Goal: Transaction & Acquisition: Purchase product/service

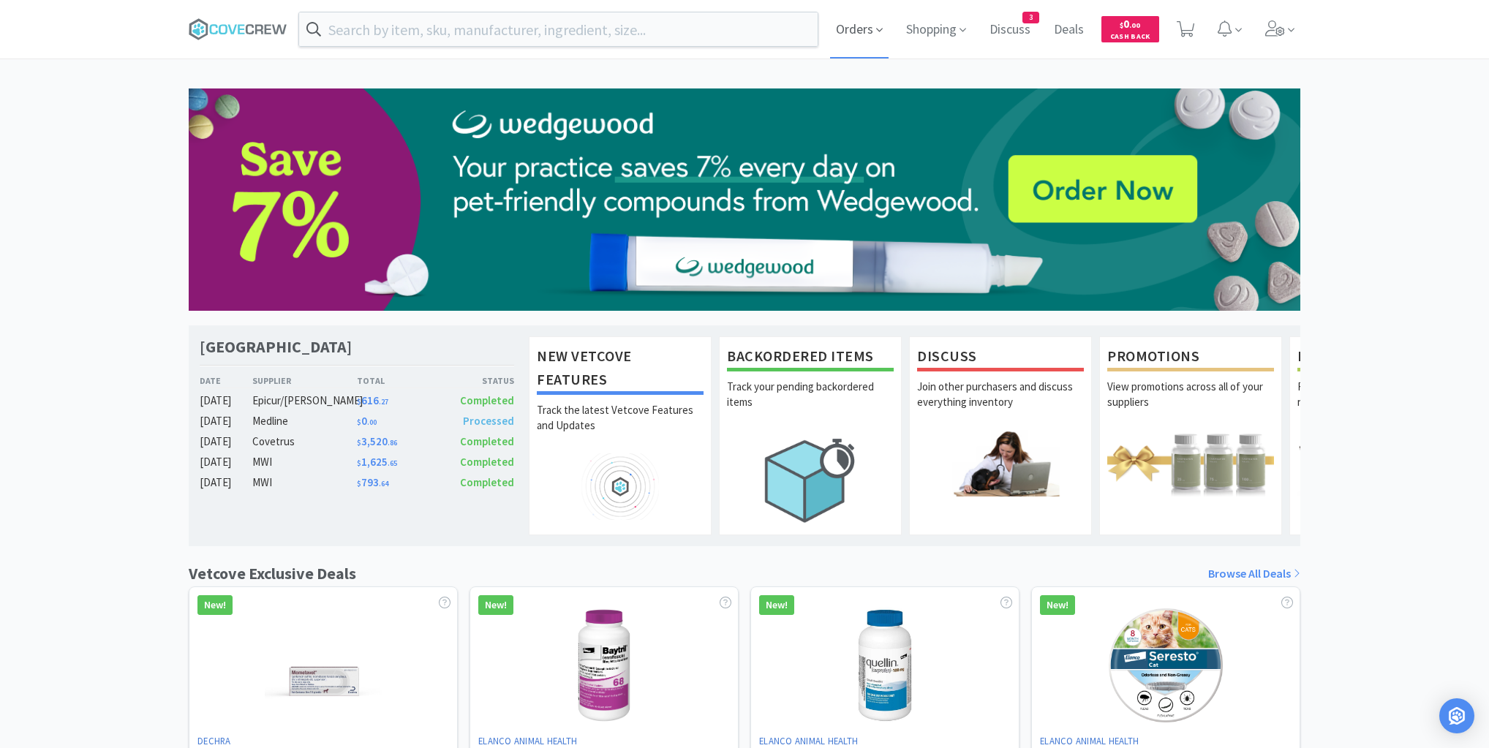
click at [859, 27] on span "Orders" at bounding box center [859, 29] width 59 height 59
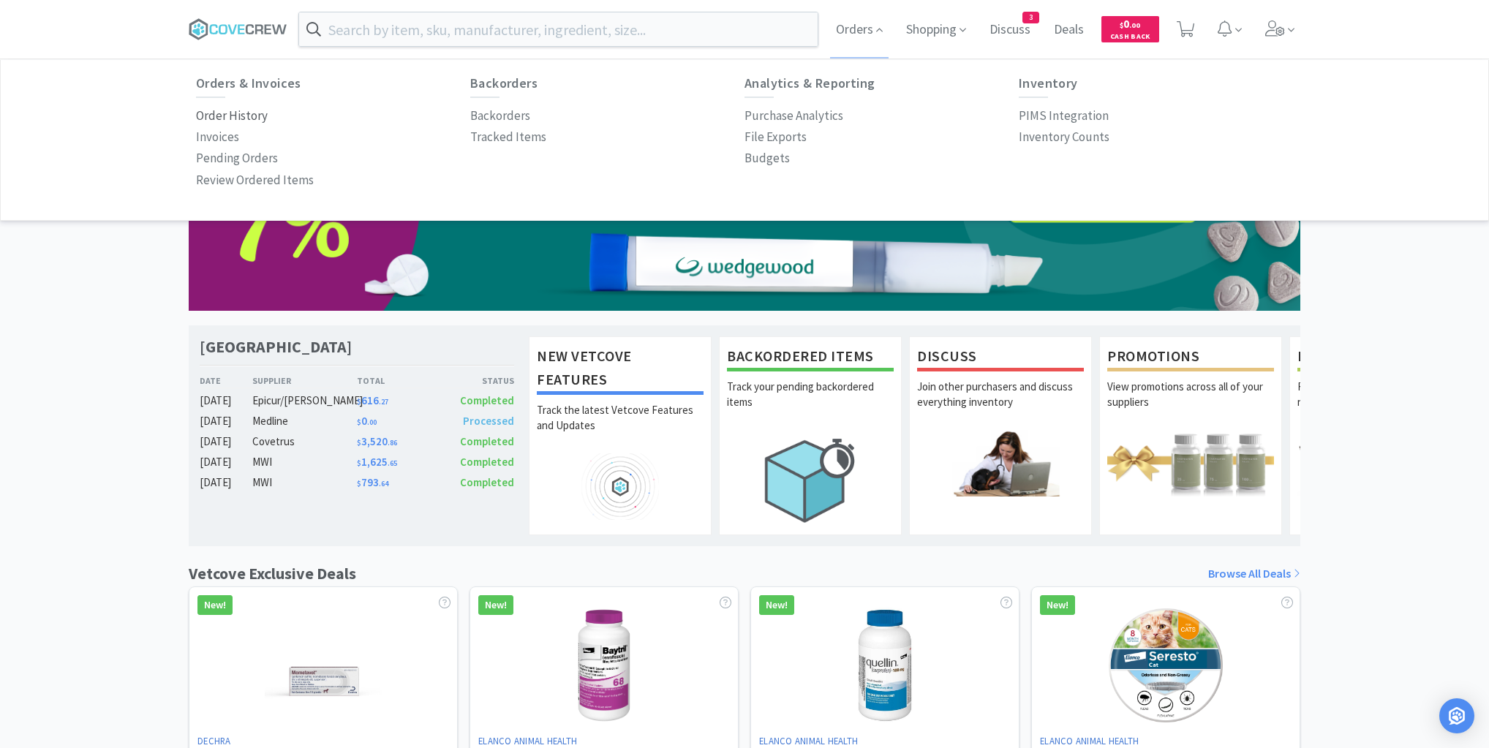
click at [260, 116] on p "Order History" at bounding box center [232, 116] width 72 height 20
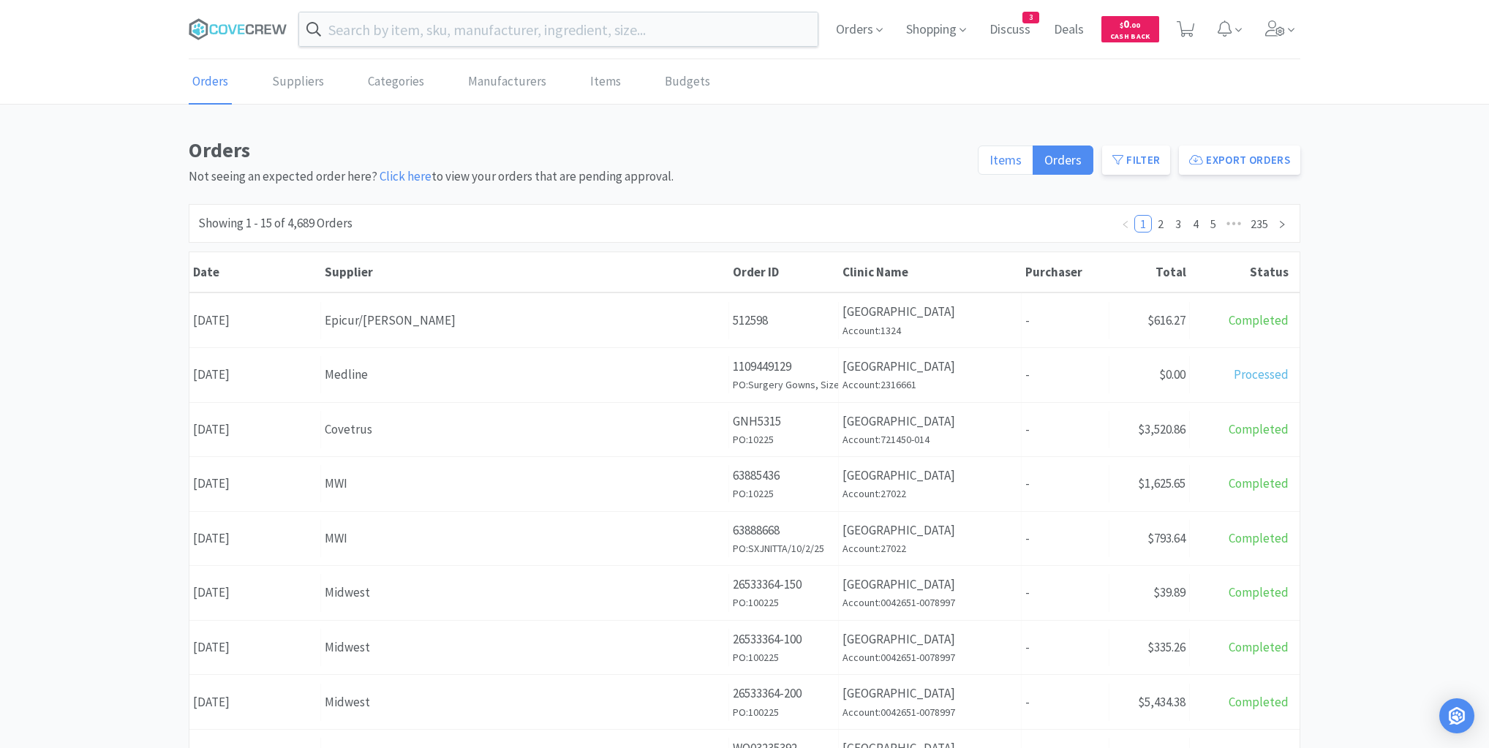
click at [1009, 161] on span "Items" at bounding box center [1006, 159] width 32 height 17
click at [990, 165] on input "Items" at bounding box center [990, 165] width 0 height 0
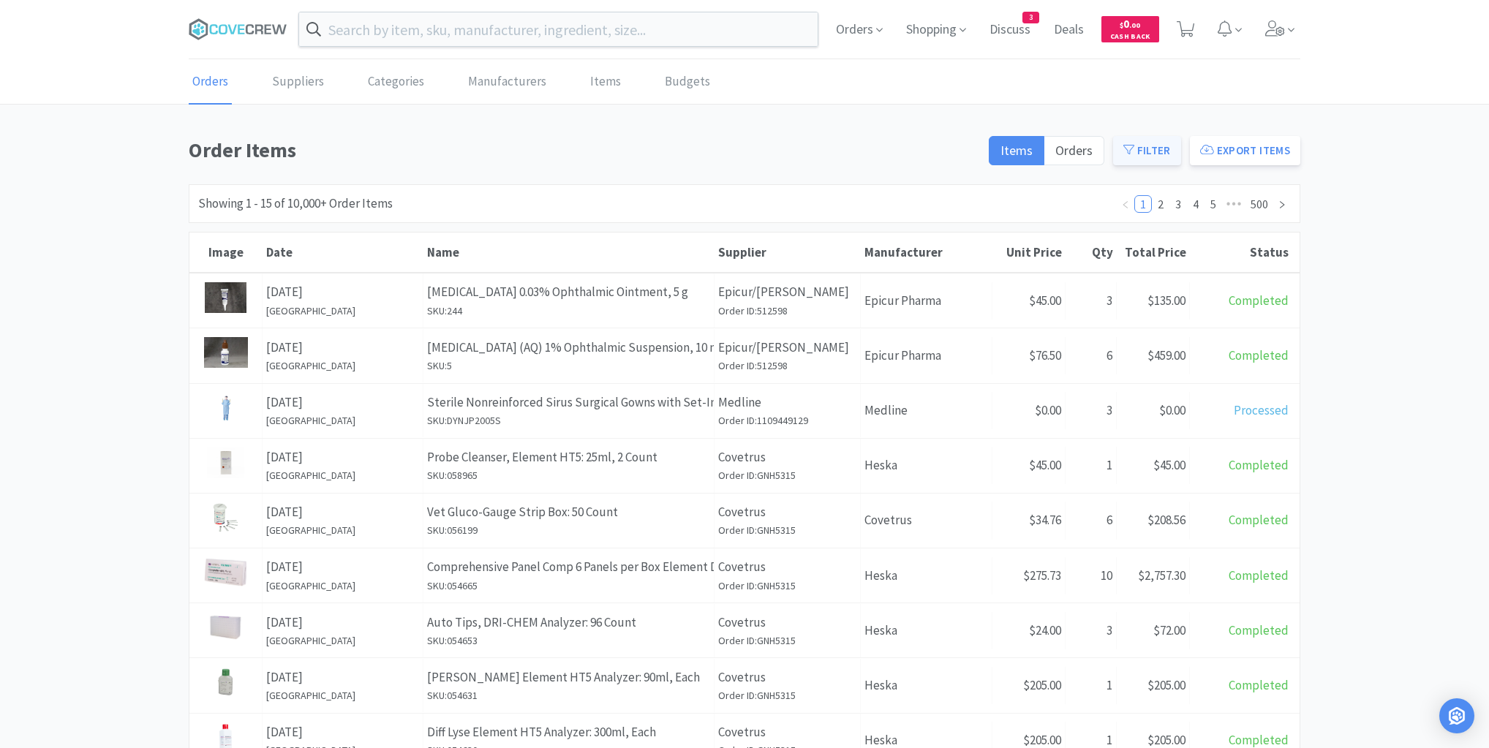
click at [1161, 148] on button "Filter" at bounding box center [1147, 150] width 68 height 29
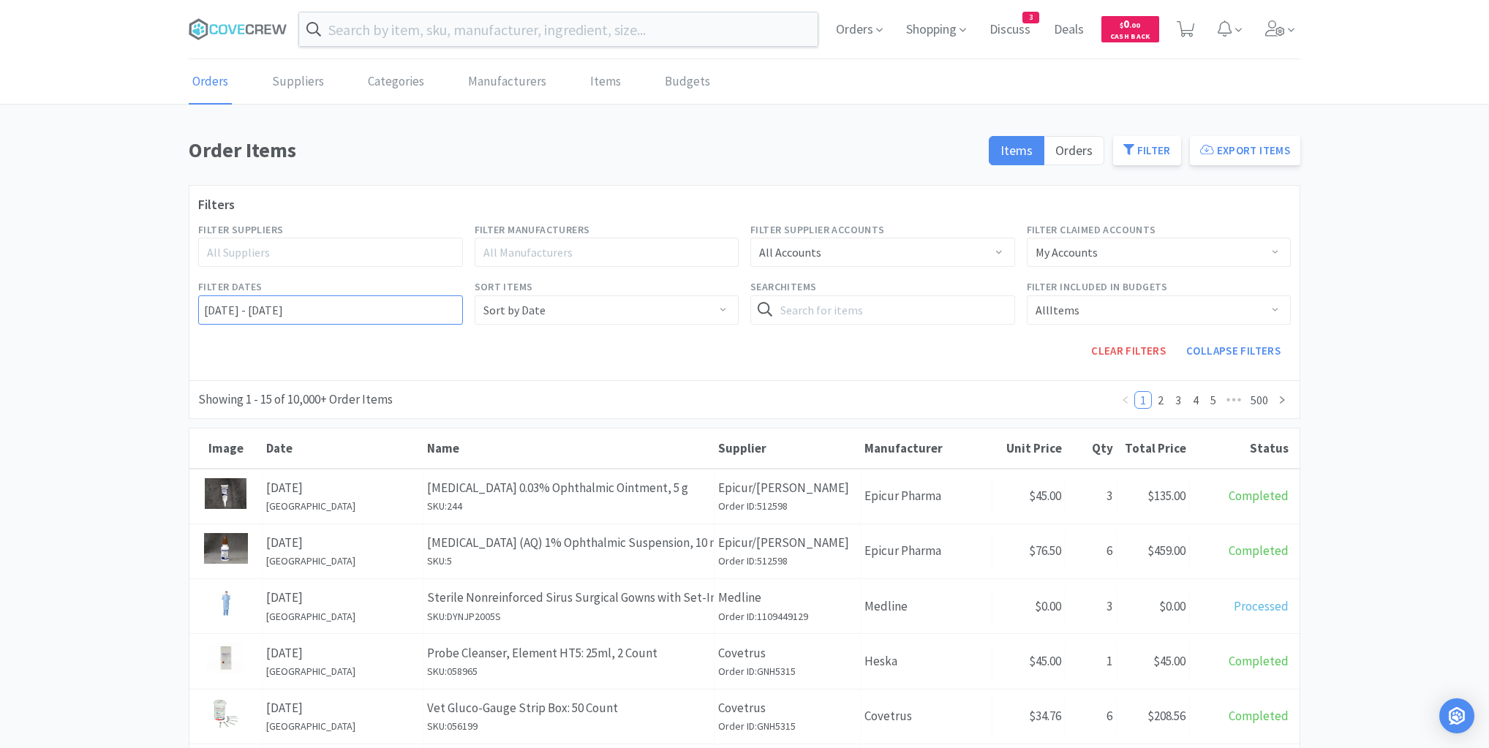
click at [201, 304] on input "[DATE] - [DATE]" at bounding box center [330, 309] width 265 height 29
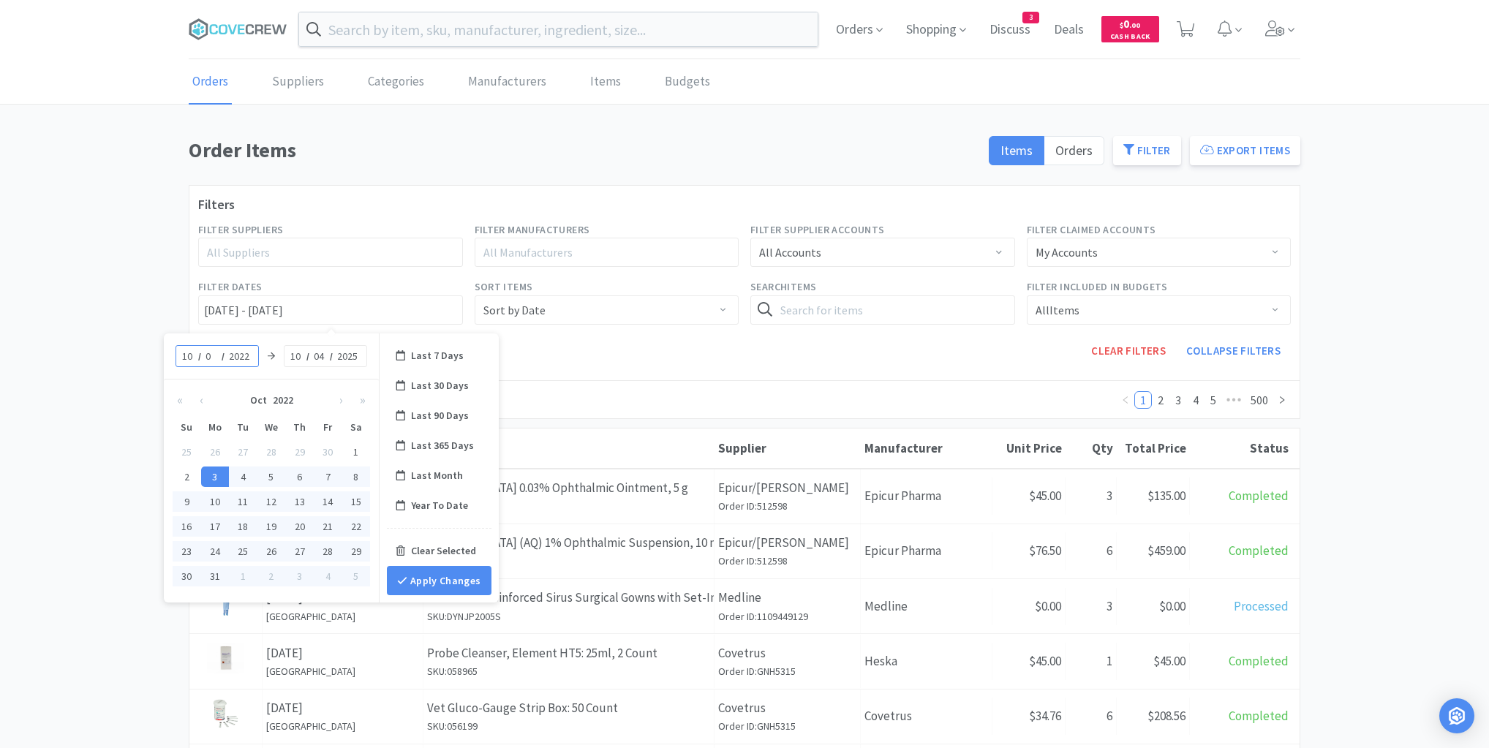
type input "01"
type input "[DATE] - [DATE]"
type input "2025"
type input "[DATE] - [DATE]"
type input "04"
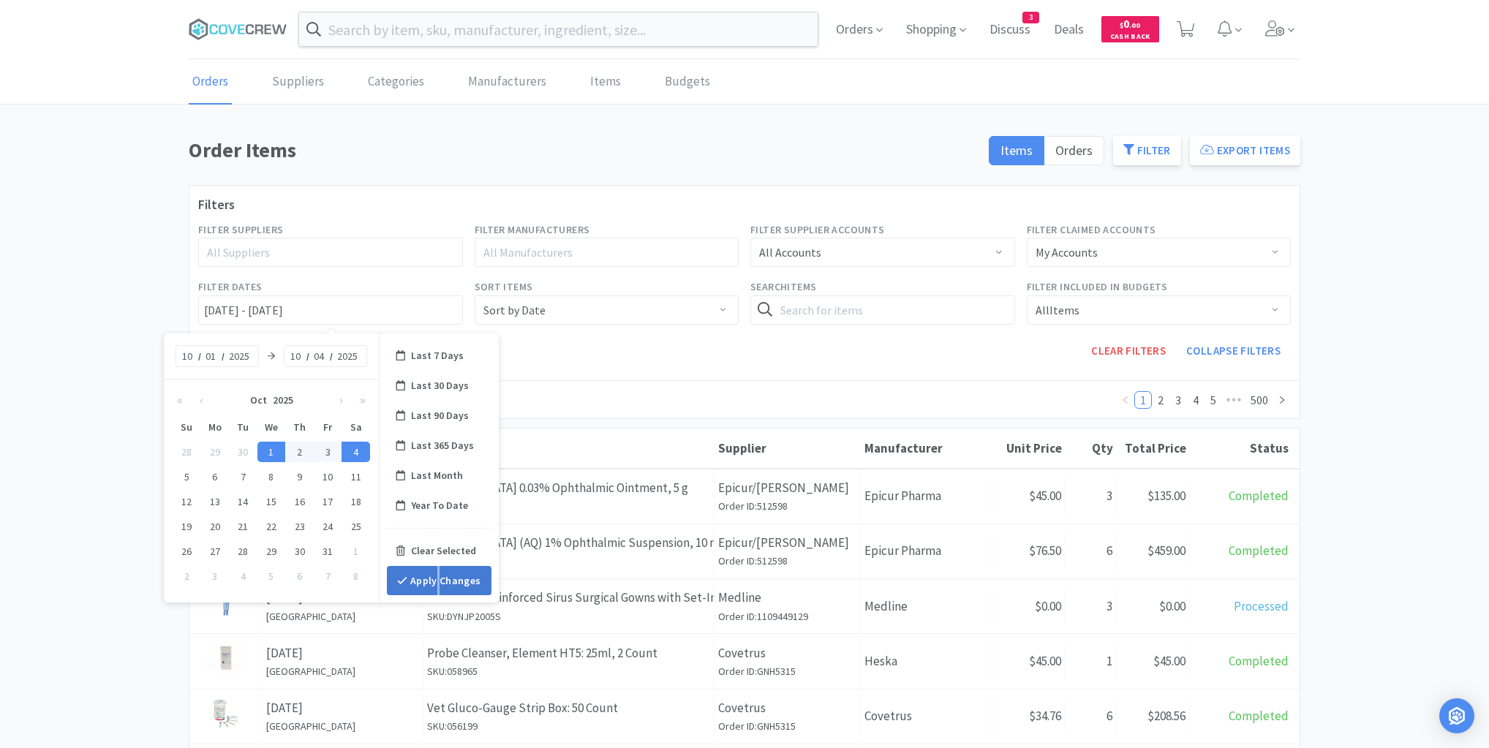
click at [438, 579] on button "Apply Changes" at bounding box center [439, 580] width 105 height 29
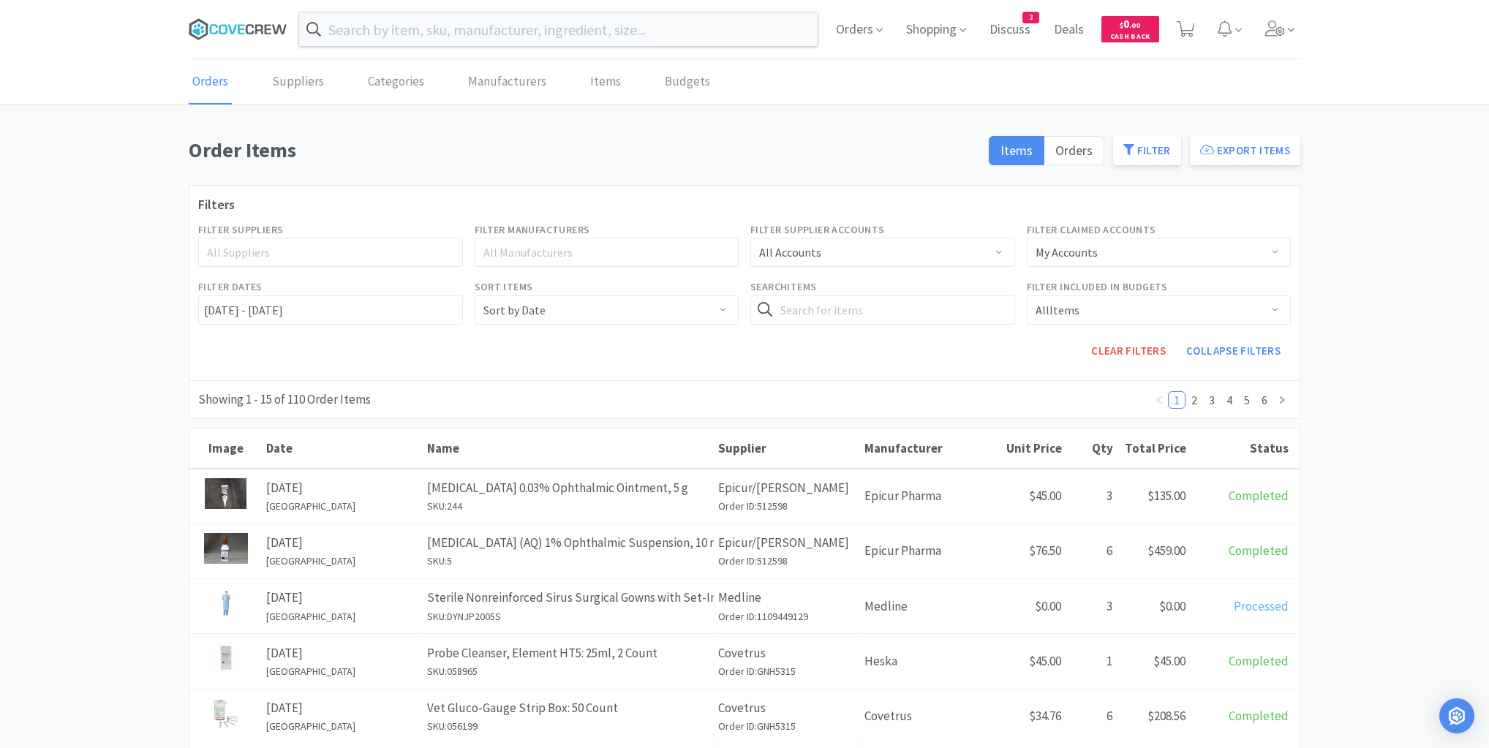
click at [255, 31] on icon at bounding box center [238, 29] width 99 height 22
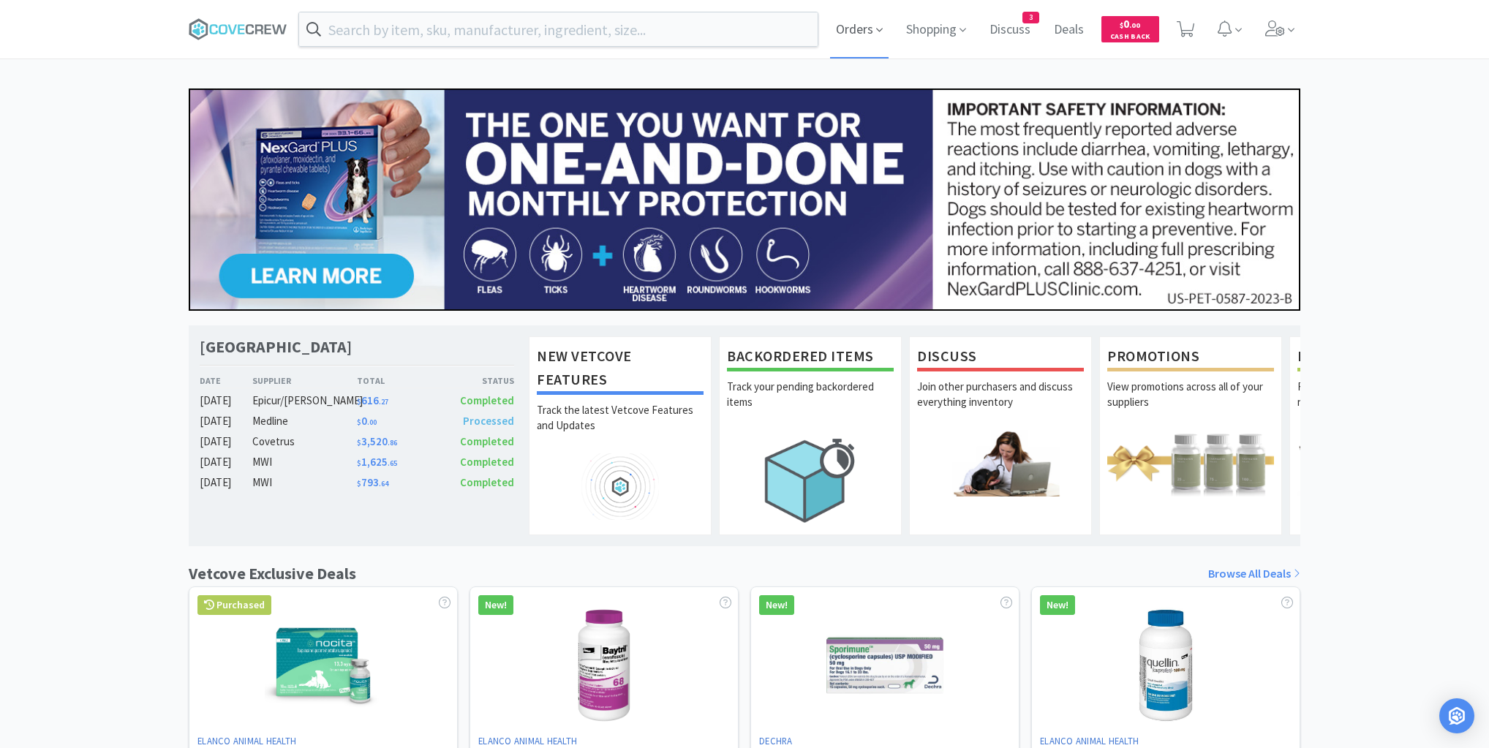
click at [868, 29] on span "Orders" at bounding box center [859, 29] width 59 height 59
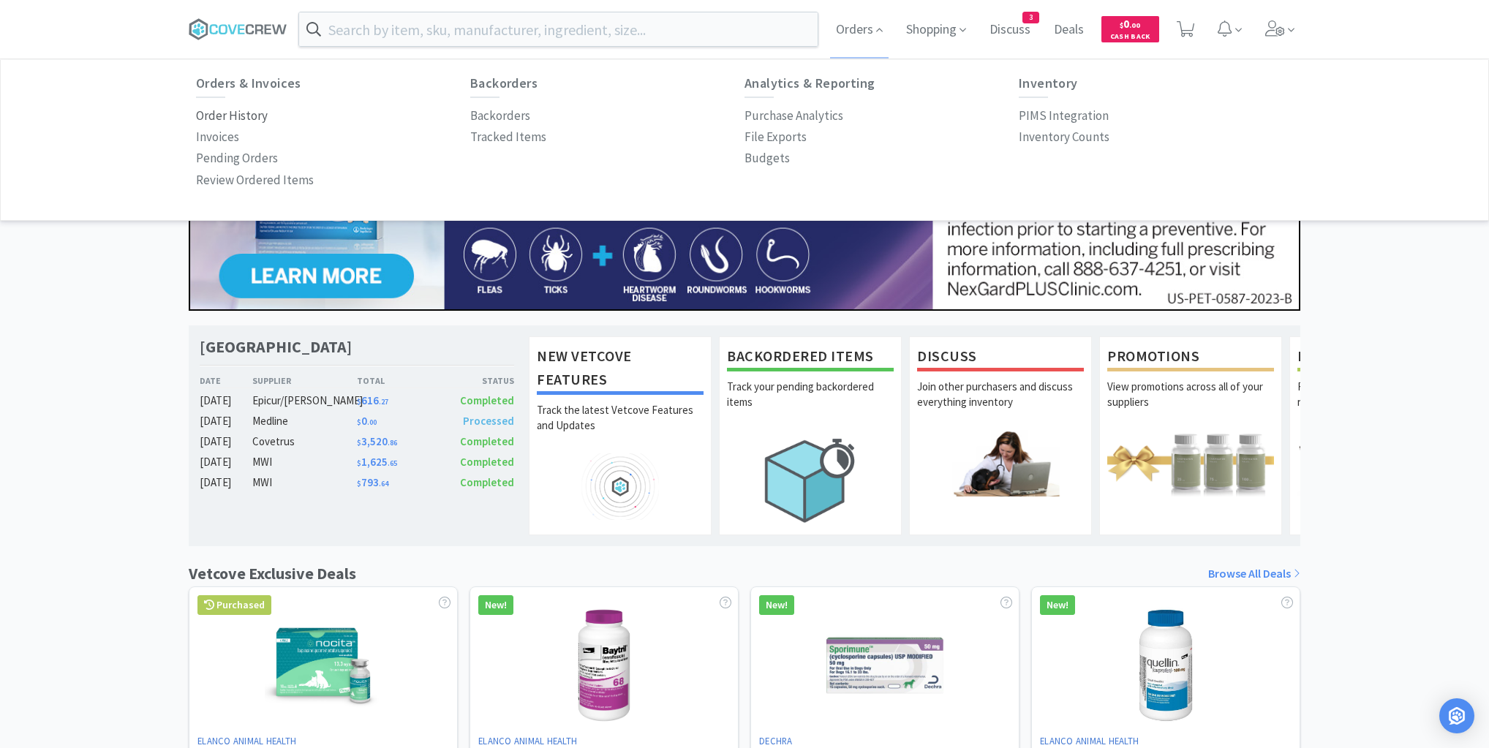
click at [255, 119] on p "Order History" at bounding box center [232, 116] width 72 height 20
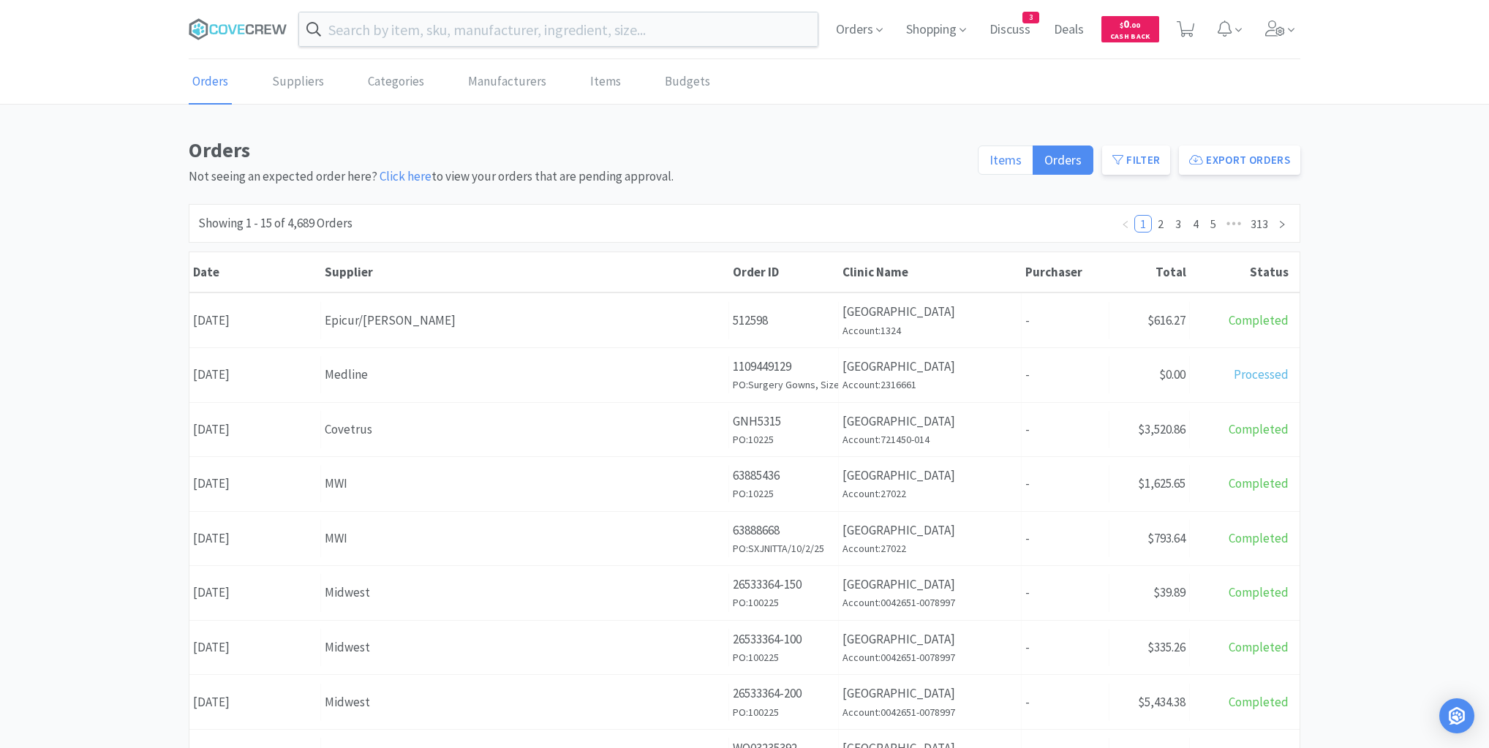
click at [1009, 162] on span "Items" at bounding box center [1006, 159] width 32 height 17
click at [990, 165] on input "Items" at bounding box center [990, 165] width 0 height 0
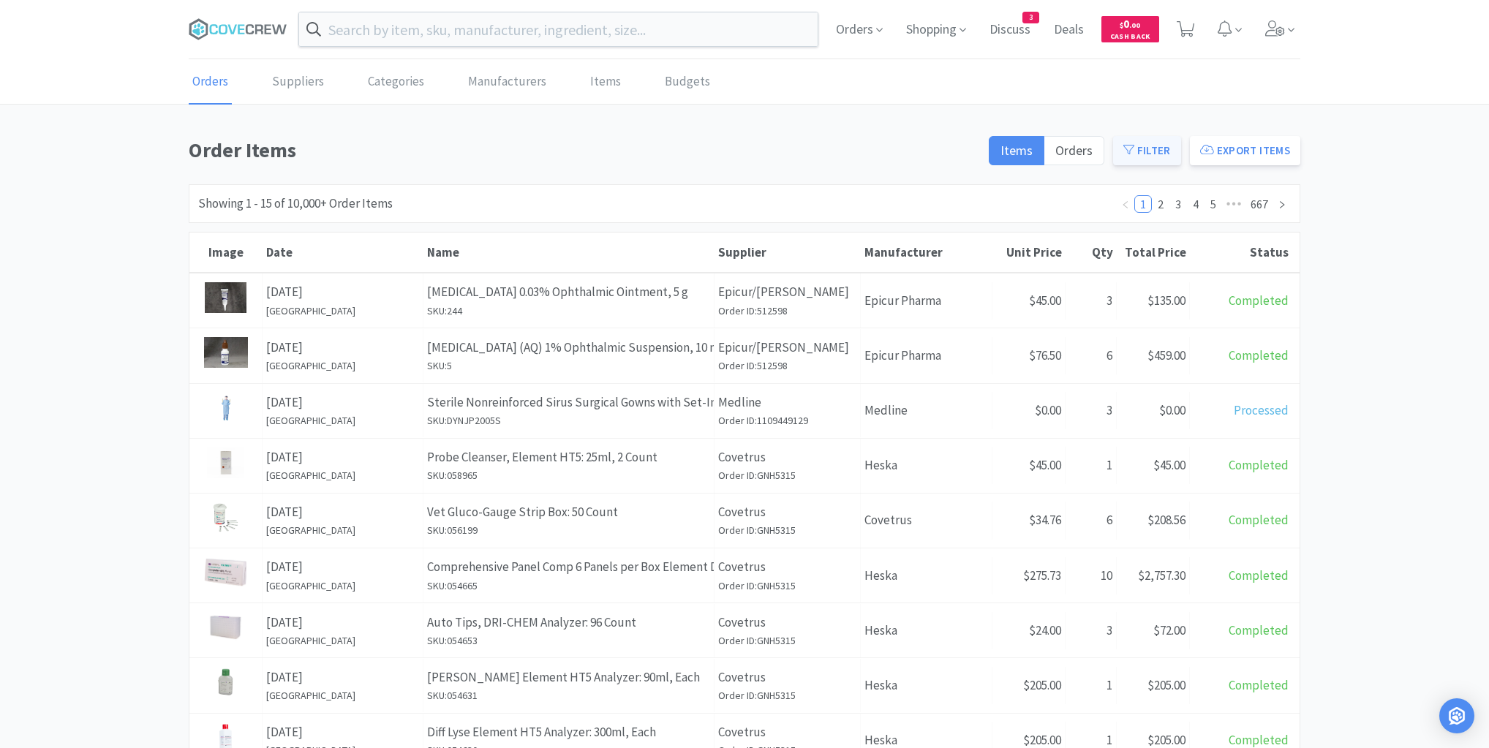
click at [1156, 150] on button "Filter" at bounding box center [1147, 150] width 68 height 29
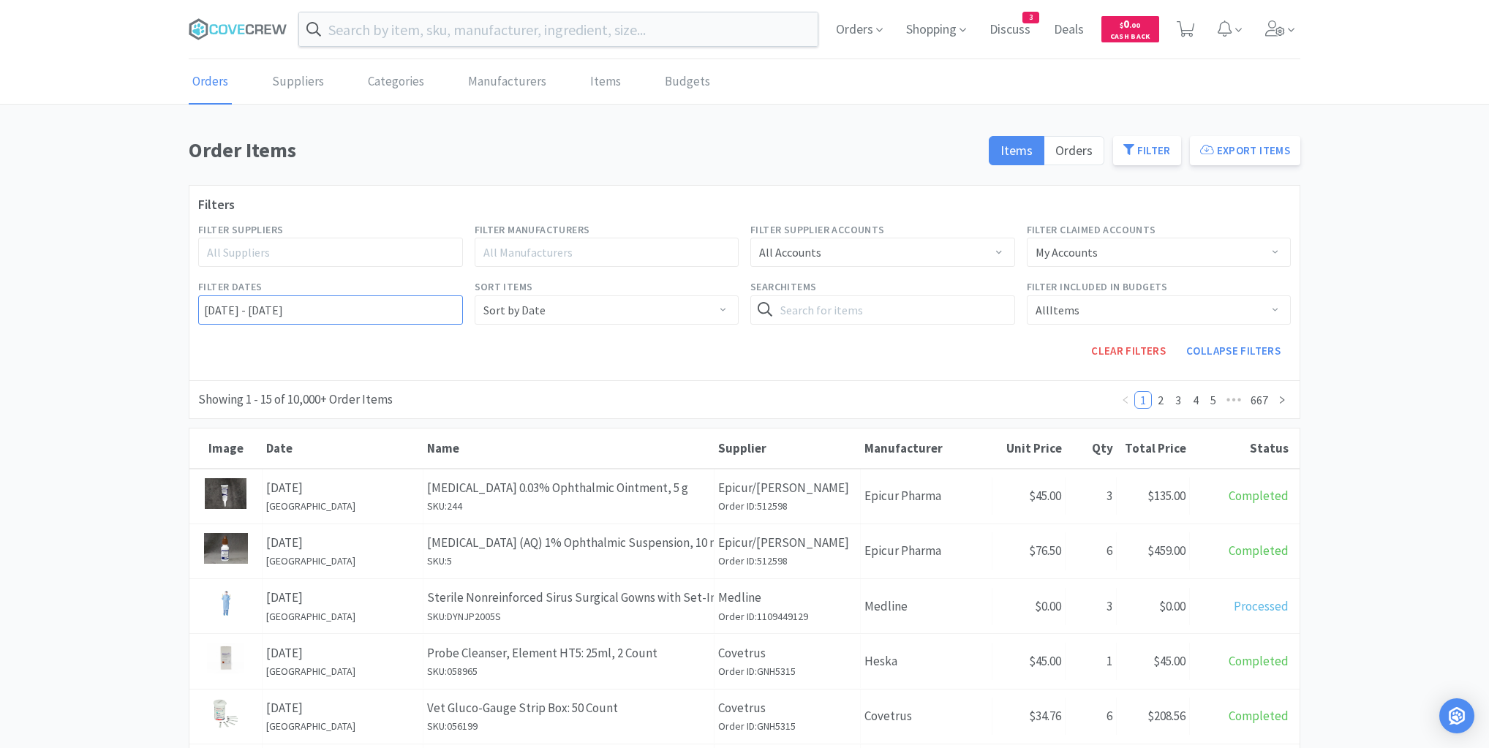
click at [208, 307] on input "[DATE] - [DATE]" at bounding box center [330, 309] width 265 height 29
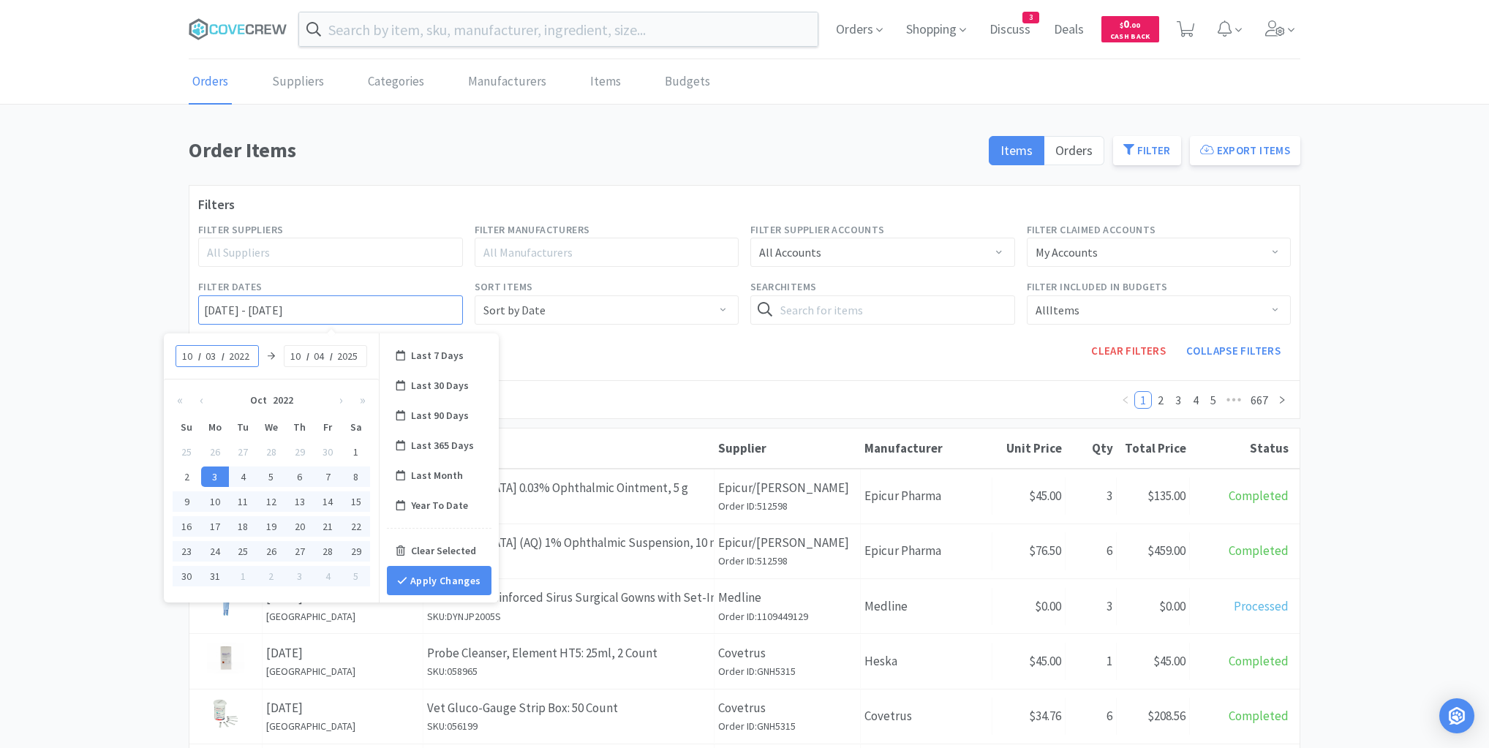
click at [204, 307] on input "[DATE] - [DATE]" at bounding box center [330, 309] width 265 height 29
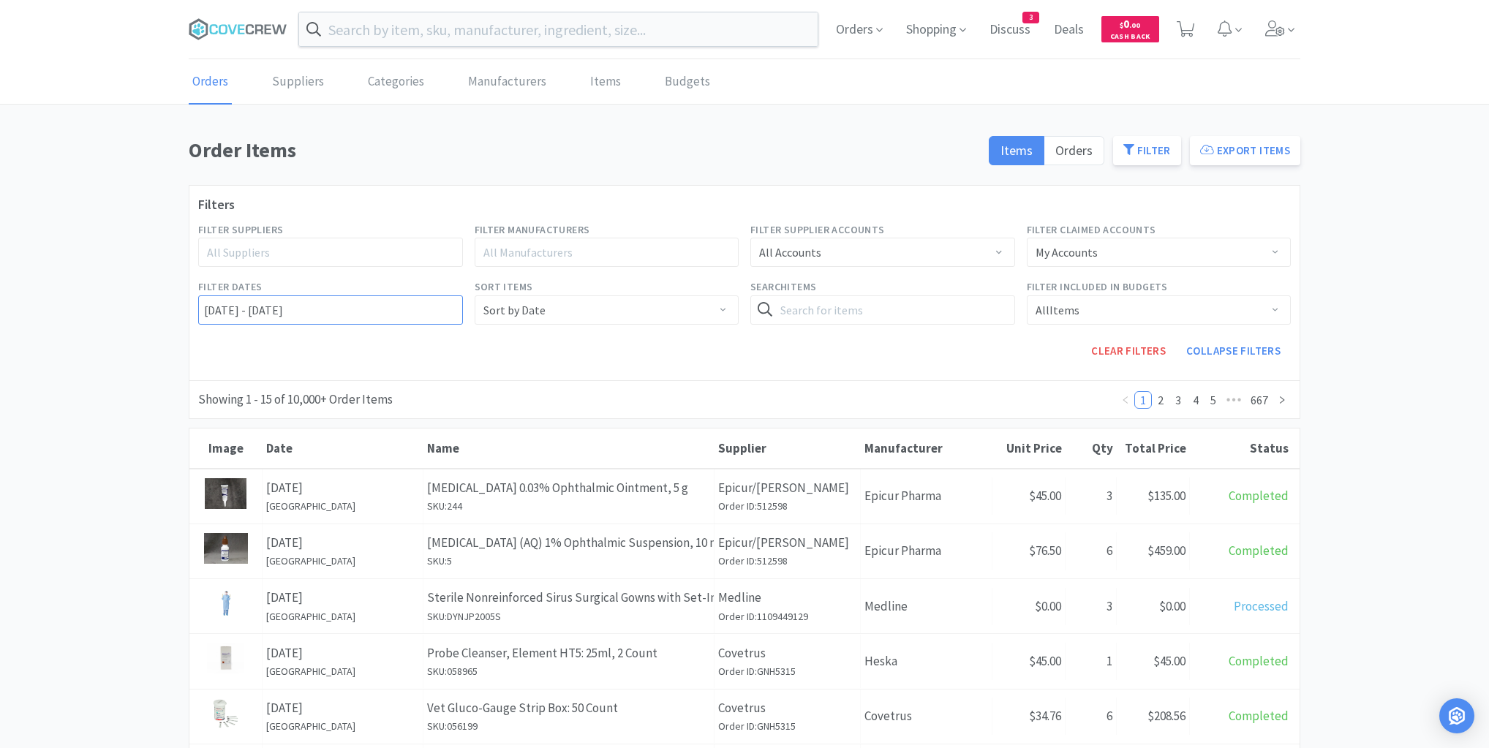
click at [204, 308] on input "[DATE] - [DATE]" at bounding box center [330, 309] width 265 height 29
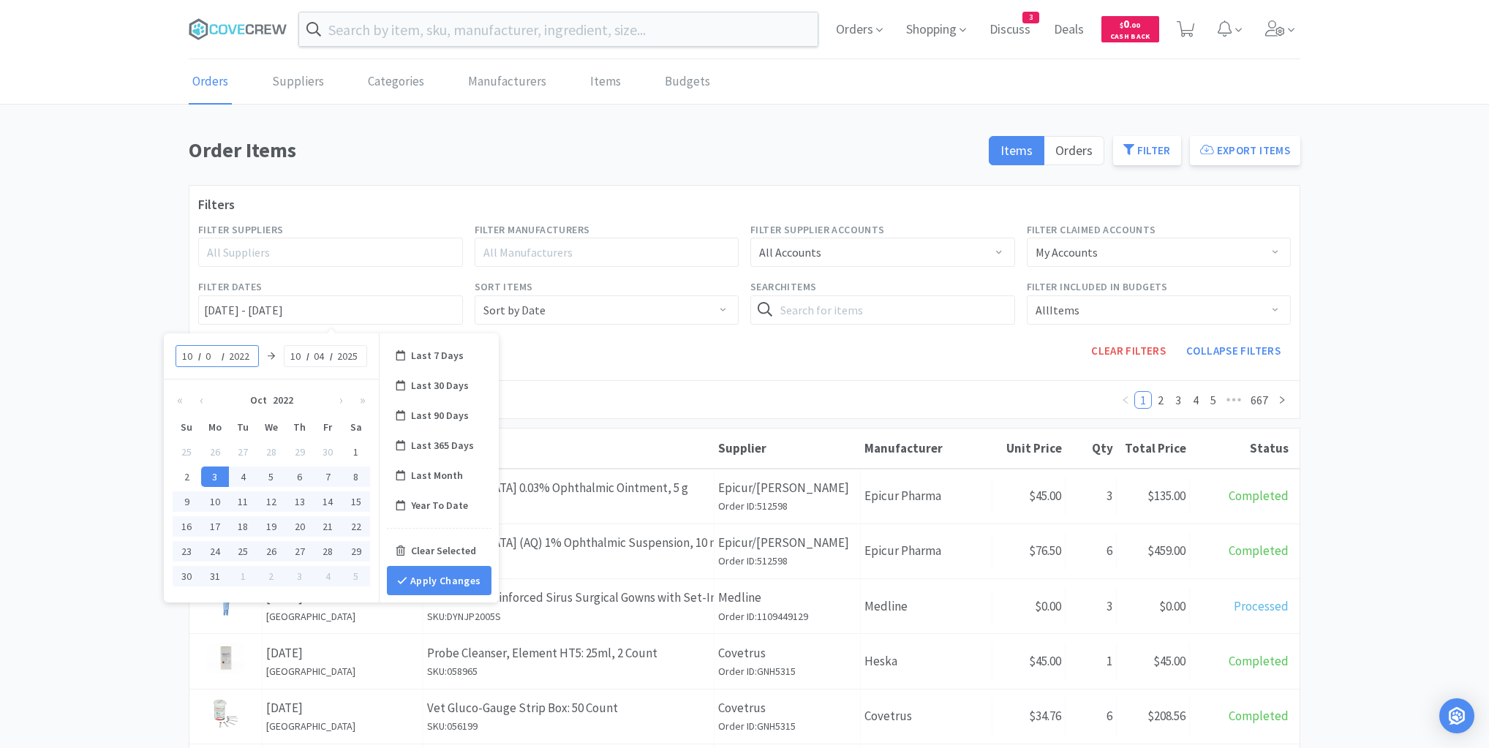
type input "01"
type input "[DATE] - [DATE]"
type input "2025"
type input "[DATE] - [DATE]"
type input "02"
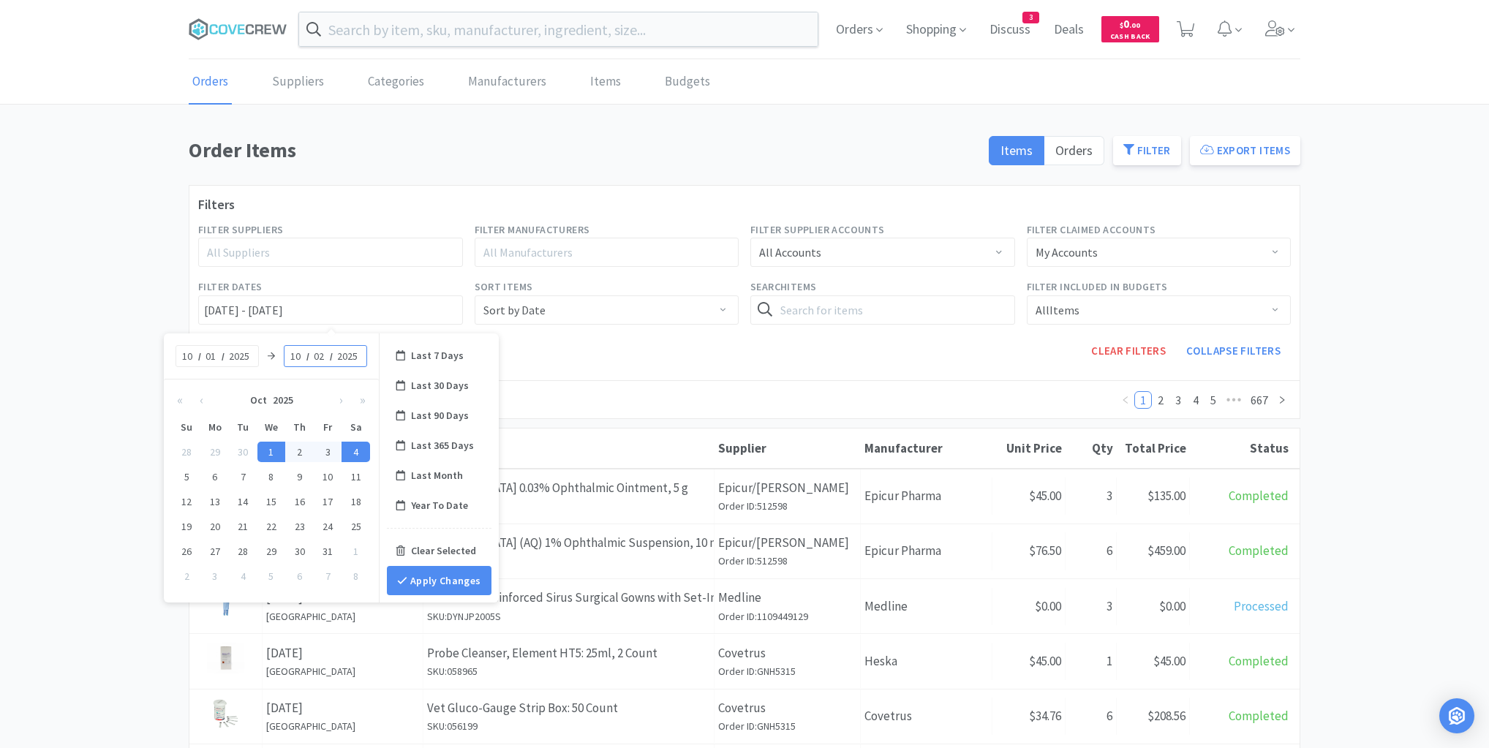
type input "[DATE] - [DATE]"
type input "01"
type input "[DATE] - [DATE]"
click at [446, 574] on button "Apply Changes" at bounding box center [439, 580] width 105 height 29
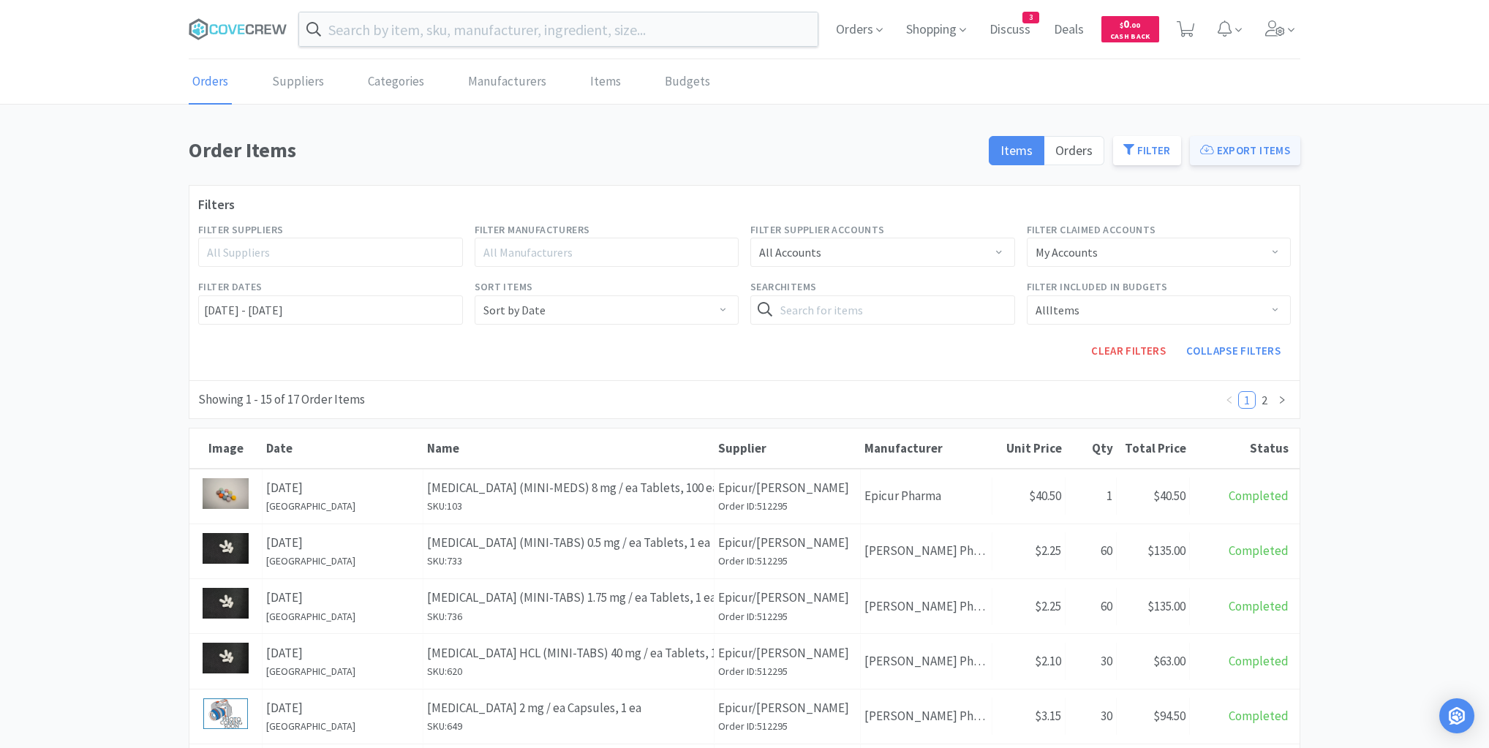
click at [1278, 147] on button "Export Items" at bounding box center [1245, 150] width 110 height 29
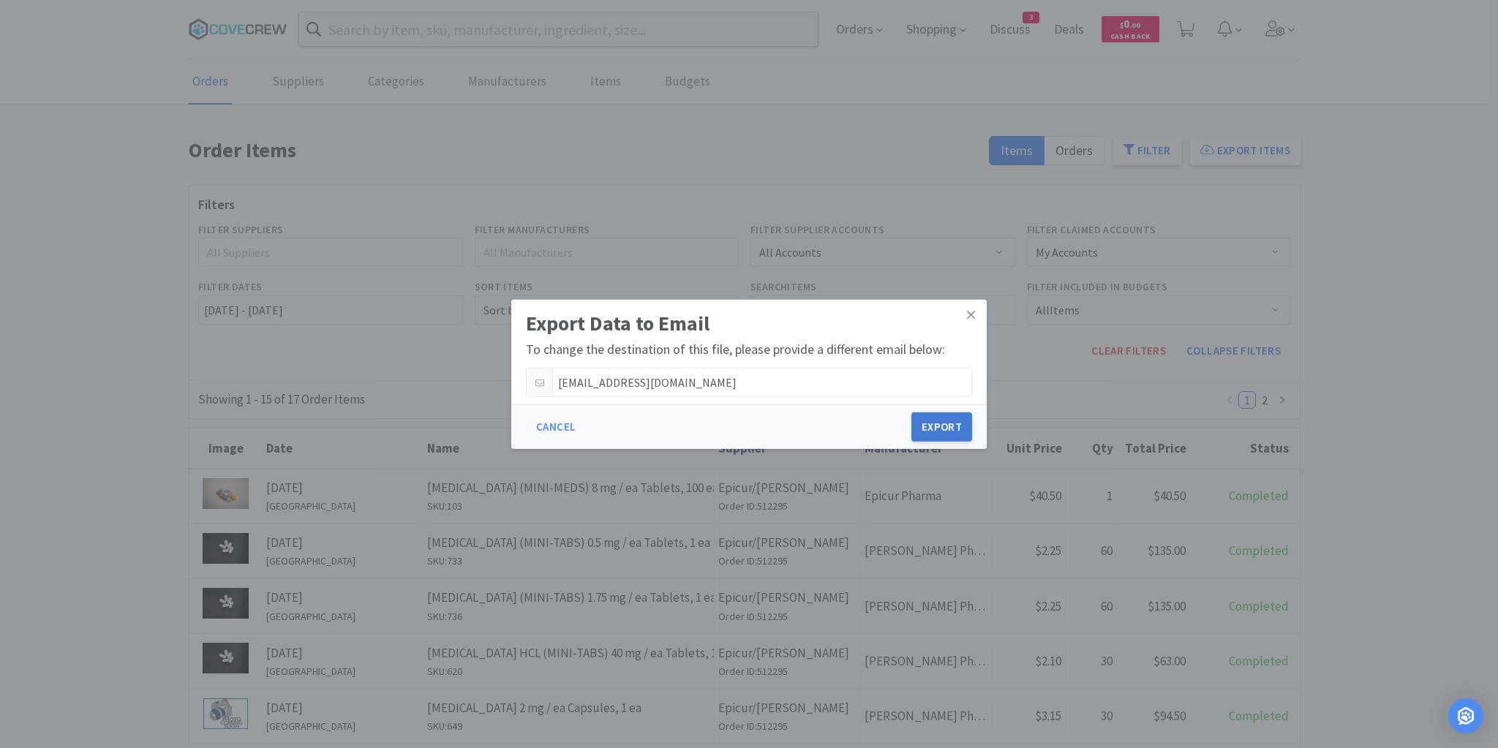
click at [956, 429] on button "Export" at bounding box center [941, 426] width 61 height 29
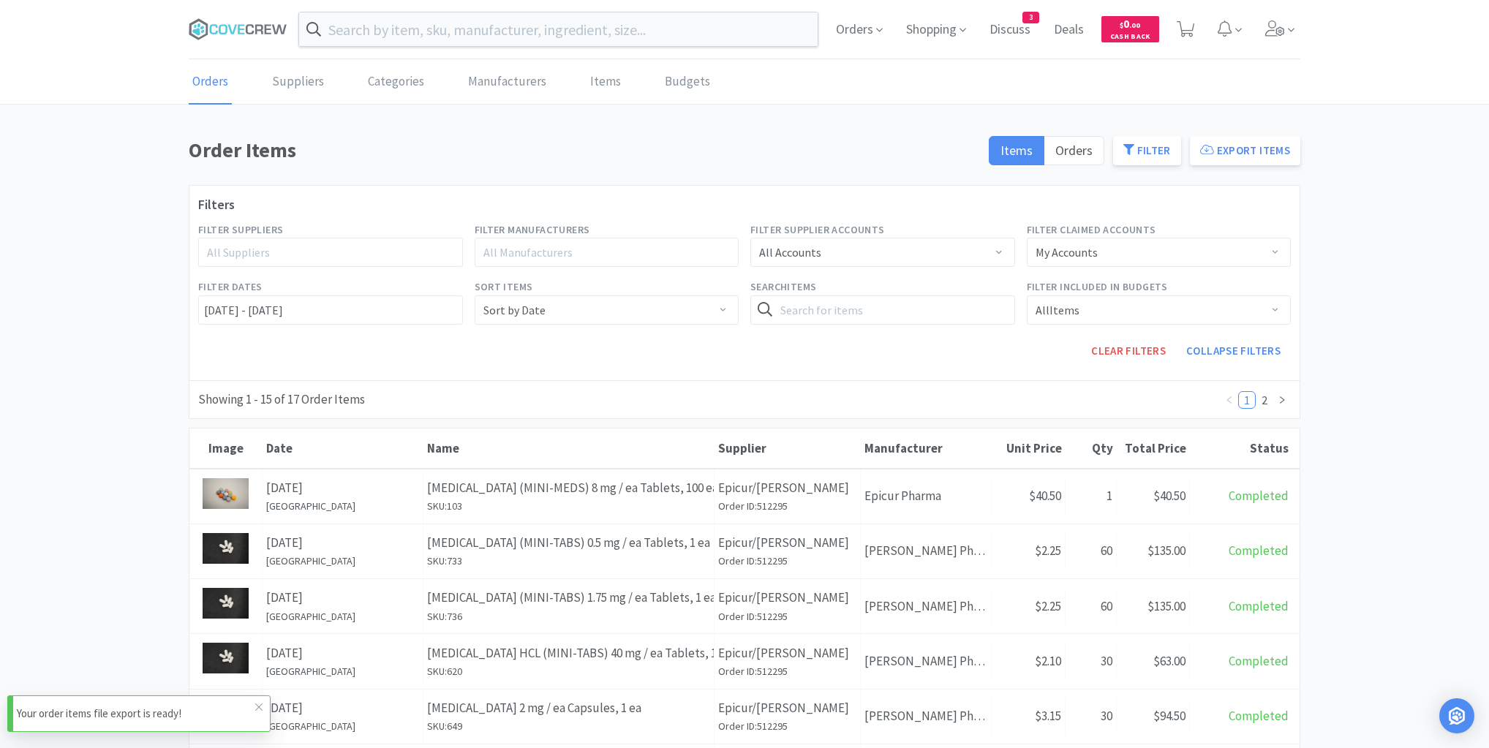
click at [237, 712] on p "Your order items file export is ready!" at bounding box center [136, 714] width 238 height 18
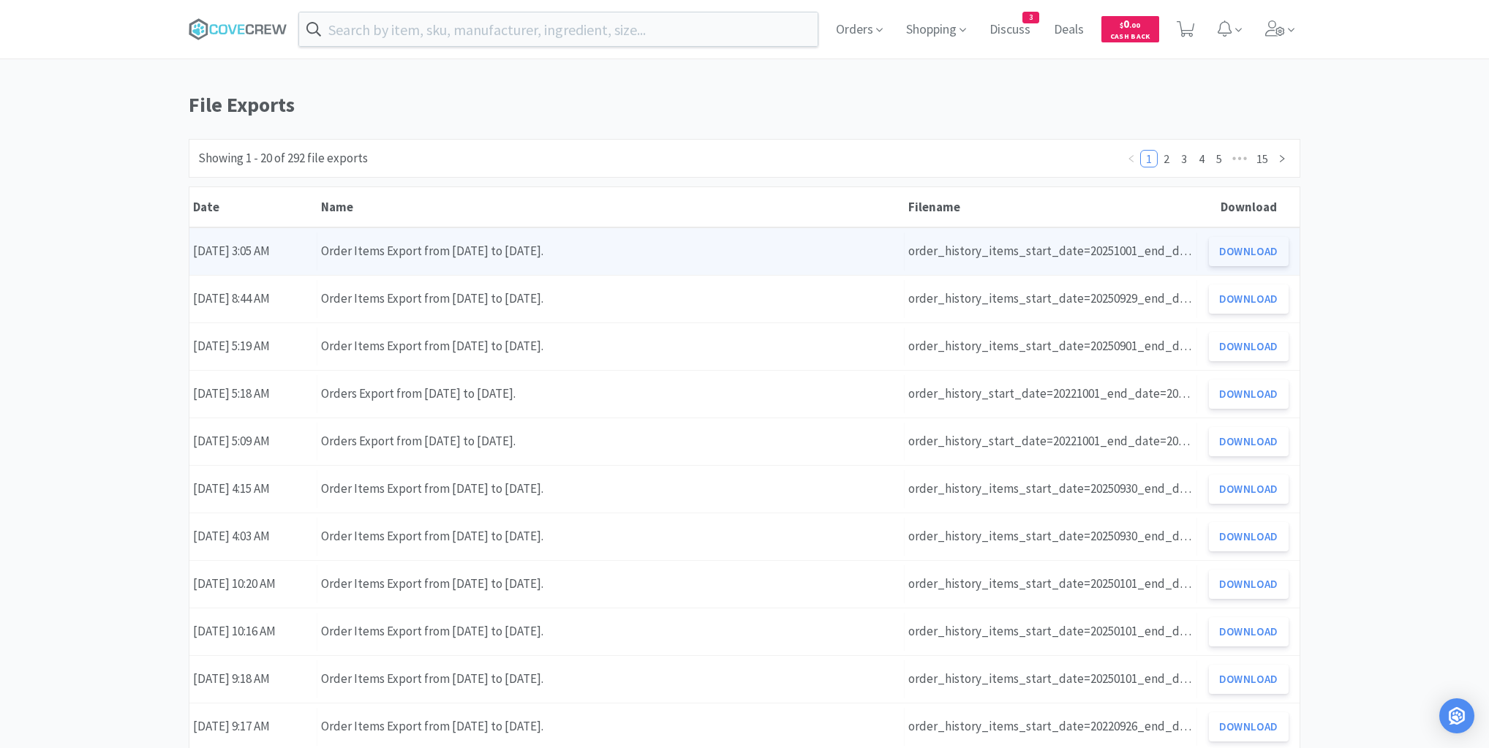
click at [1254, 256] on button "Download" at bounding box center [1249, 251] width 80 height 29
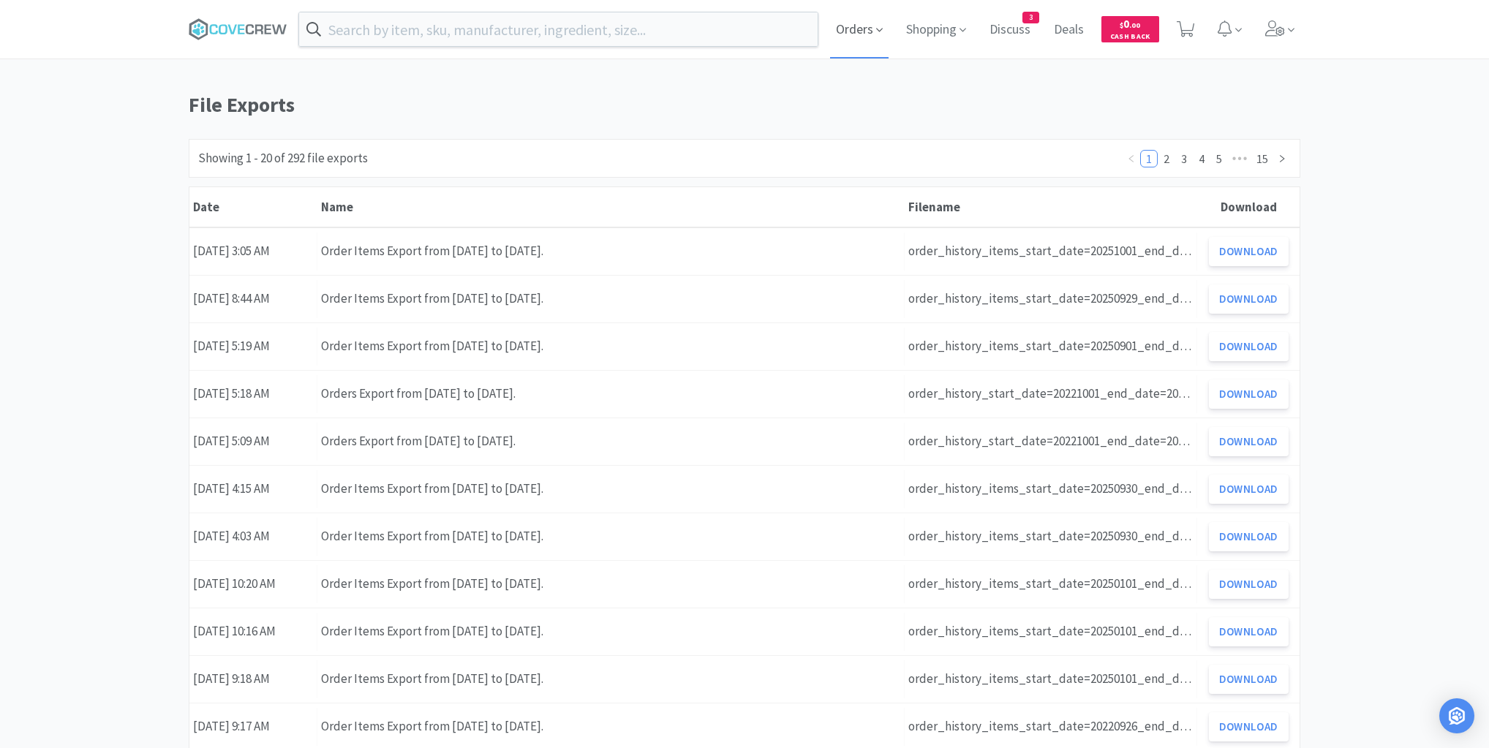
click at [878, 26] on icon at bounding box center [879, 29] width 7 height 13
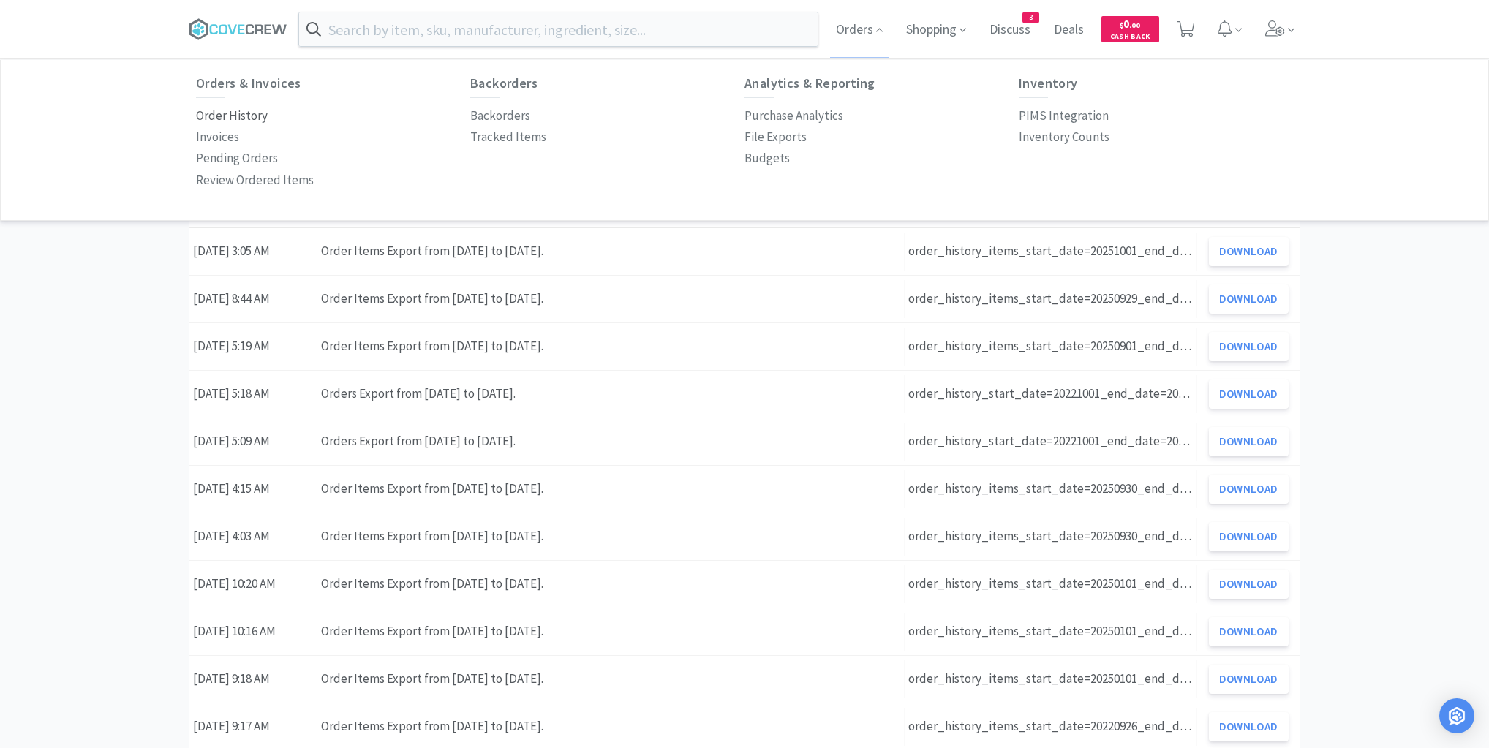
click at [251, 114] on p "Order History" at bounding box center [232, 116] width 72 height 20
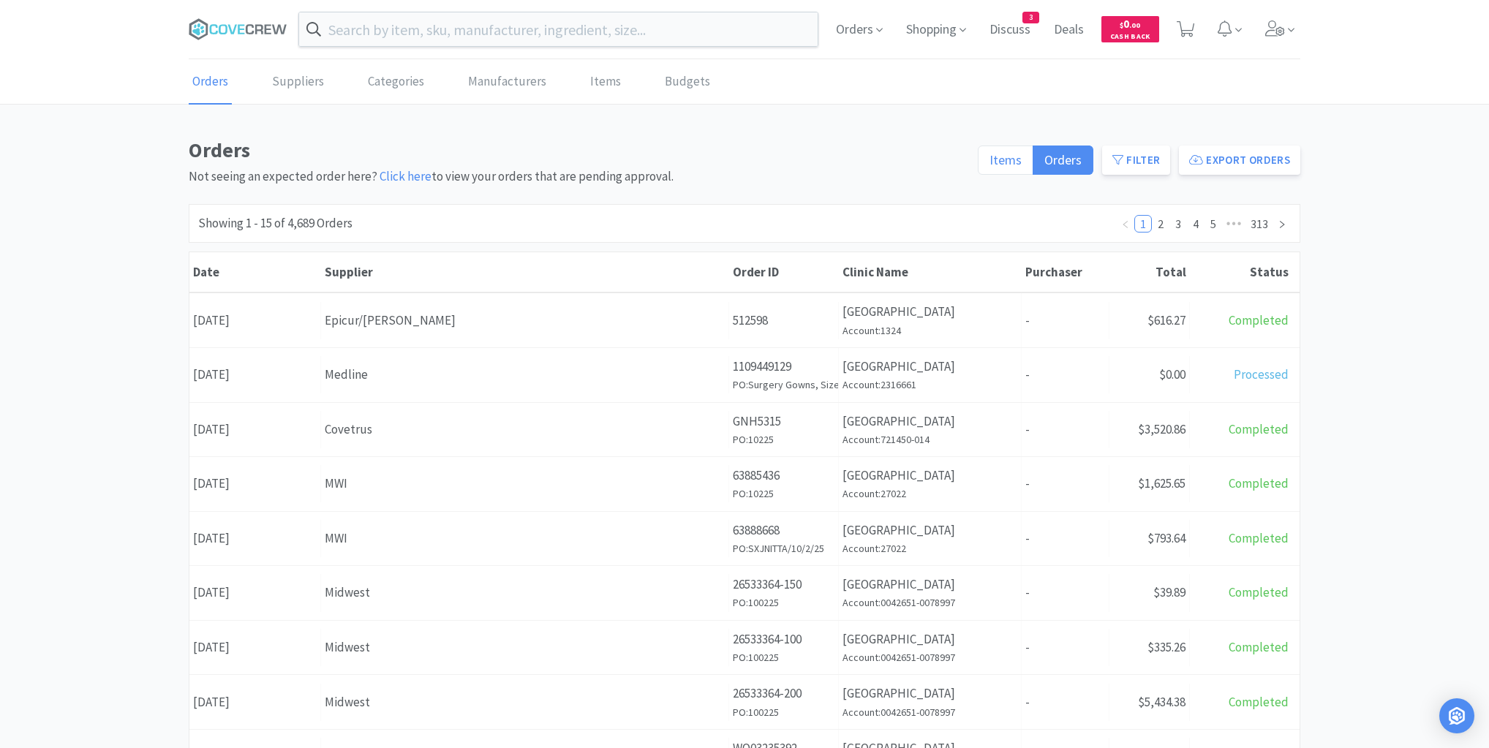
click at [1011, 165] on span "Items" at bounding box center [1006, 159] width 32 height 17
click at [990, 165] on input "Items" at bounding box center [990, 165] width 0 height 0
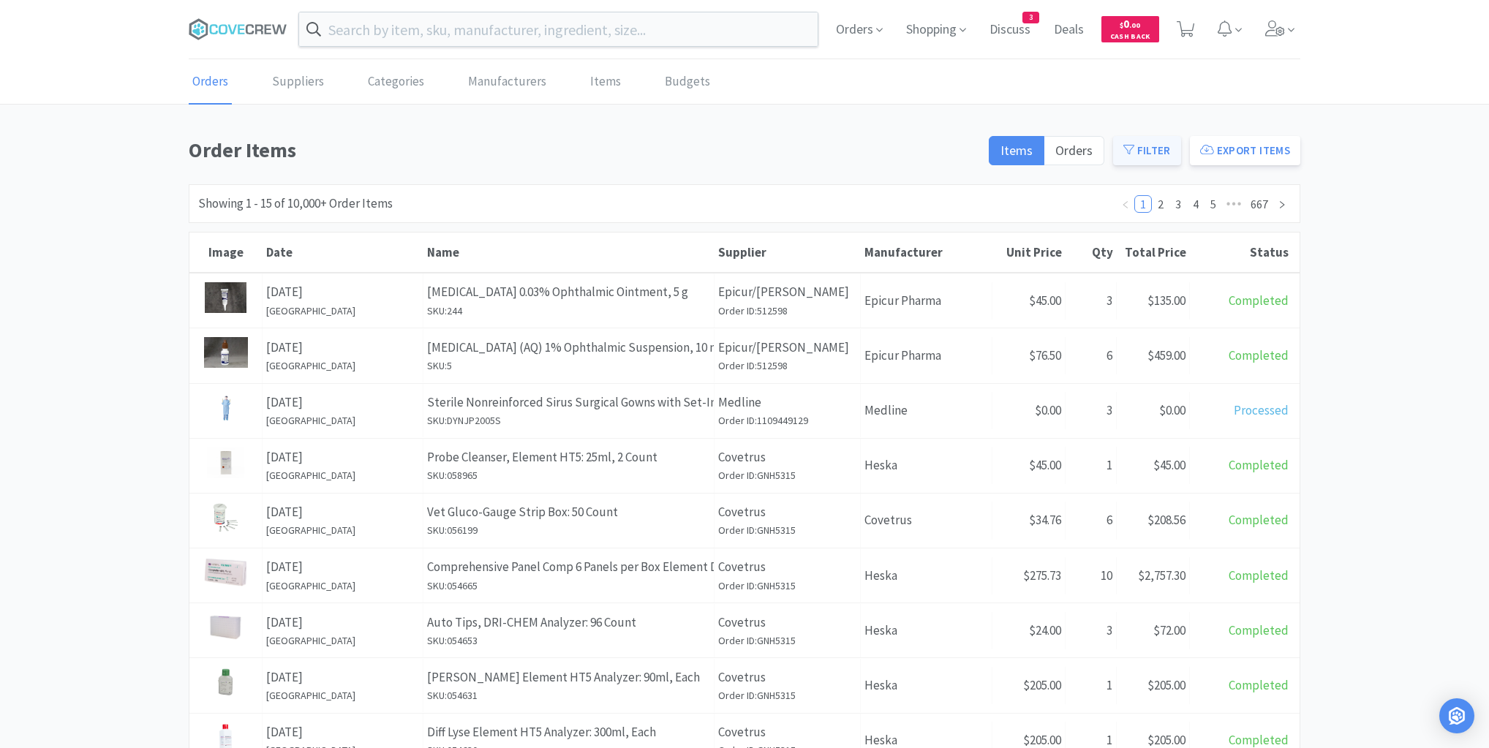
click at [1158, 148] on button "Filter" at bounding box center [1147, 150] width 68 height 29
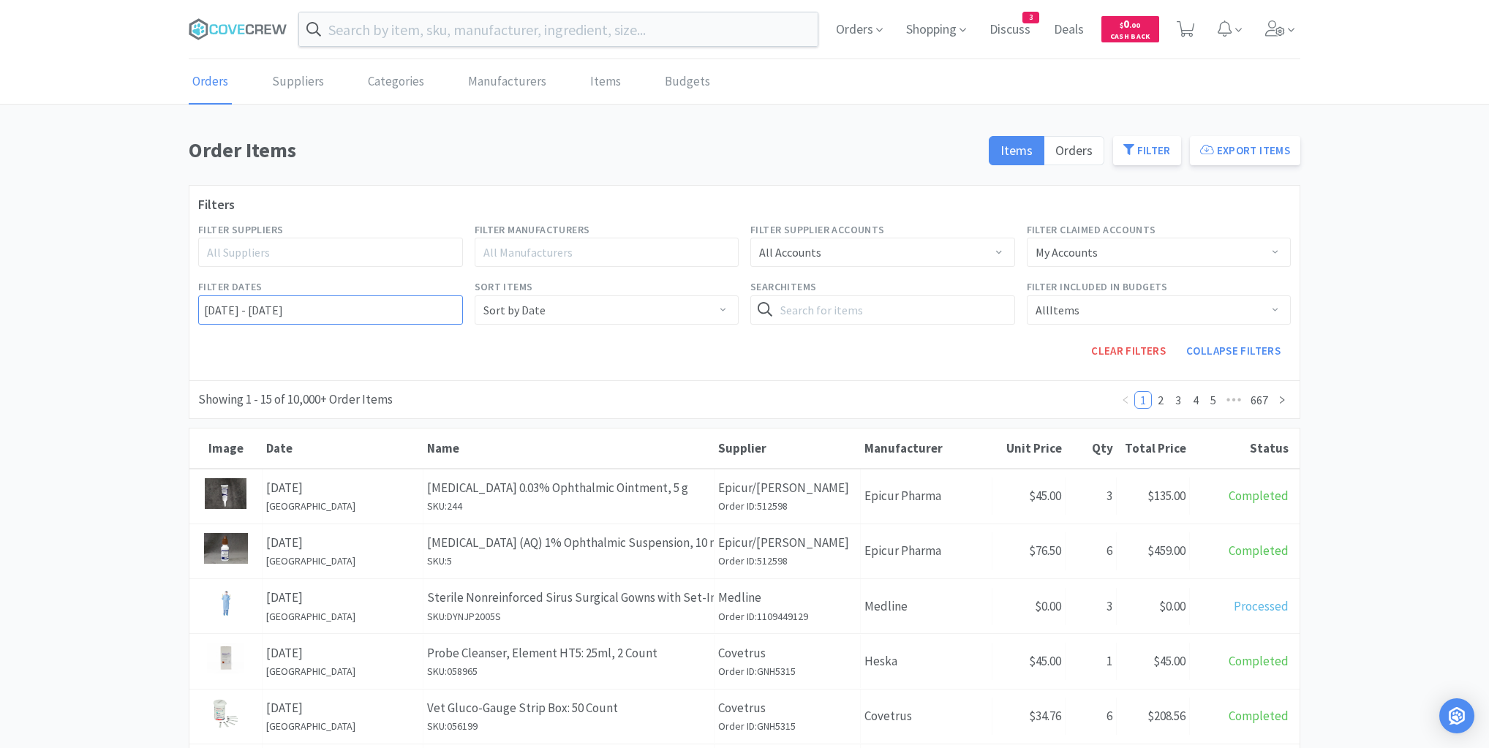
click at [199, 307] on input "[DATE] - [DATE]" at bounding box center [330, 309] width 265 height 29
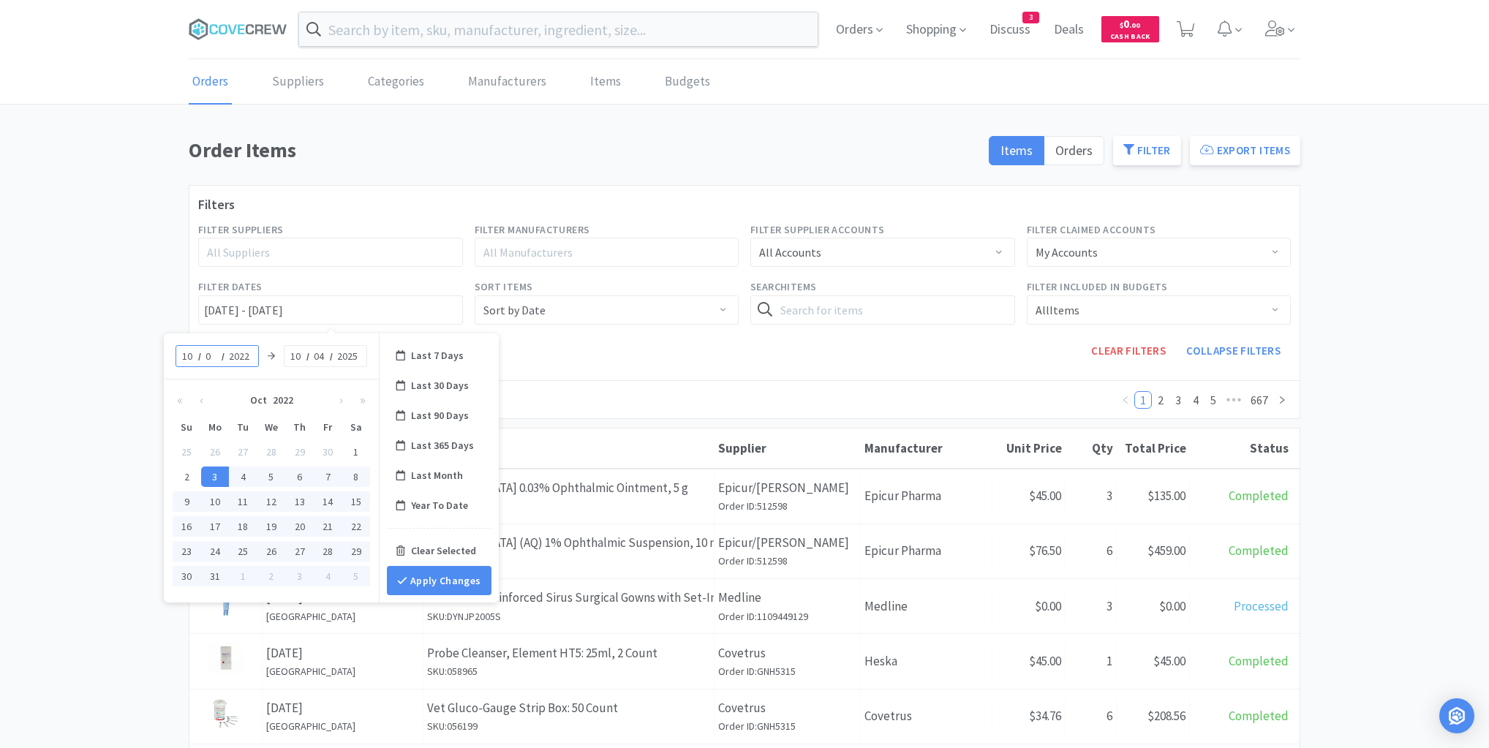
type input "02"
type input "[DATE] - [DATE]"
type input "2025"
type input "[DATE] - [DATE]"
type input "02"
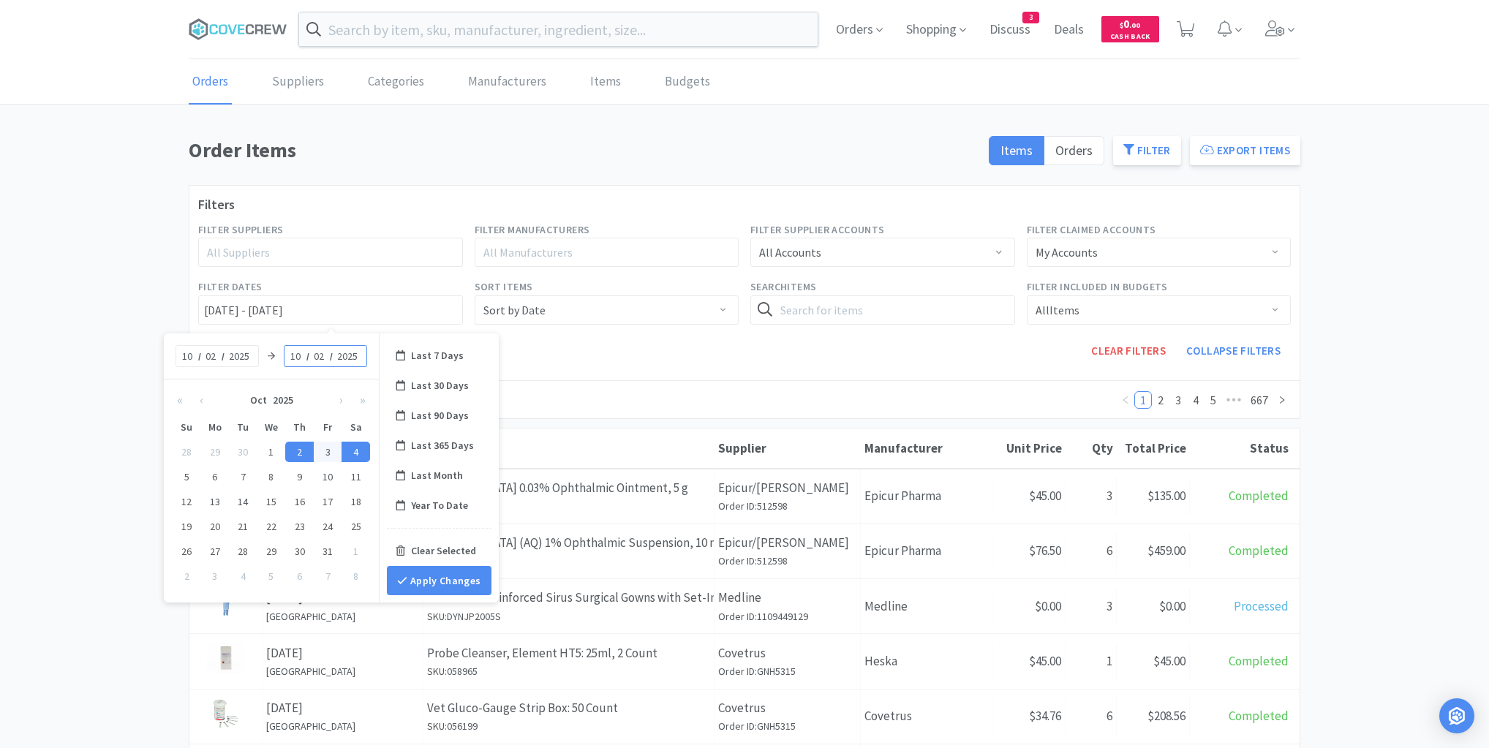
type input "[DATE] - [DATE]"
click at [428, 573] on button "Apply Changes" at bounding box center [439, 580] width 105 height 29
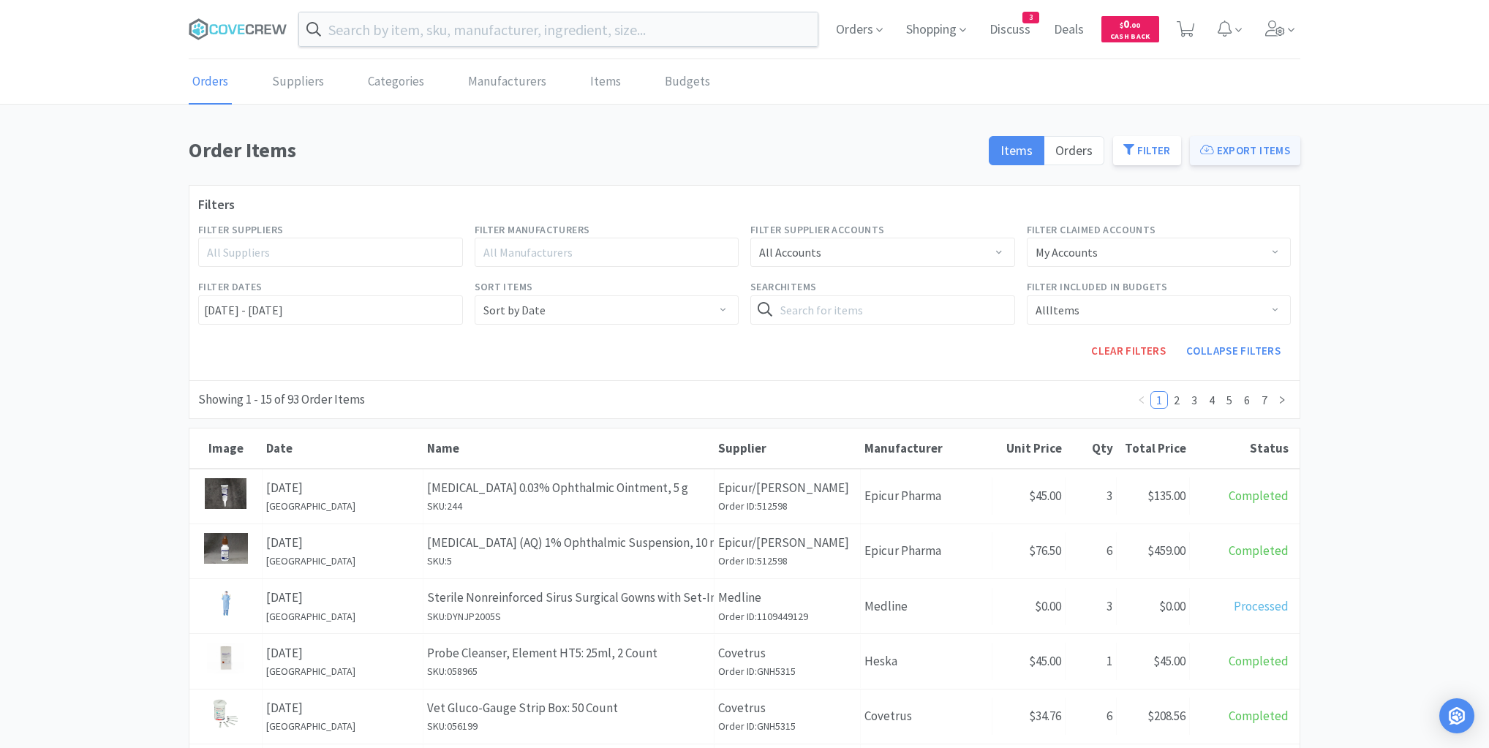
click at [1232, 146] on button "Export Items" at bounding box center [1245, 150] width 110 height 29
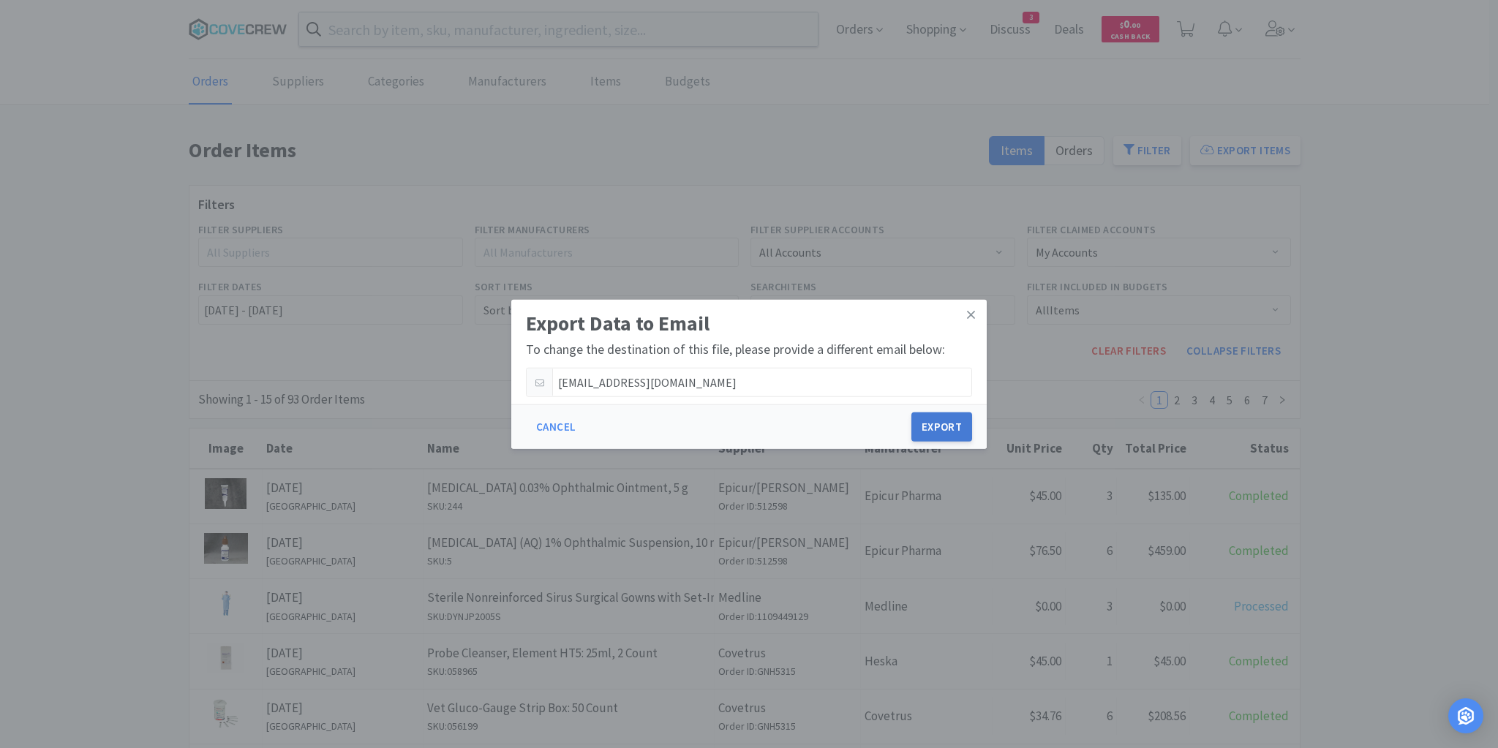
click at [949, 420] on button "Export" at bounding box center [941, 426] width 61 height 29
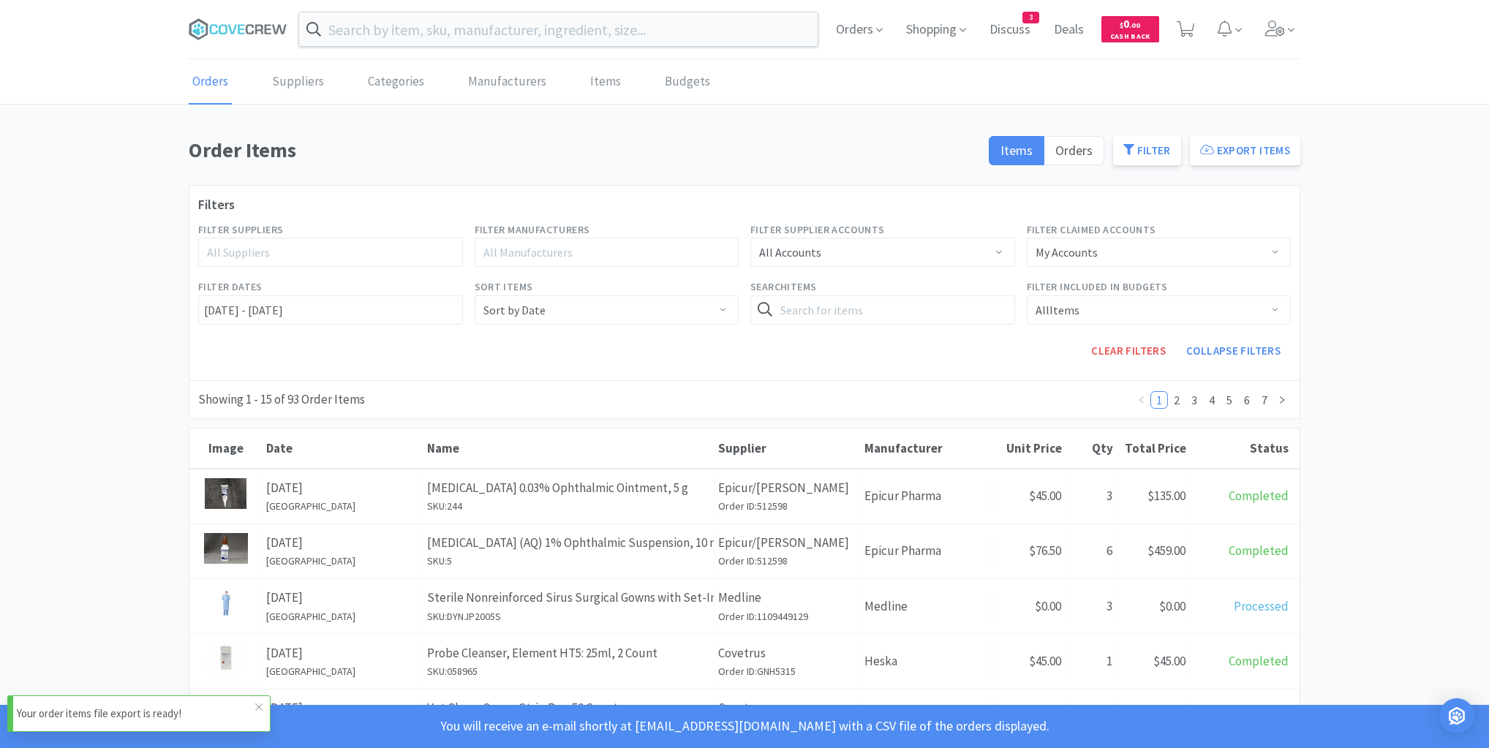
click at [120, 700] on div "Your order items file export is ready!" at bounding box center [138, 714] width 263 height 37
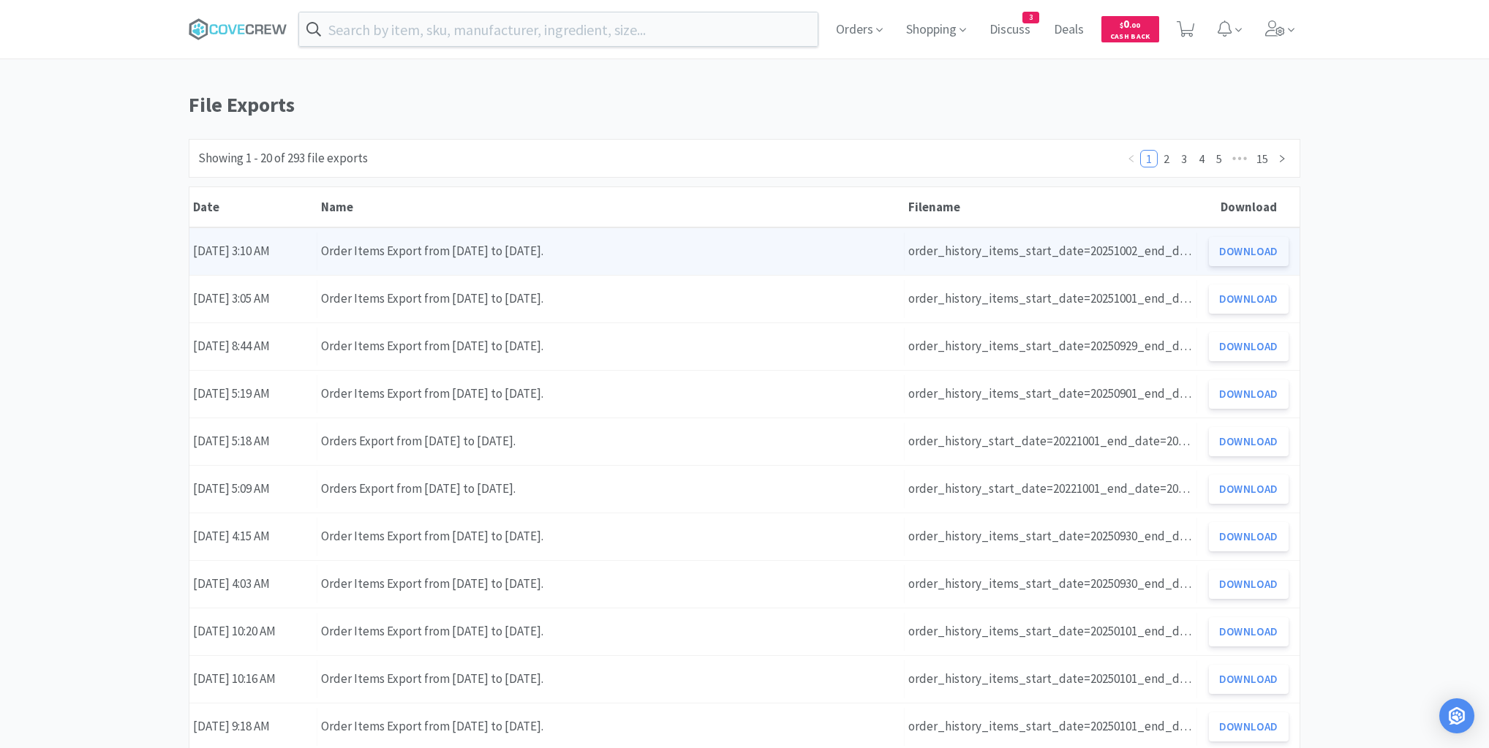
click at [1255, 245] on button "Download" at bounding box center [1249, 251] width 80 height 29
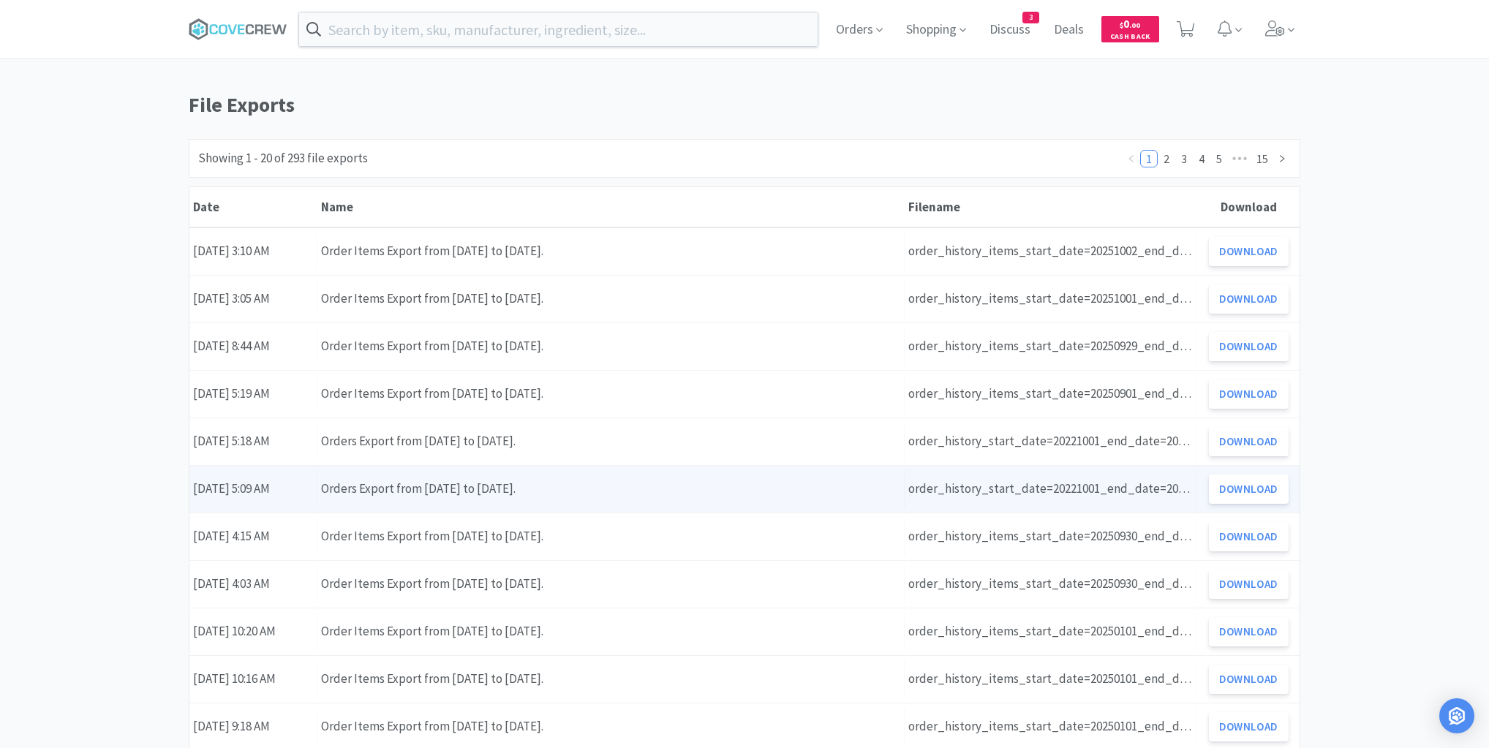
drag, startPoint x: 655, startPoint y: 570, endPoint x: 790, endPoint y: 494, distance: 155.6
click at [655, 570] on div "Name Order Items Export from [DATE] to [DATE]." at bounding box center [610, 583] width 587 height 37
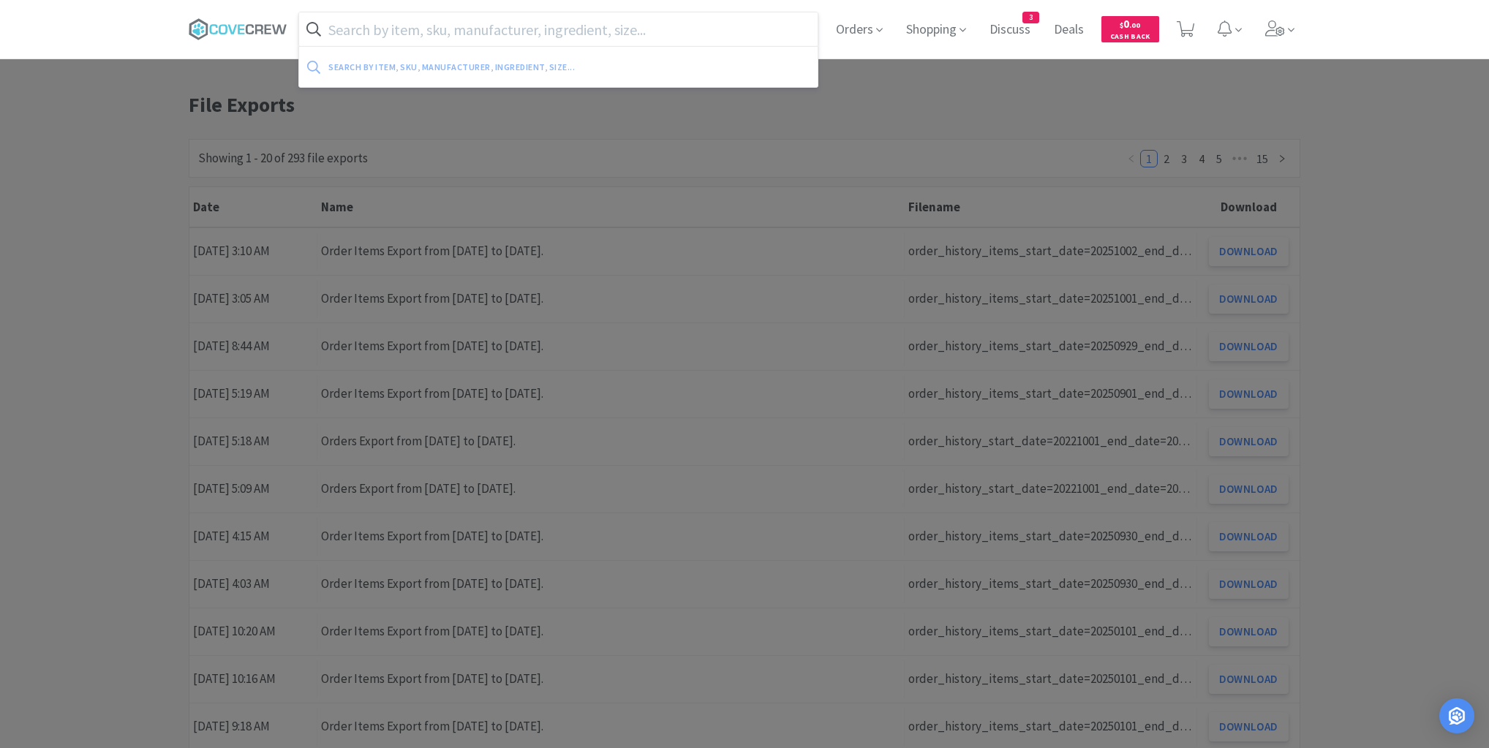
drag, startPoint x: 374, startPoint y: 36, endPoint x: 403, endPoint y: 48, distance: 31.5
click at [377, 35] on input "text" at bounding box center [558, 29] width 519 height 34
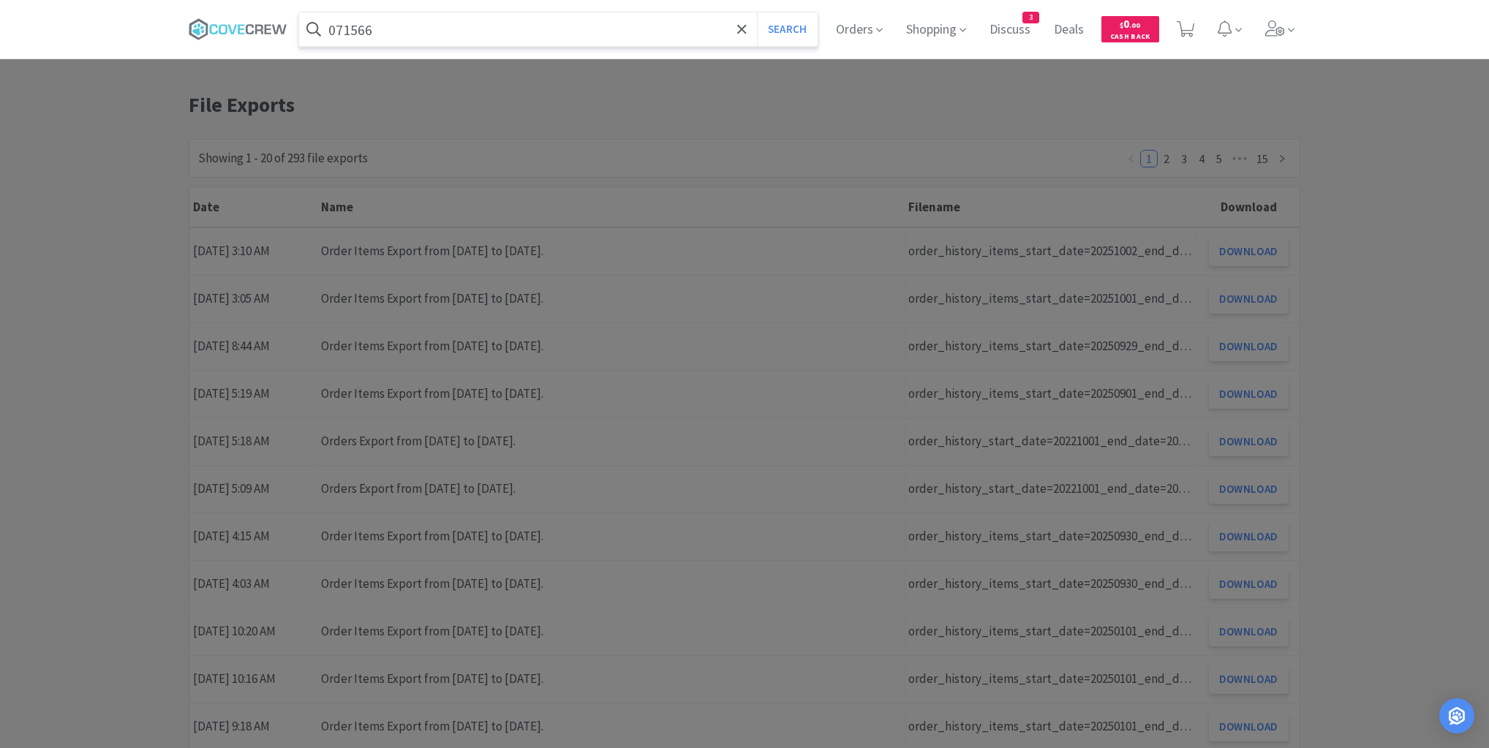
type input "071566"
click at [757, 12] on button "Search" at bounding box center [787, 29] width 61 height 34
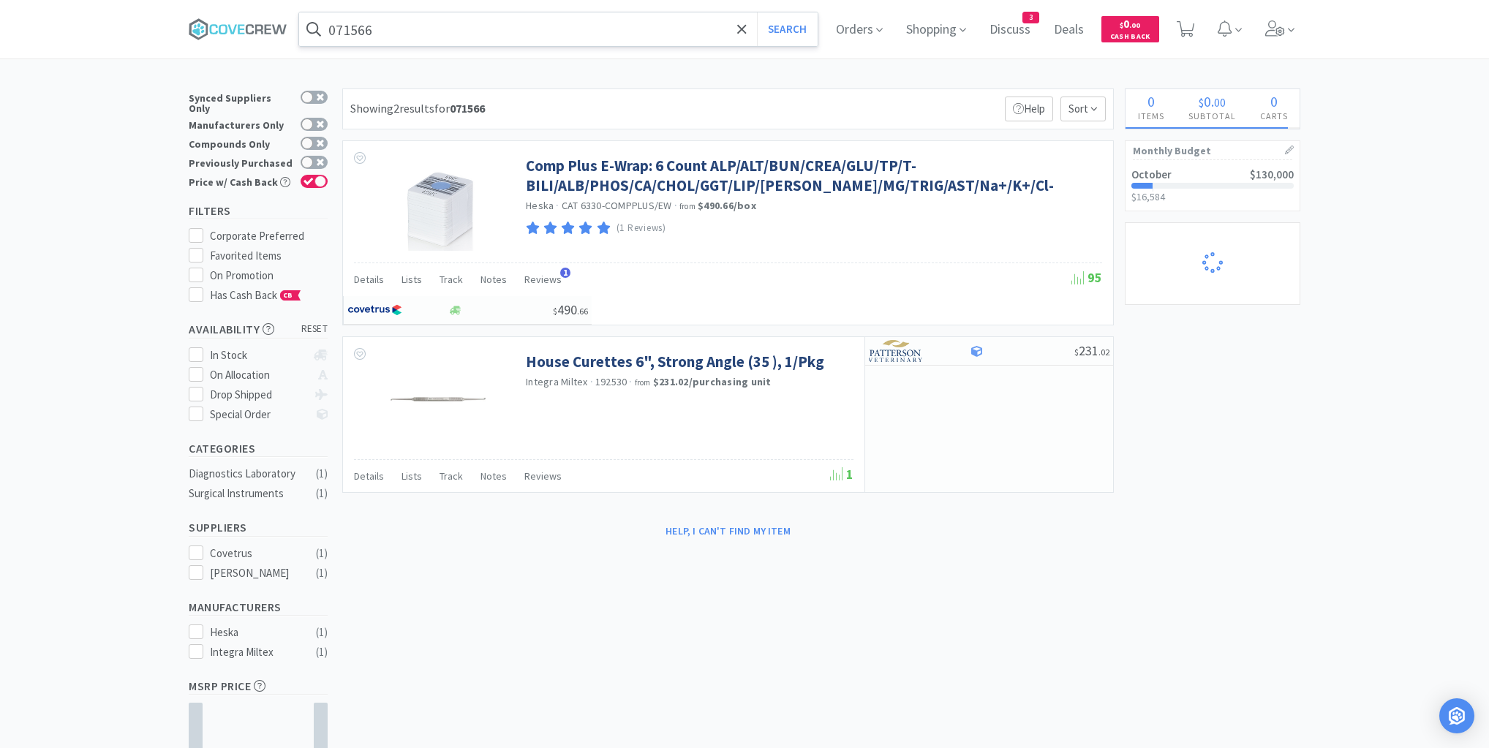
click at [540, 543] on div "Help, I can't find my item" at bounding box center [728, 531] width 772 height 25
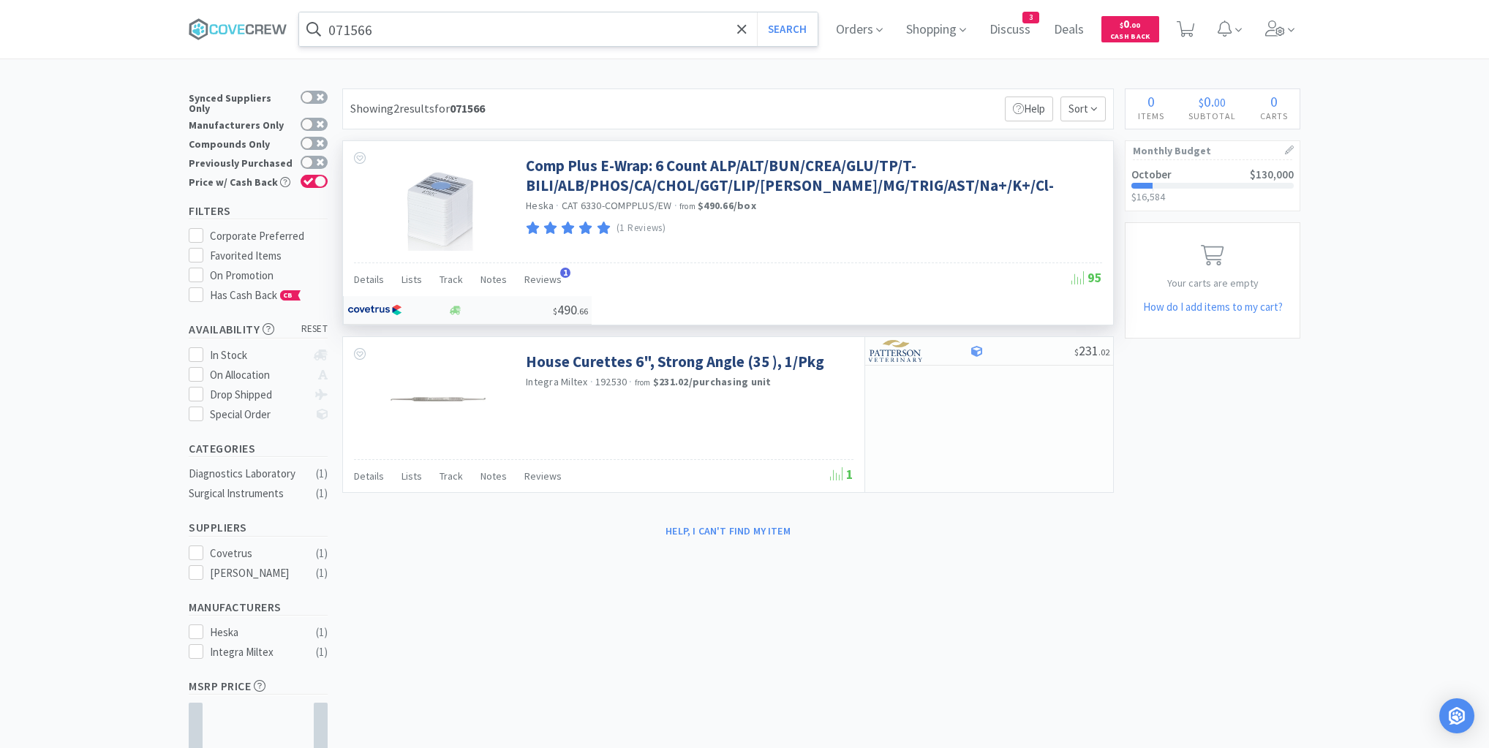
click at [553, 305] on div at bounding box center [500, 310] width 105 height 11
select select "1"
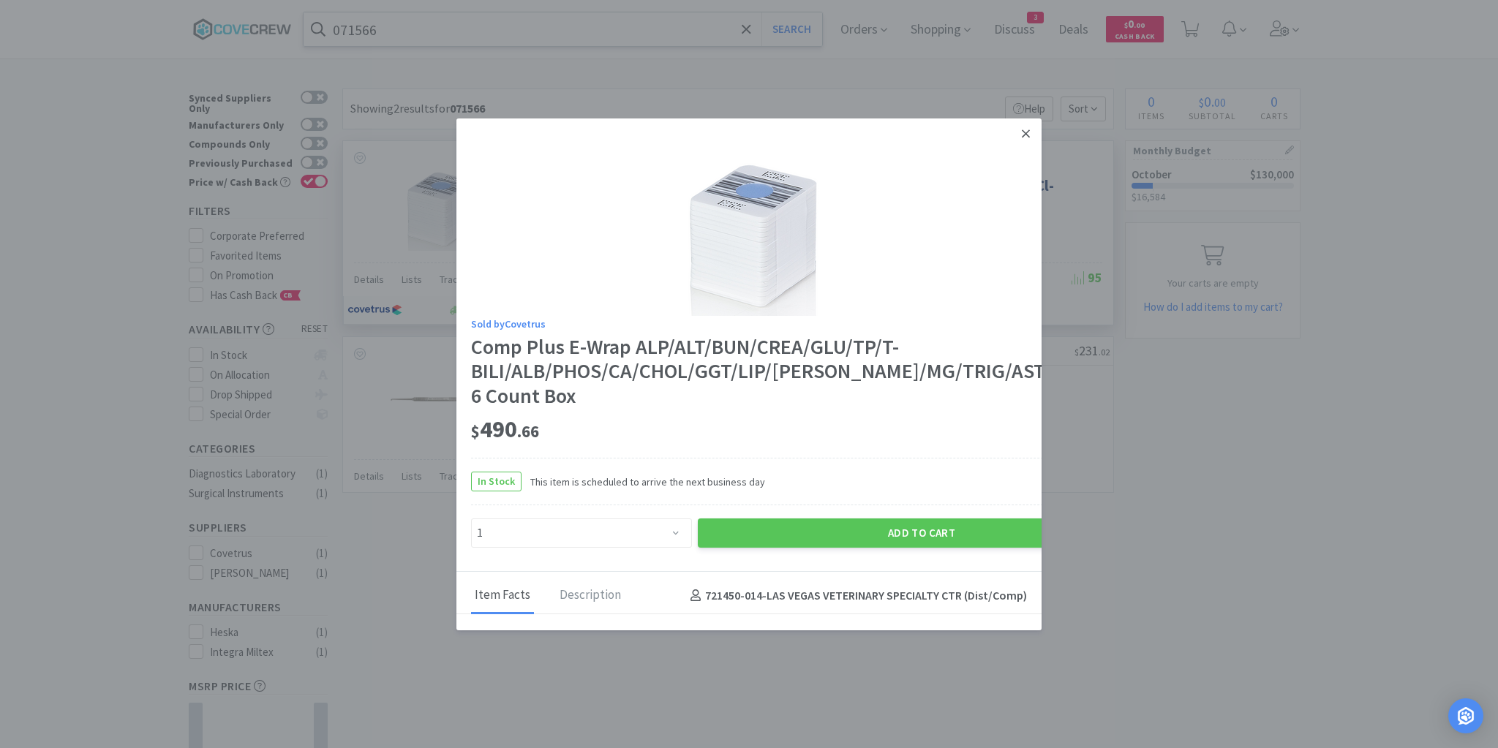
click at [1022, 135] on icon at bounding box center [1026, 133] width 8 height 13
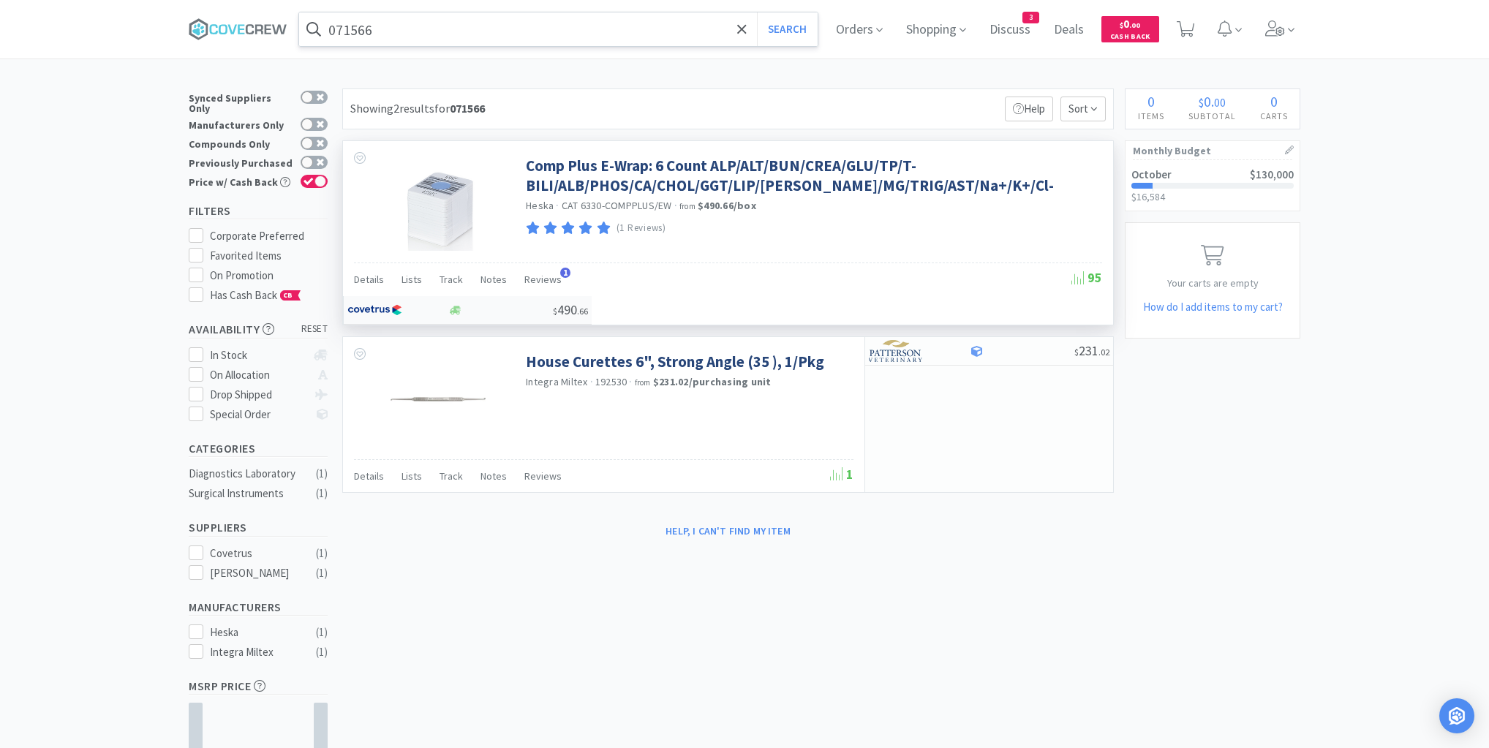
click at [553, 305] on div at bounding box center [500, 310] width 105 height 11
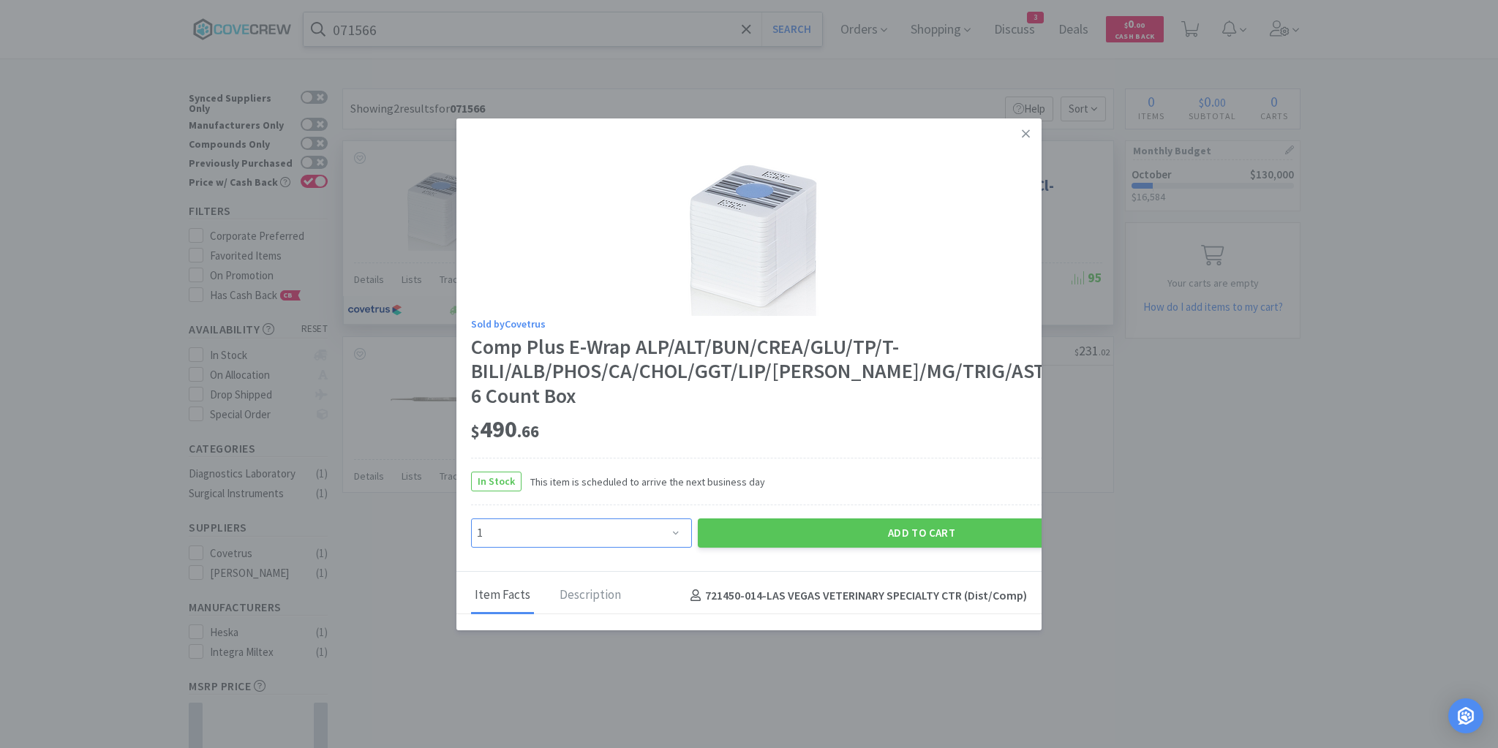
click at [635, 534] on select "Enter Quantity 1 2 3 4 5 6 7 8 9 10 11 12 13 14 15 16 17 18 19 20 Enter Quantity" at bounding box center [581, 533] width 221 height 29
select select "10"
click at [471, 519] on select "Enter Quantity 1 2 3 4 5 6 7 8 9 10 11 12 13 14 15 16 17 18 19 20 Enter Quantity" at bounding box center [581, 533] width 221 height 29
click at [853, 532] on button "Add to Cart" at bounding box center [922, 533] width 448 height 29
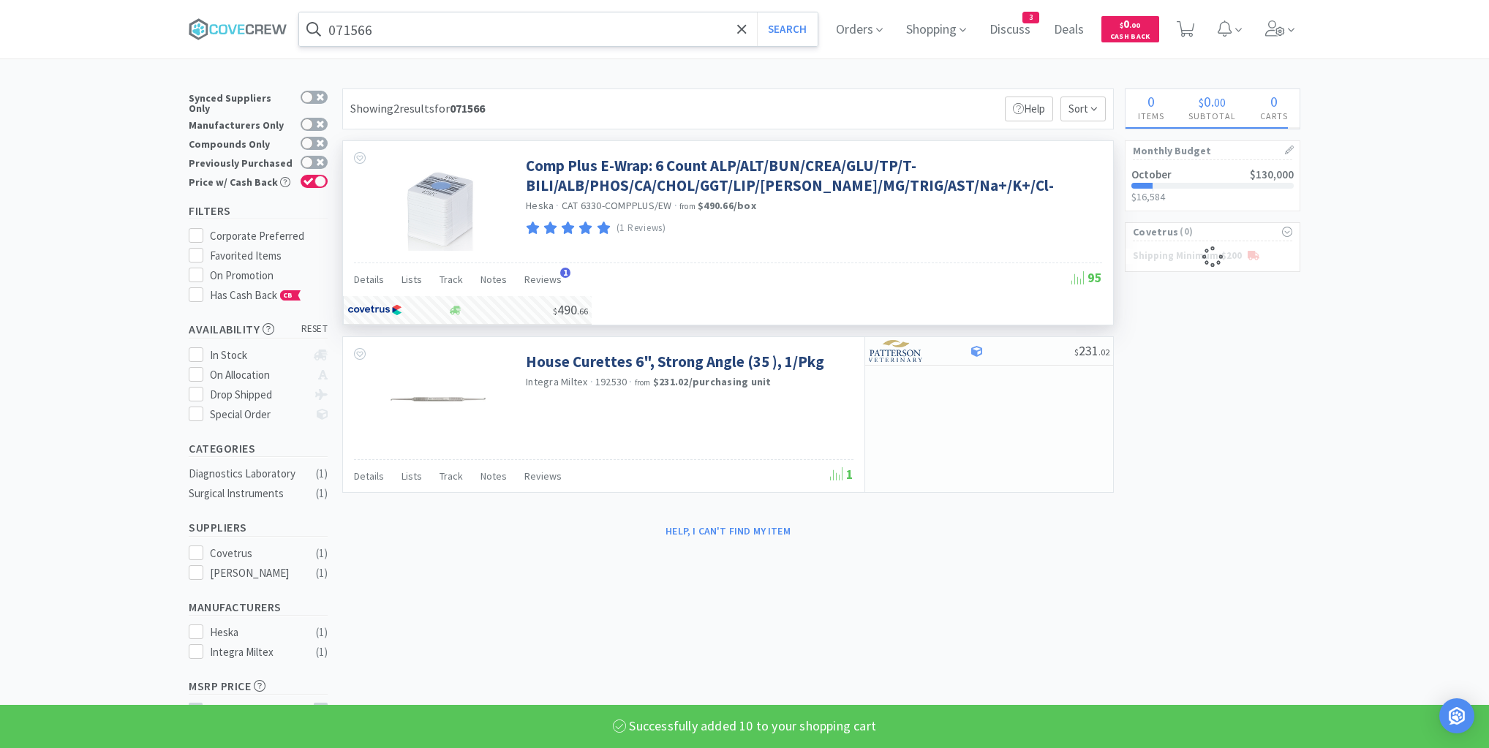
select select "10"
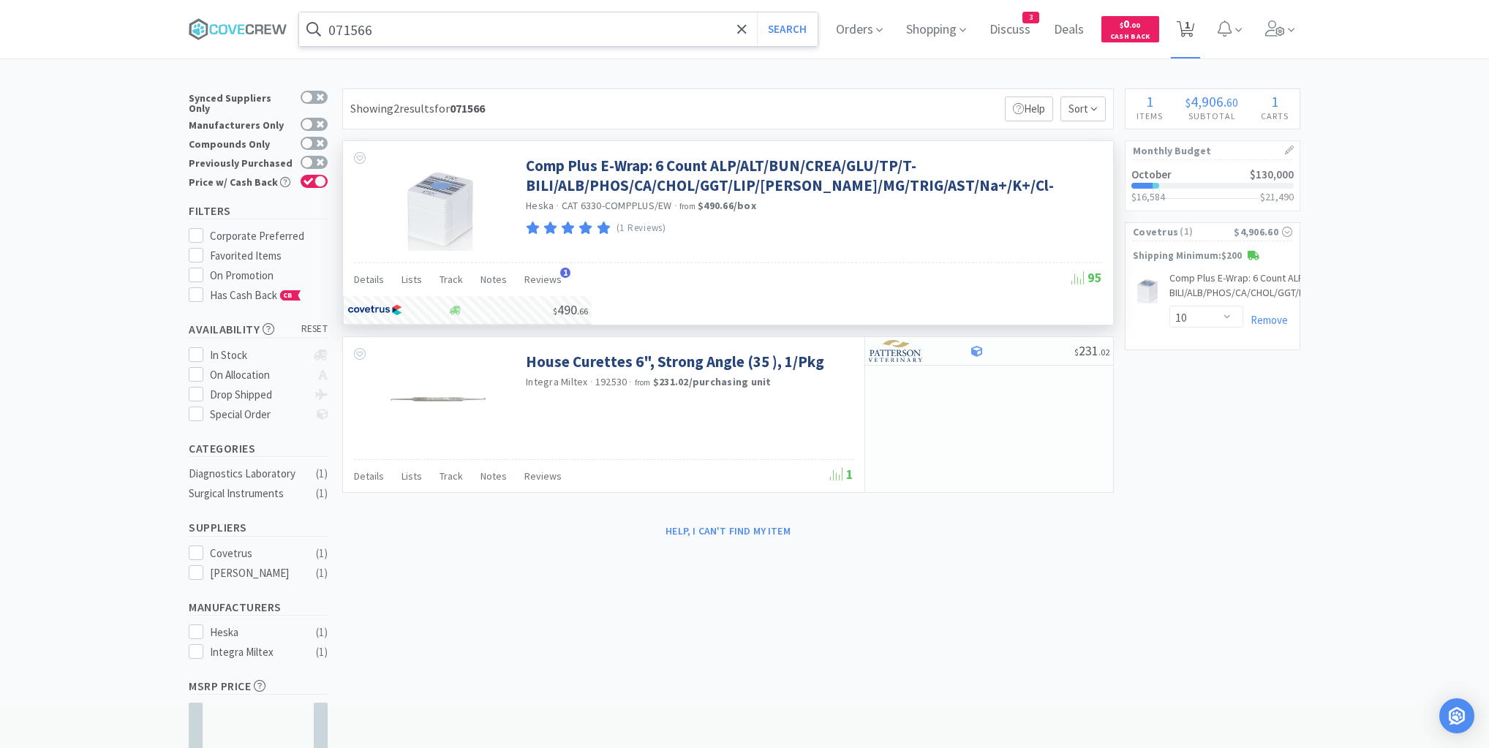
click at [1190, 23] on span "1" at bounding box center [1187, 25] width 5 height 59
select select "10"
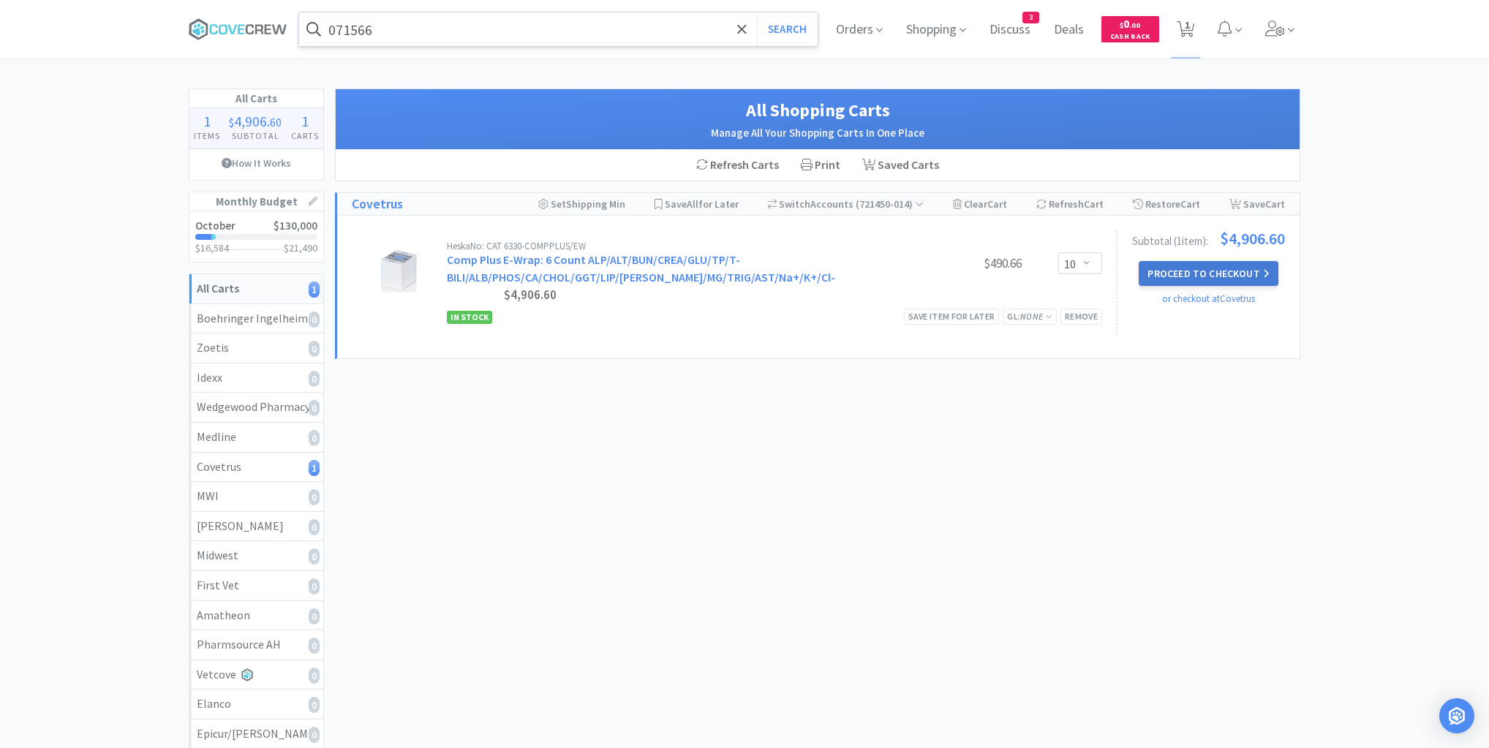
click at [1229, 269] on button "Proceed to Checkout" at bounding box center [1208, 273] width 139 height 25
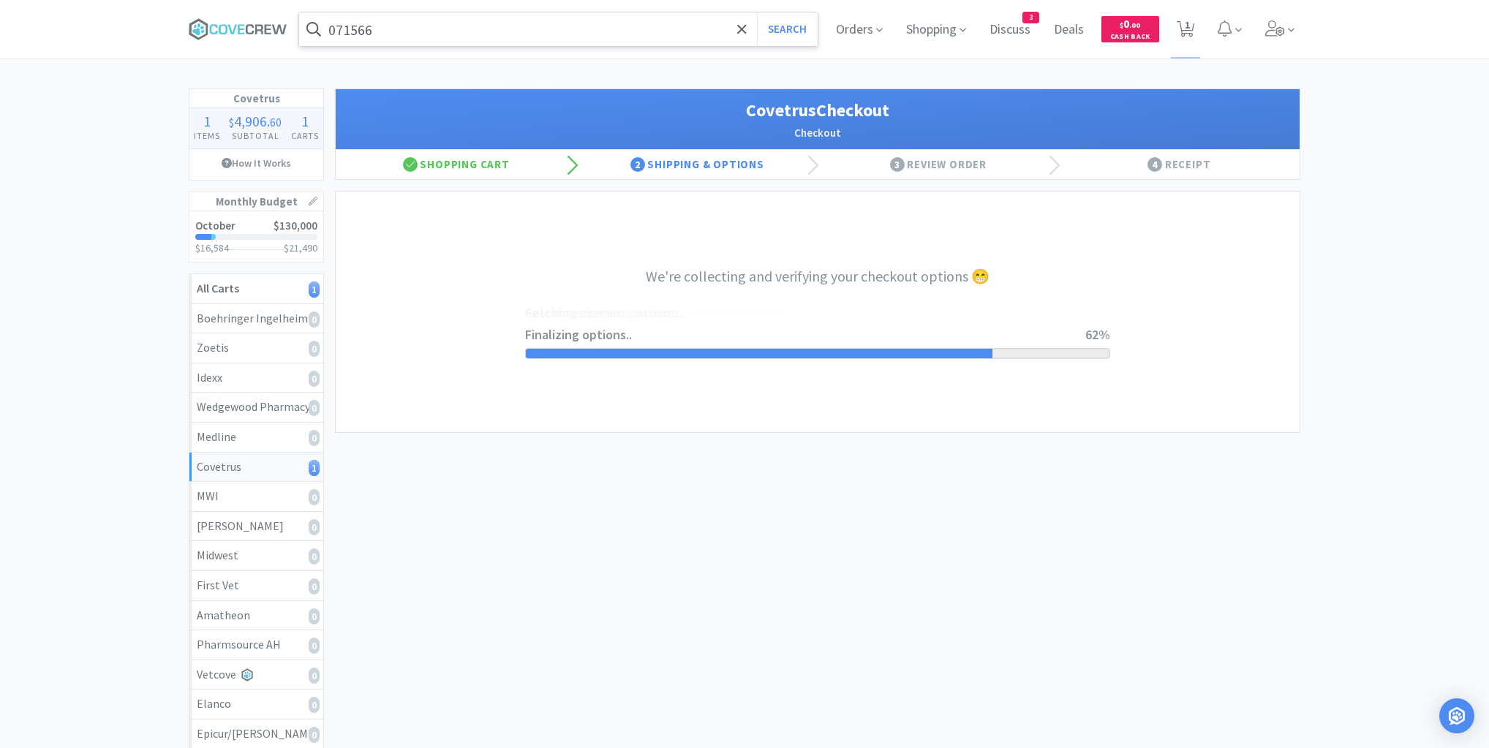
select select "ACCOUNT"
select select "cvt-standard-net"
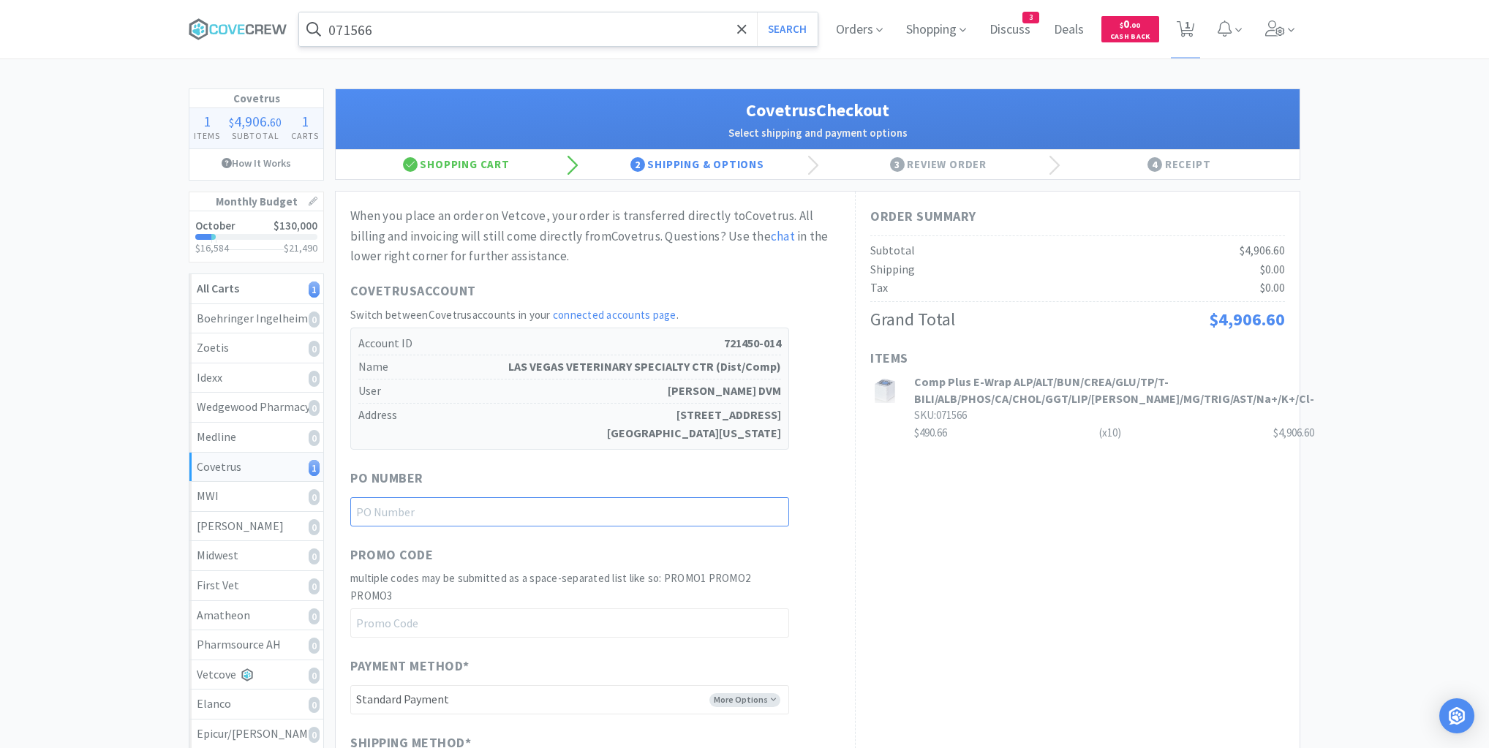
click at [709, 506] on input "text" at bounding box center [569, 511] width 439 height 29
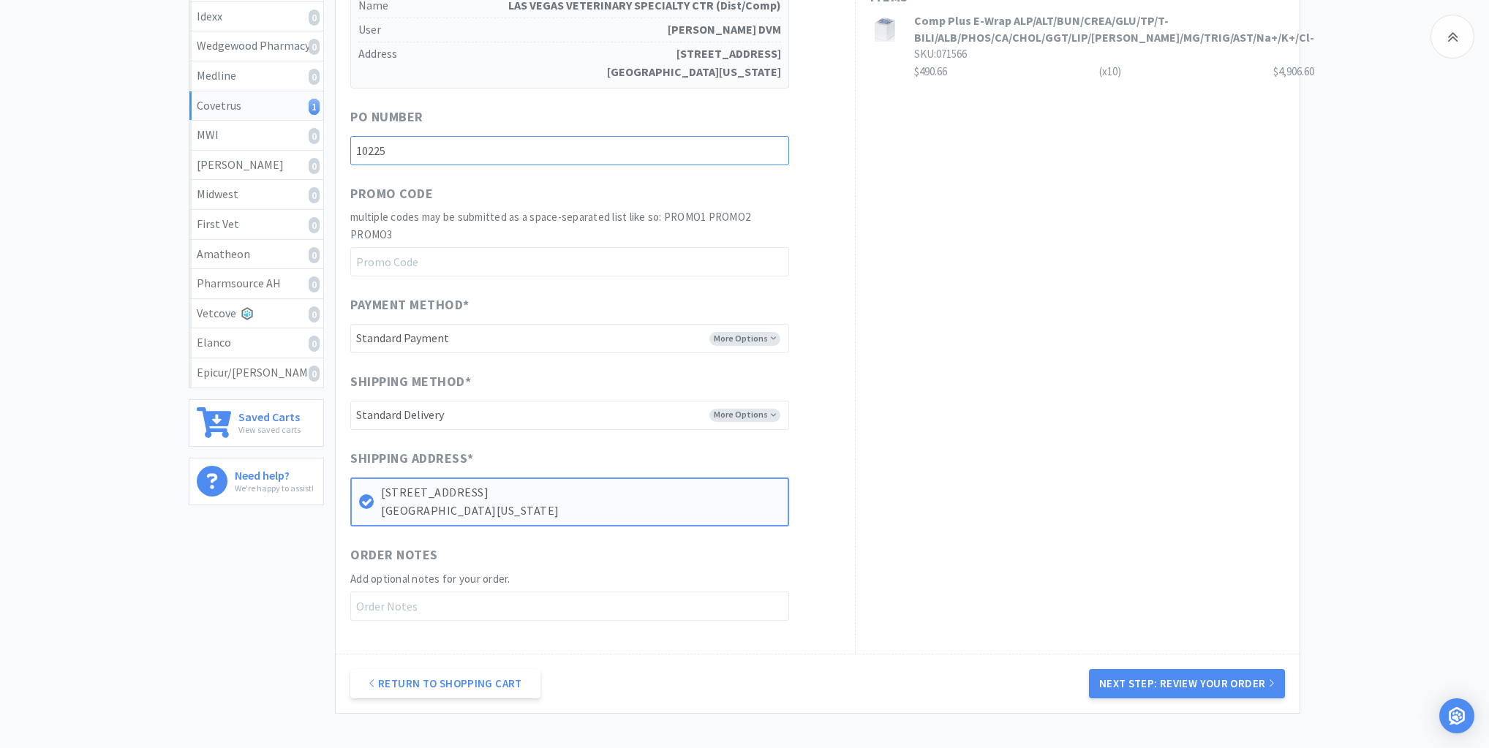
scroll to position [474, 0]
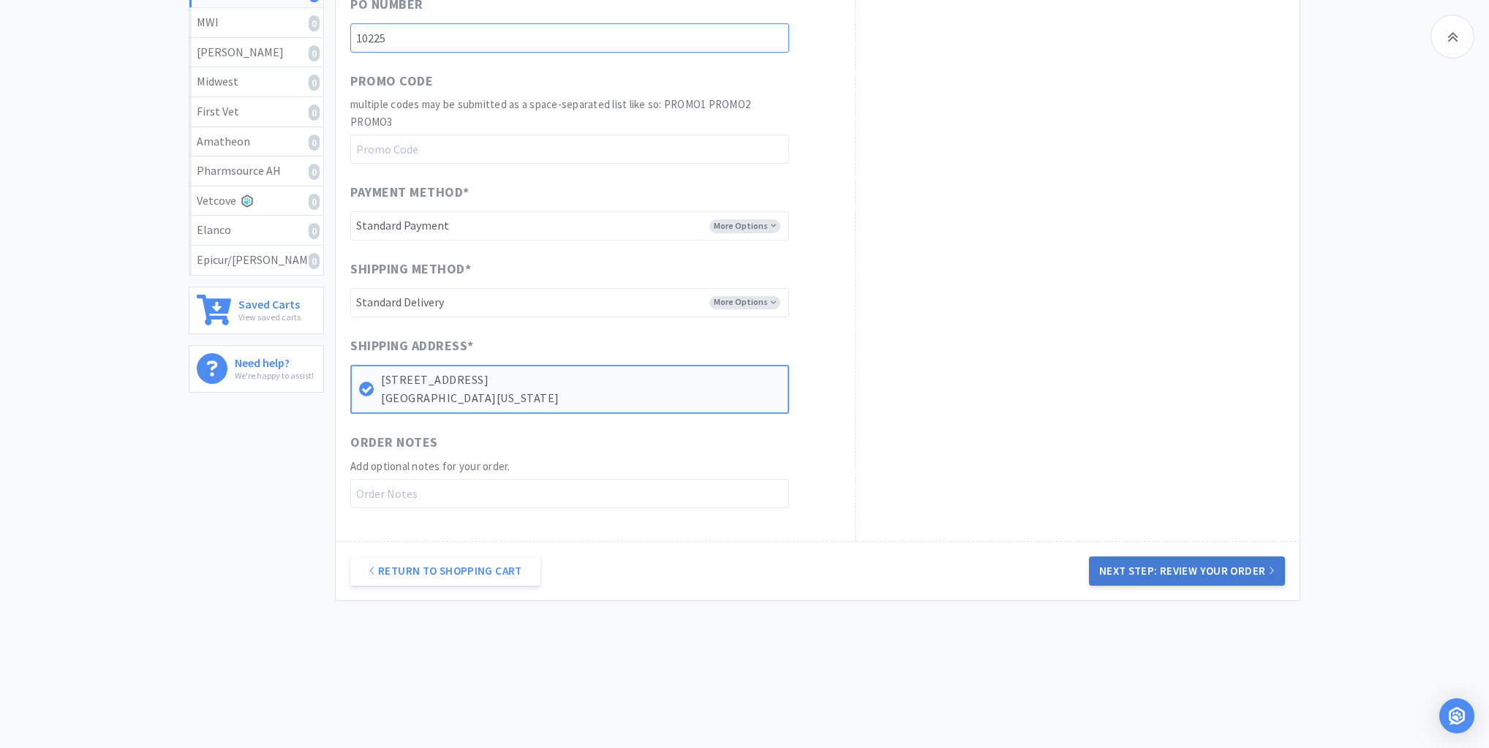
type input "10225"
click at [1216, 569] on button "Next Step: Review Your Order" at bounding box center [1187, 571] width 196 height 29
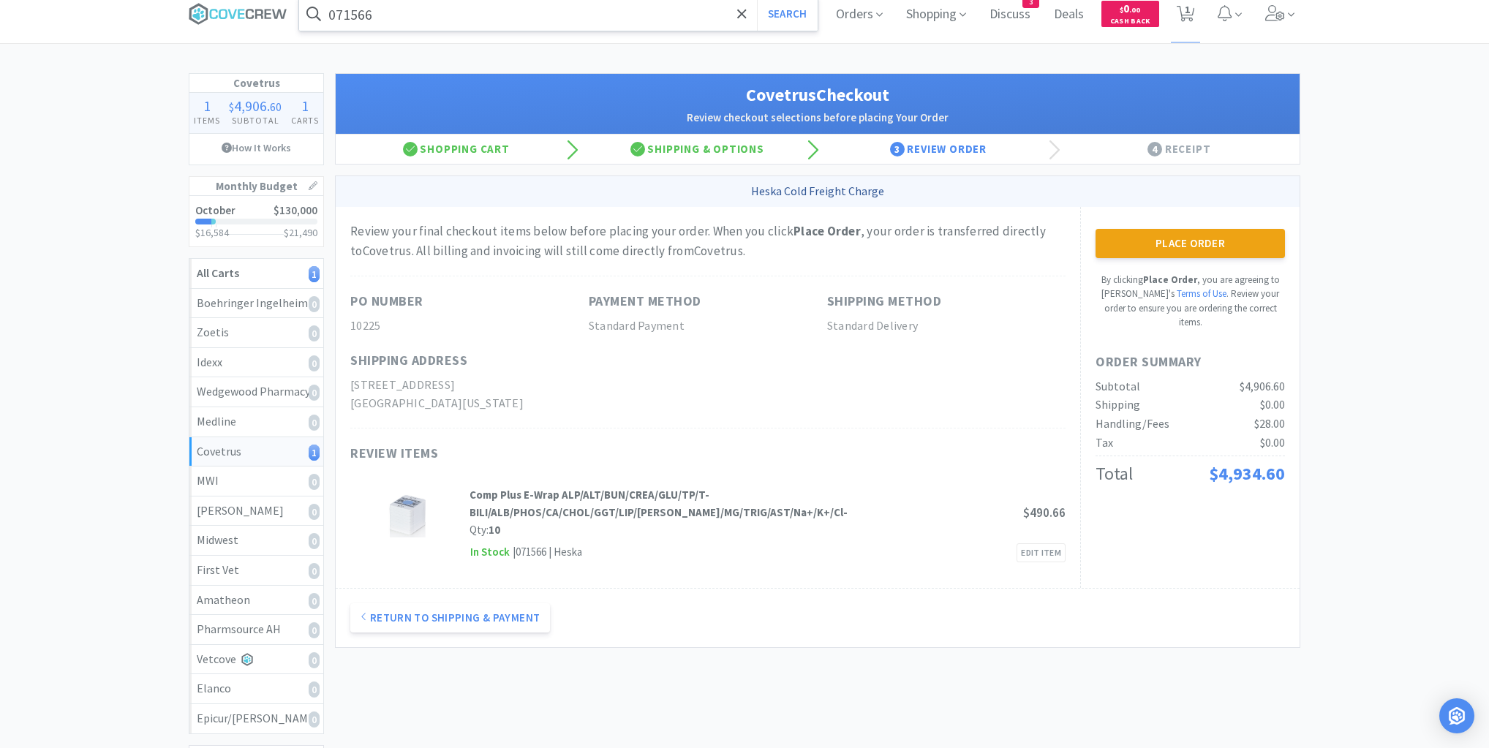
scroll to position [0, 0]
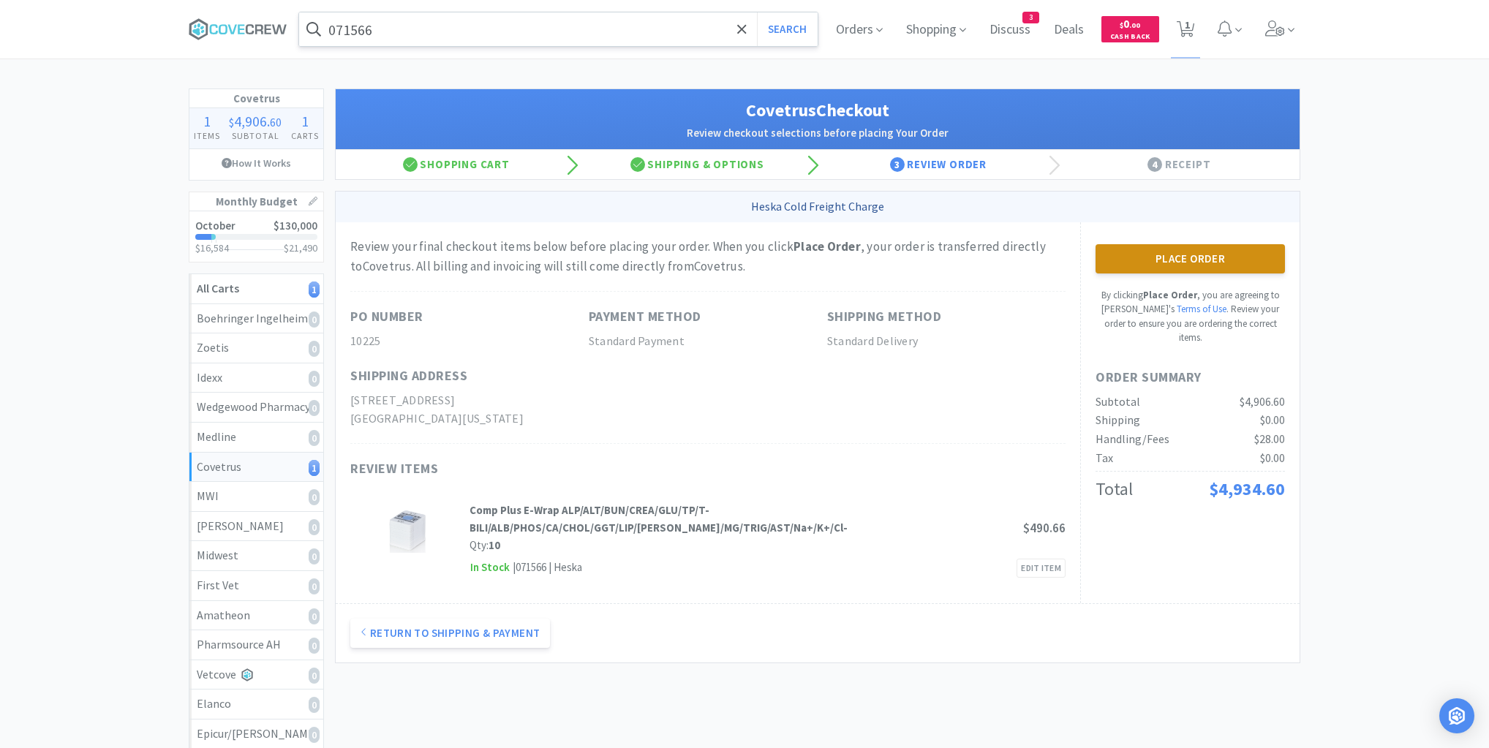
click at [1164, 255] on button "Place Order" at bounding box center [1190, 258] width 189 height 29
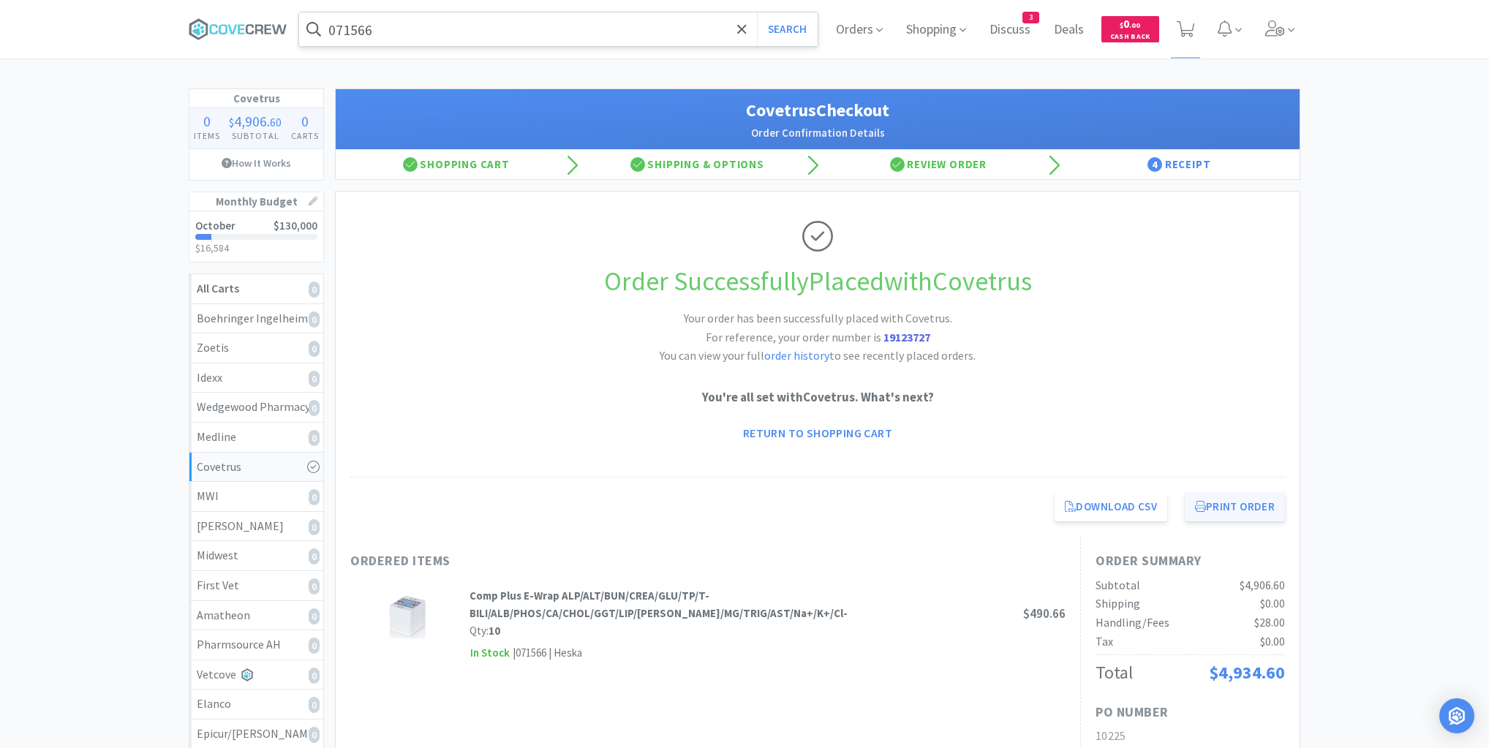
click at [1239, 503] on button "Print Order" at bounding box center [1235, 506] width 100 height 29
click at [121, 118] on div "Covetrus 0 Items $ 4,906 . 60 Subtotal 0 Carts How It Works Monthly Budget Octo…" at bounding box center [744, 542] width 1489 height 908
drag, startPoint x: 243, startPoint y: 26, endPoint x: 252, endPoint y: 35, distance: 12.9
click at [243, 26] on icon at bounding box center [238, 29] width 99 height 22
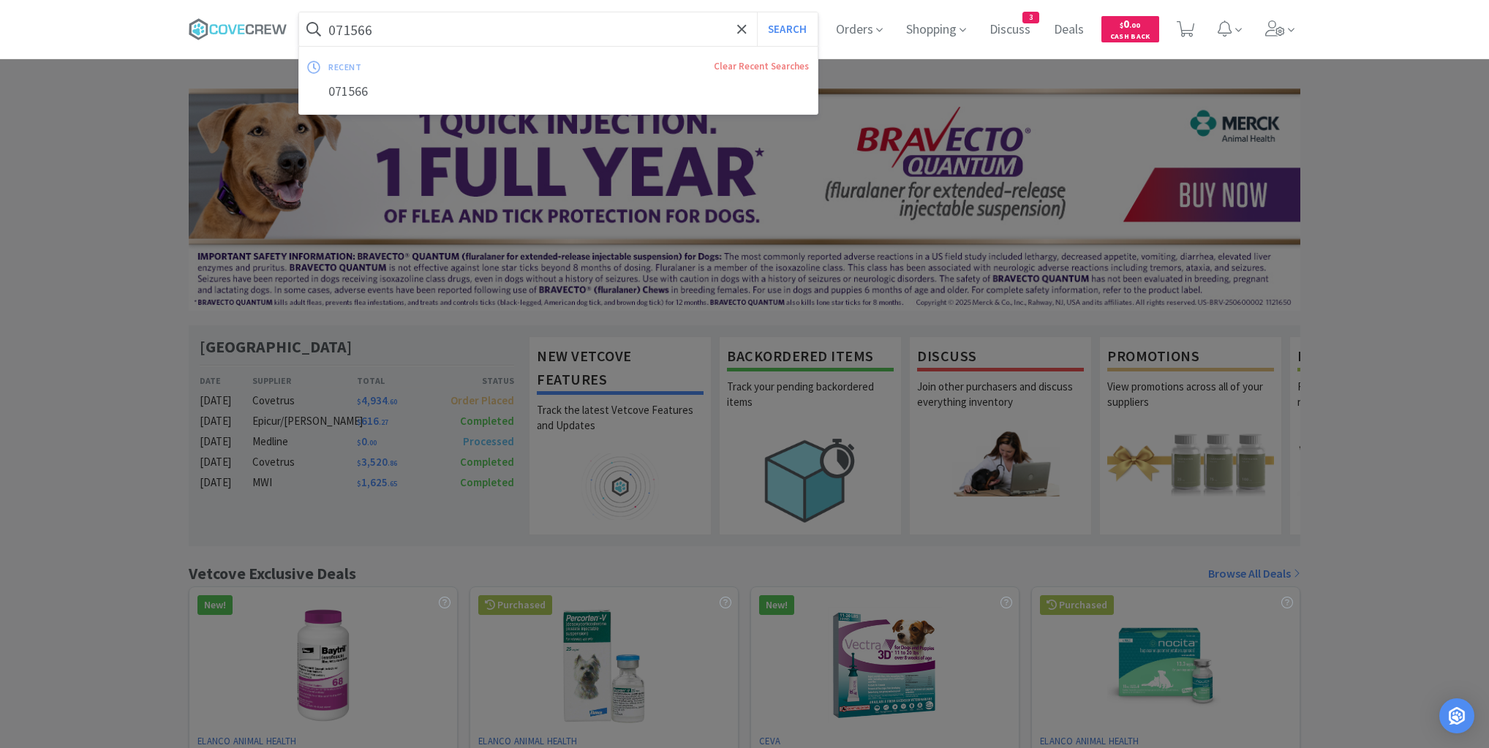
click at [424, 20] on input "071566" at bounding box center [558, 29] width 519 height 34
click at [245, 33] on icon at bounding box center [238, 29] width 99 height 22
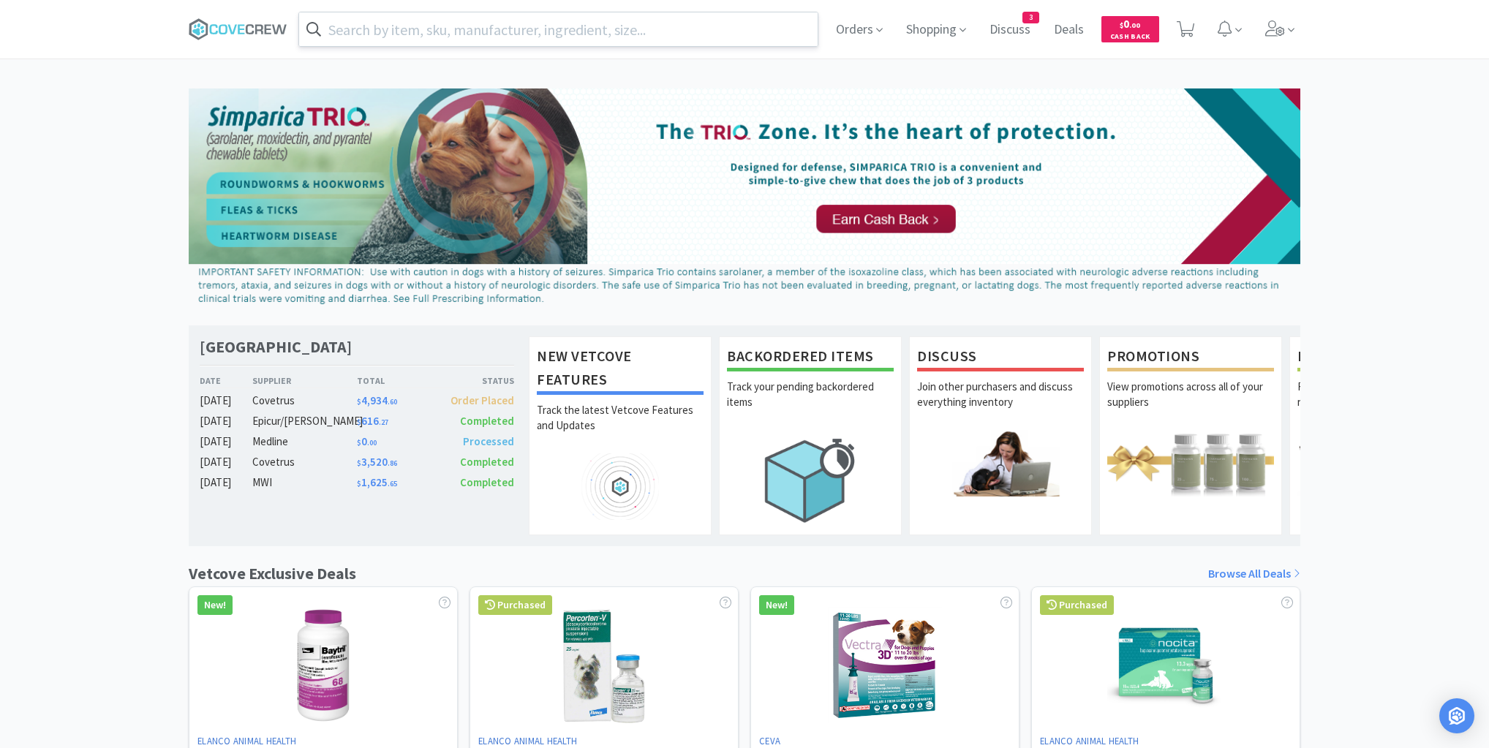
click at [573, 24] on input "text" at bounding box center [558, 29] width 519 height 34
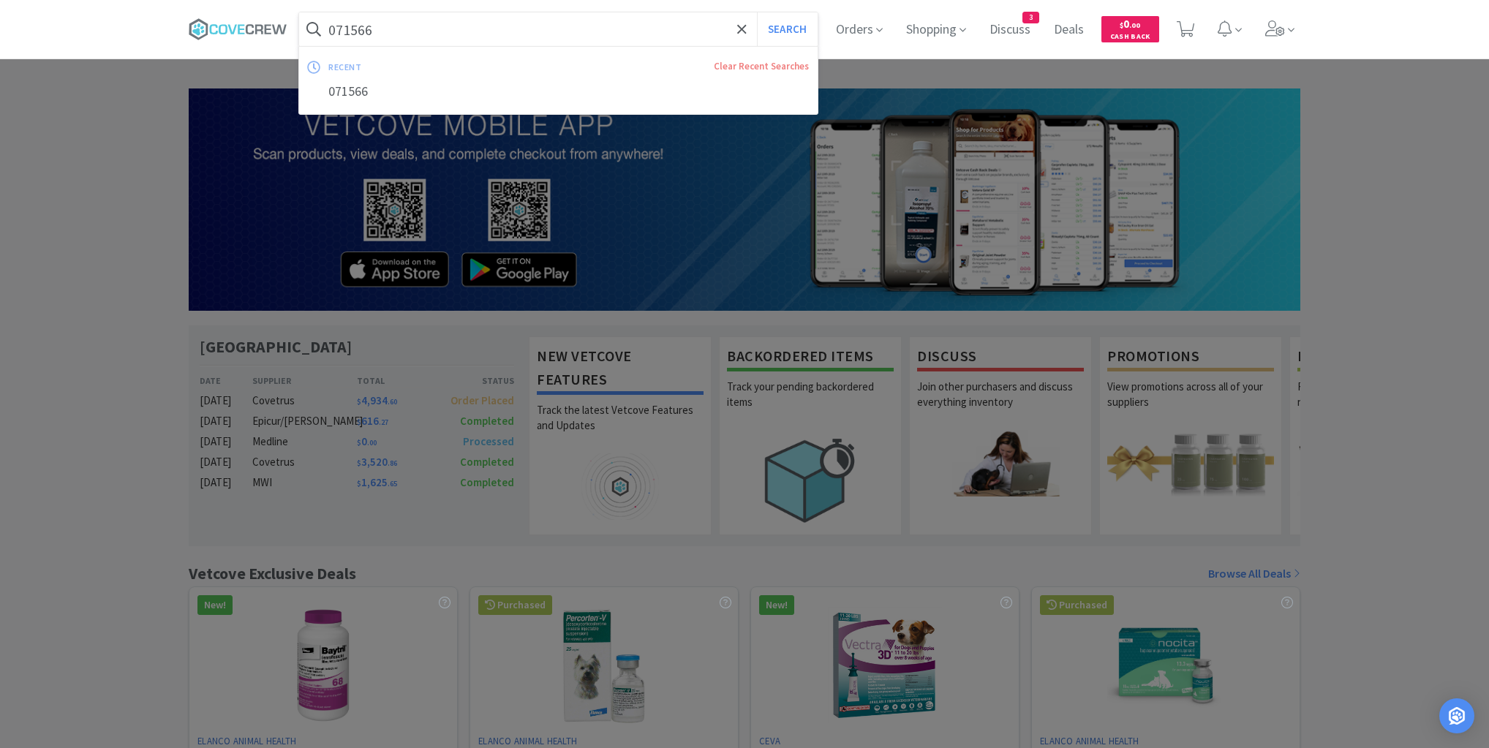
click at [757, 12] on button "Search" at bounding box center [787, 29] width 61 height 34
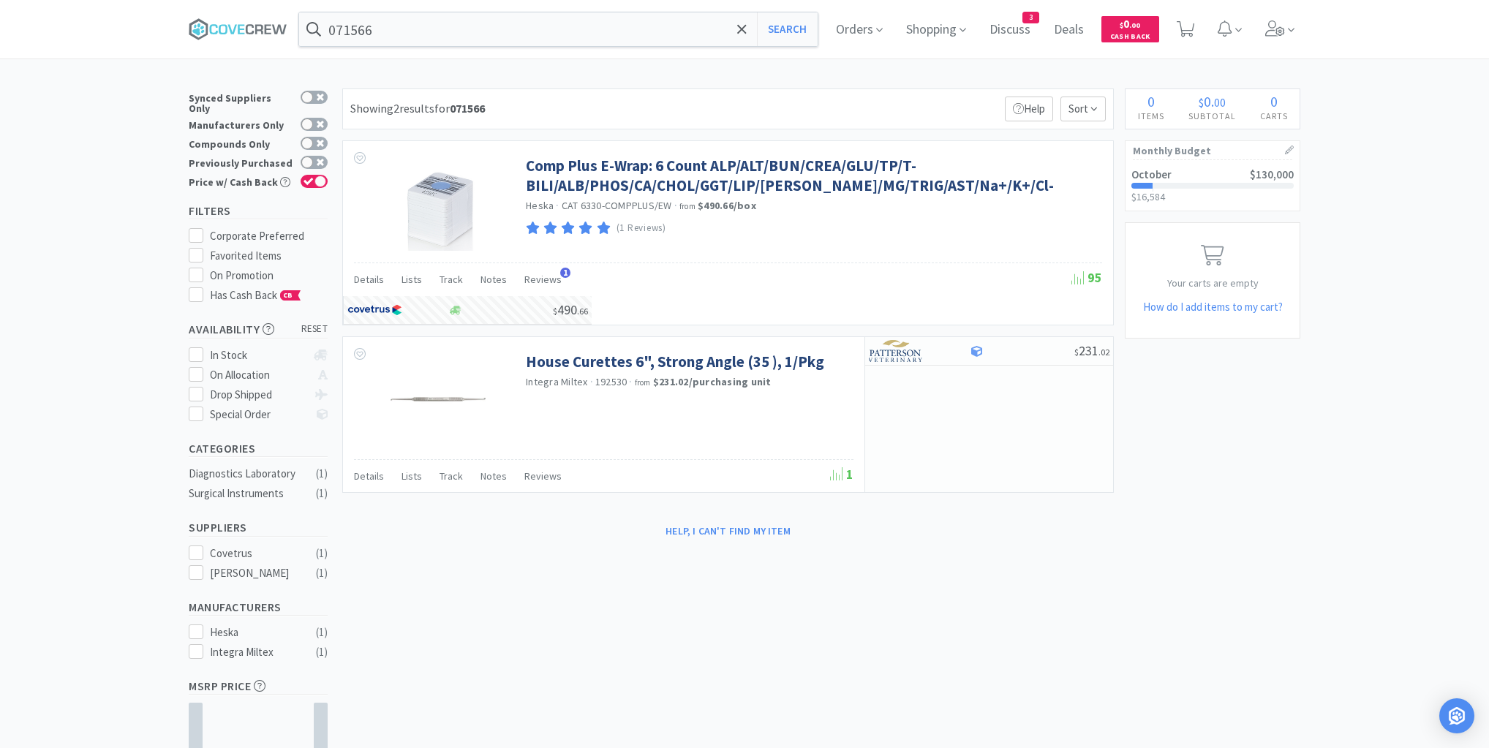
click at [456, 704] on div "× Filter Results Synced Suppliers Only Manufacturers Only Compounds Only Previo…" at bounding box center [745, 471] width 1112 height 766
click at [682, 32] on input "071566" at bounding box center [558, 29] width 519 height 34
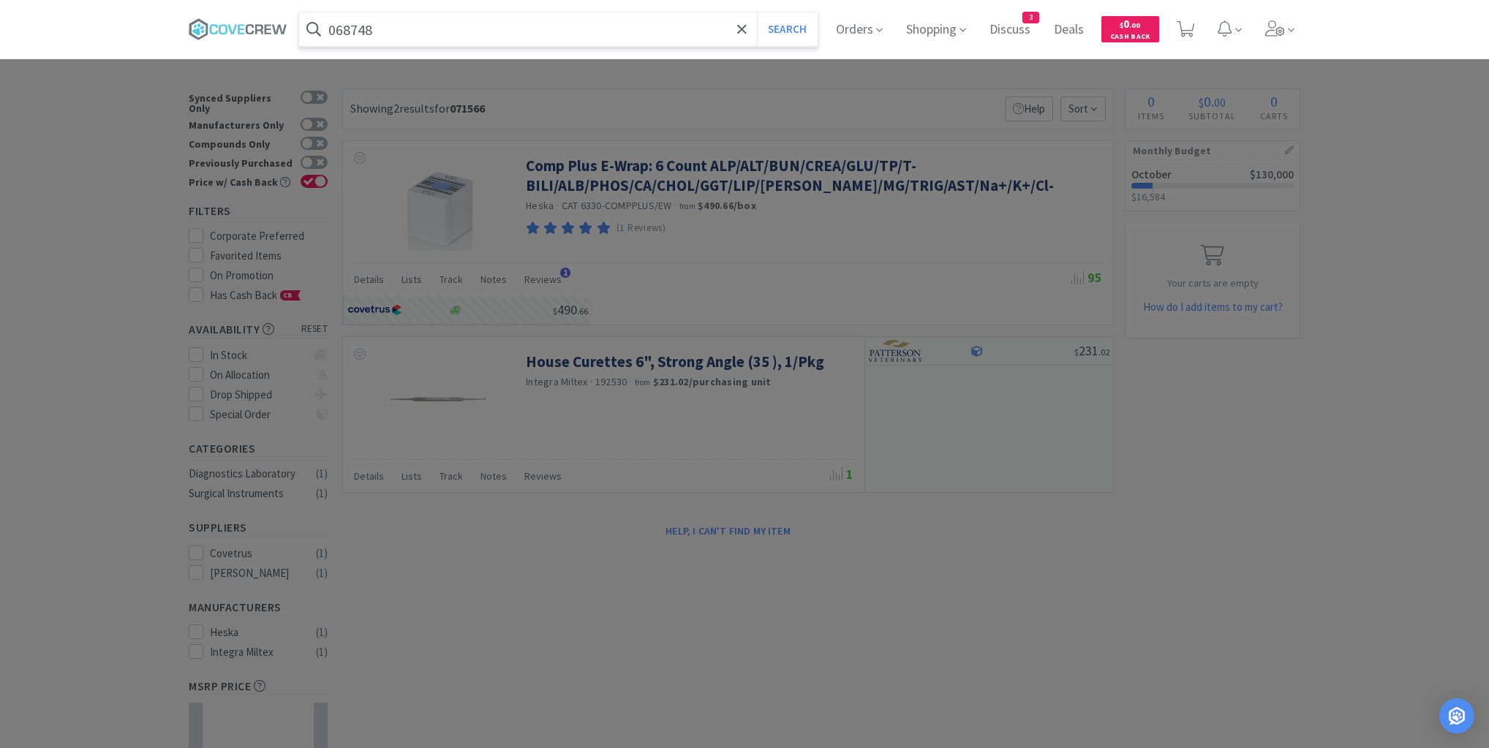
type input "068748"
click at [757, 12] on button "Search" at bounding box center [787, 29] width 61 height 34
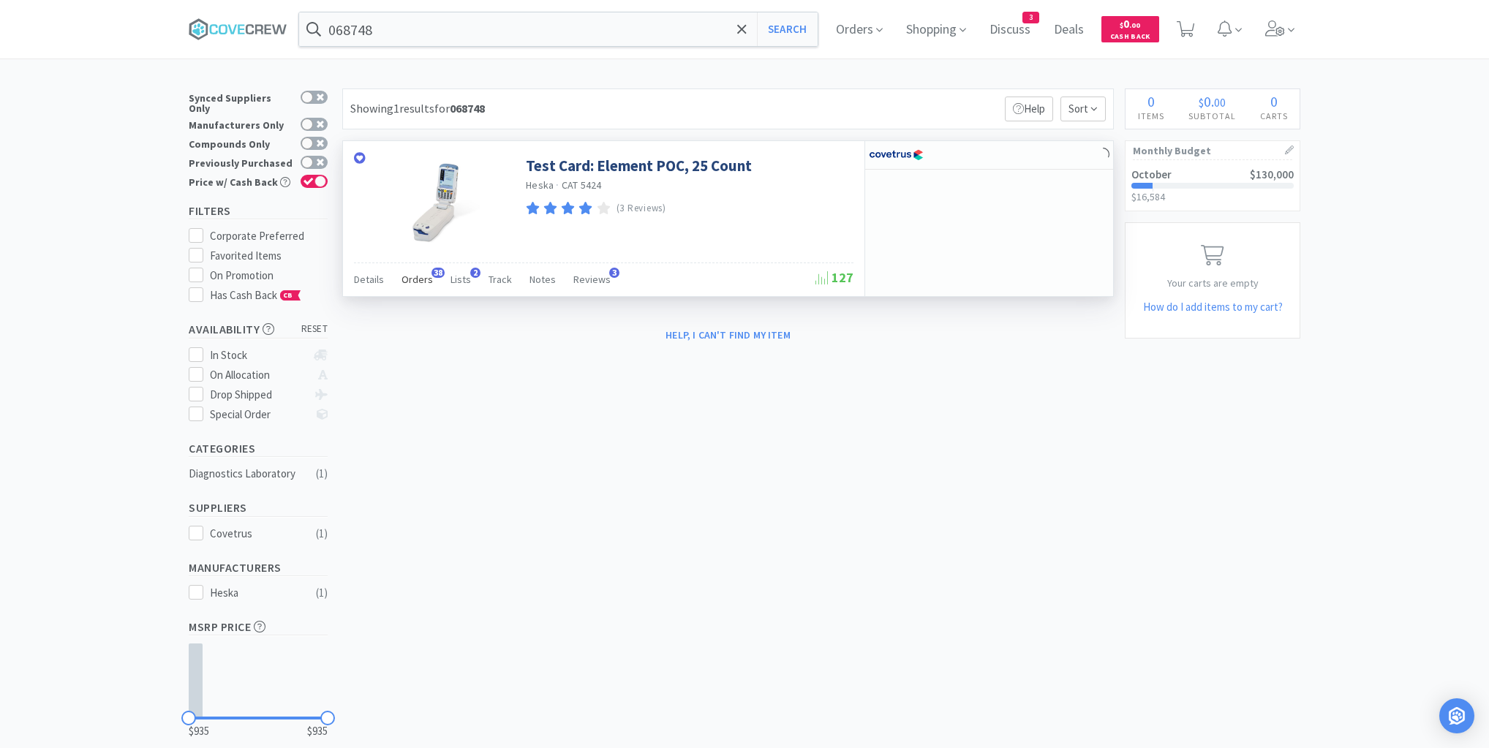
click at [411, 281] on span "Orders" at bounding box center [417, 279] width 31 height 13
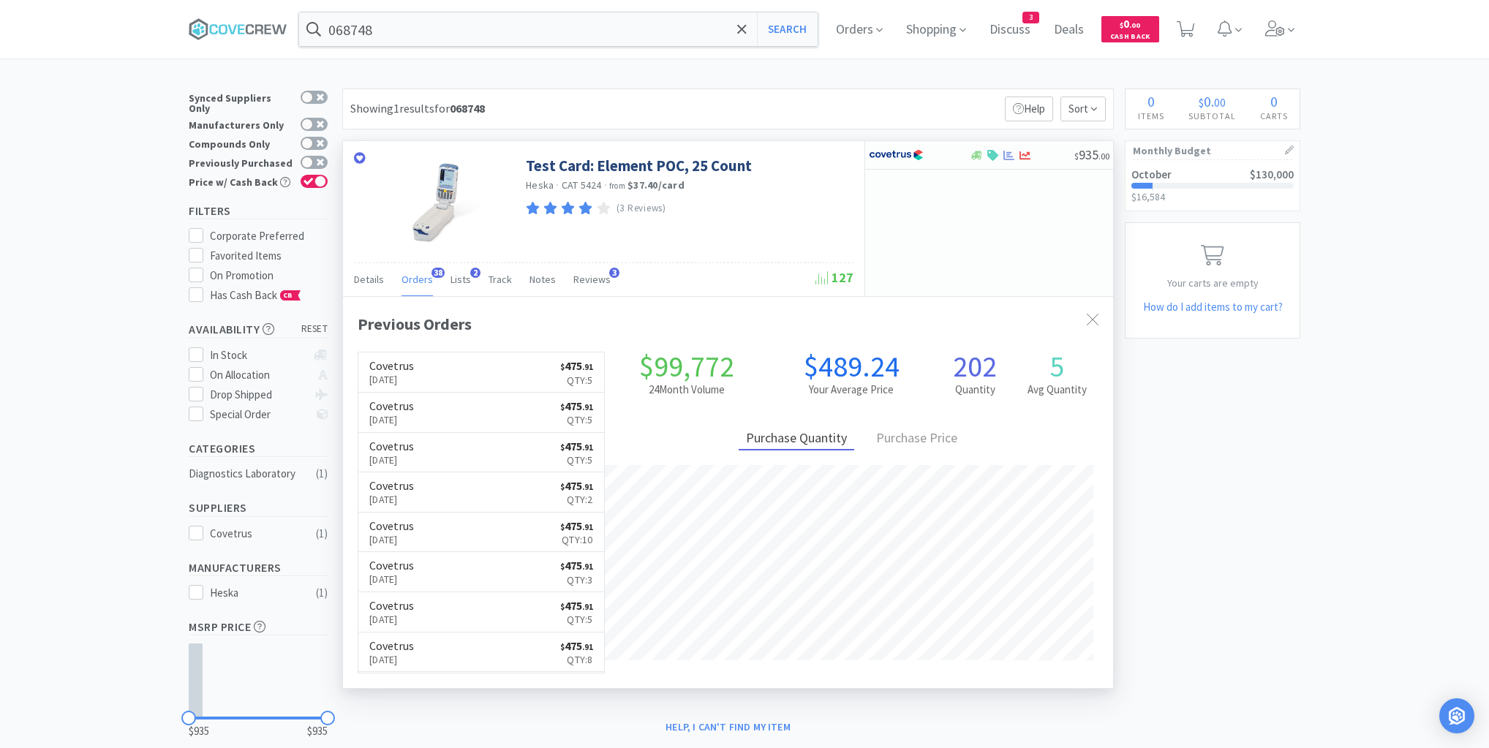
scroll to position [392, 770]
click at [946, 159] on div at bounding box center [909, 155] width 80 height 25
select select "1"
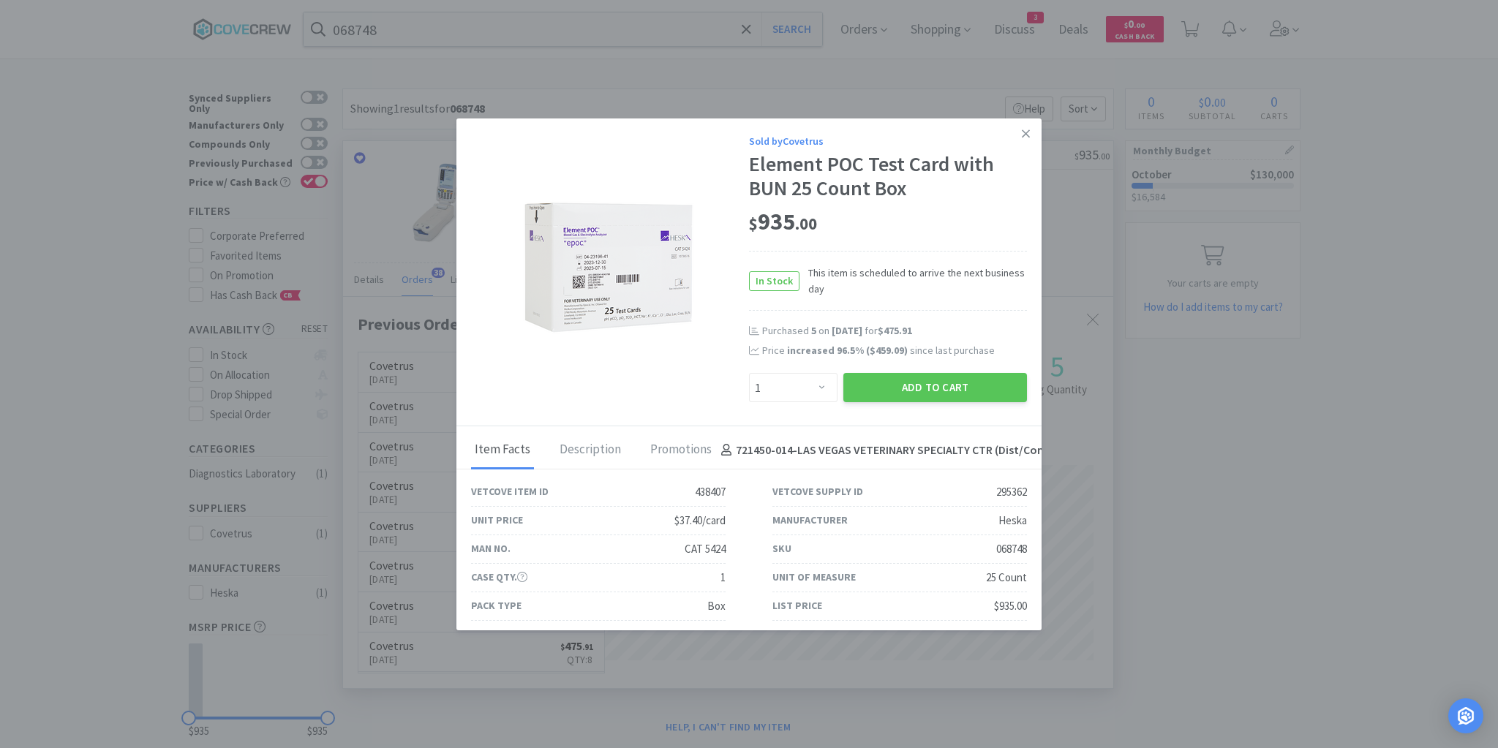
drag, startPoint x: 1013, startPoint y: 129, endPoint x: 910, endPoint y: 287, distance: 188.7
click at [1022, 132] on icon at bounding box center [1026, 133] width 8 height 13
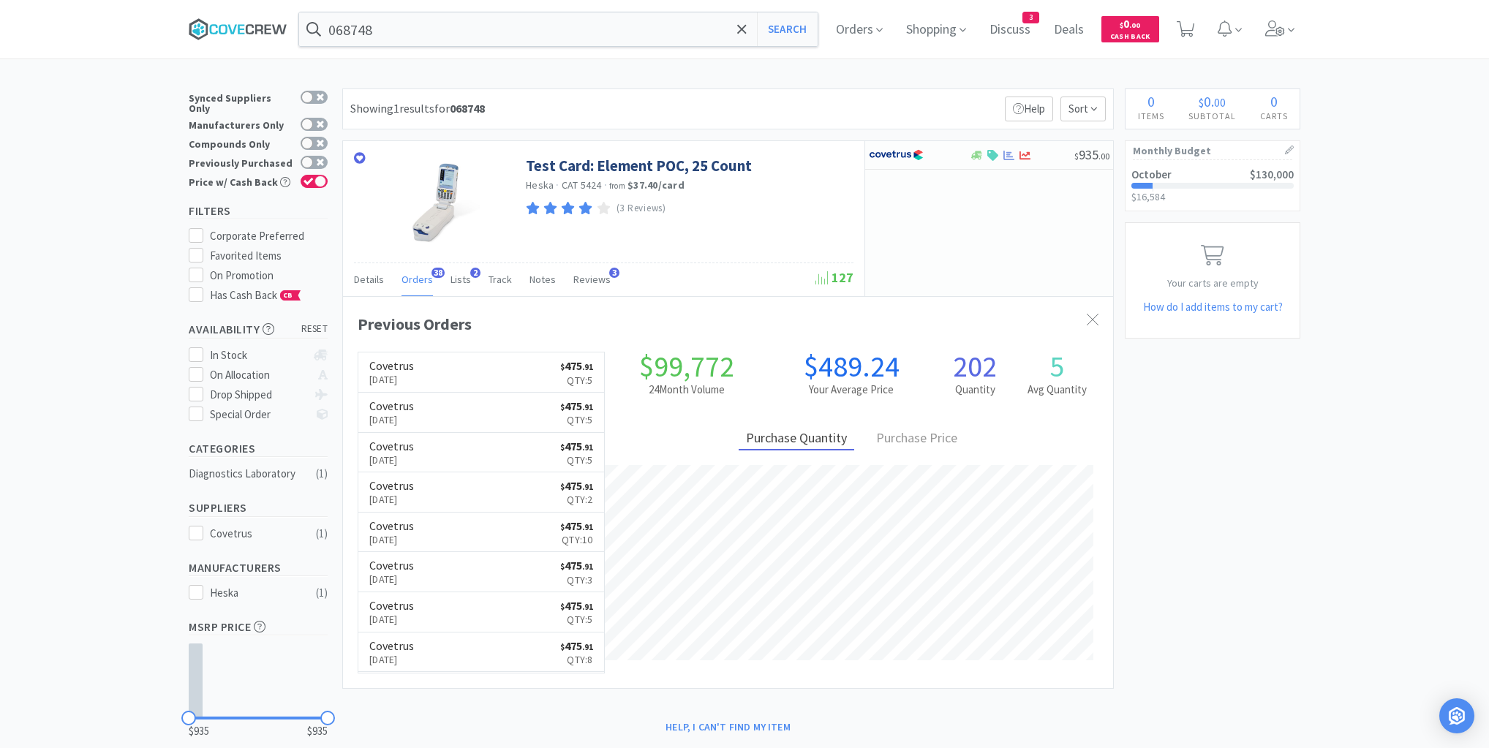
click at [222, 26] on icon at bounding box center [238, 29] width 99 height 22
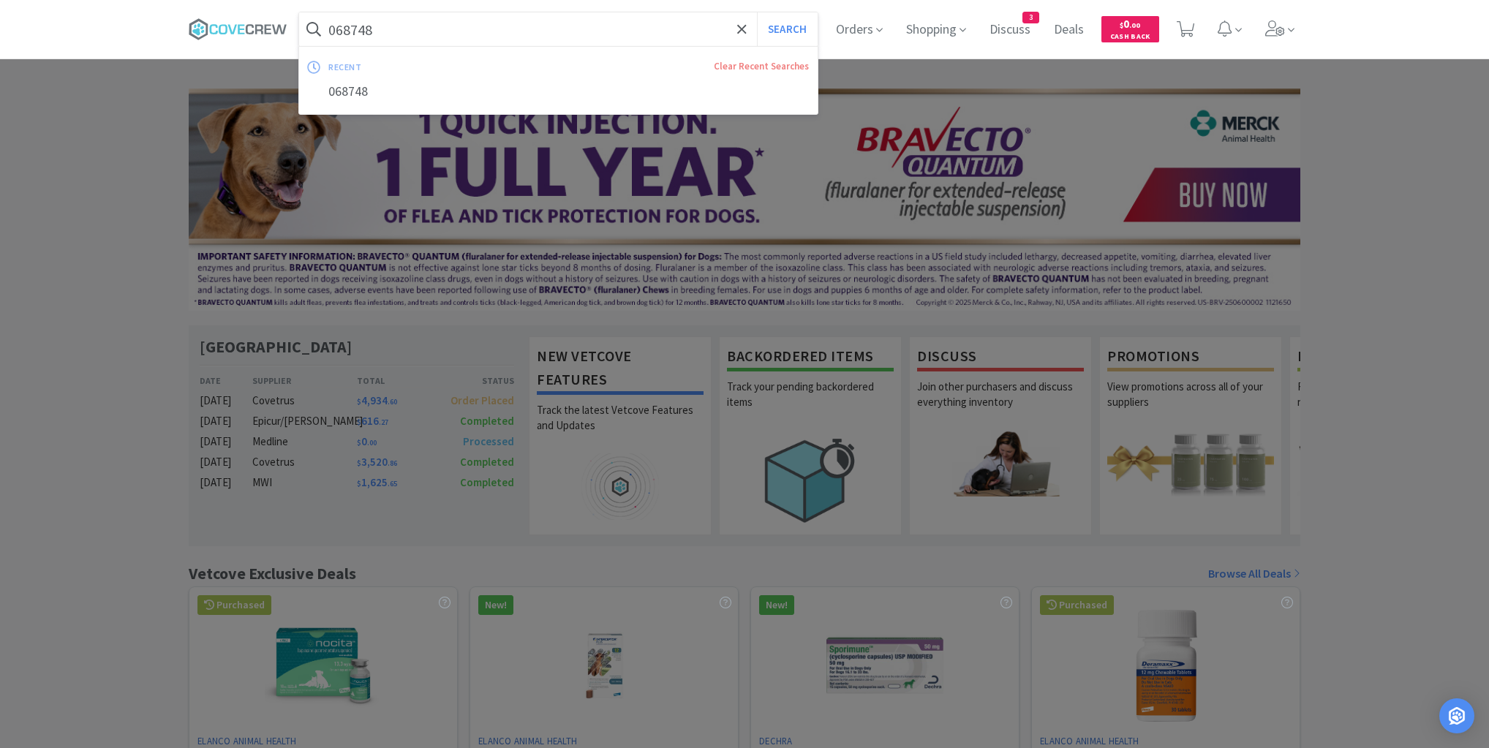
click at [461, 23] on input "068748" at bounding box center [558, 29] width 519 height 34
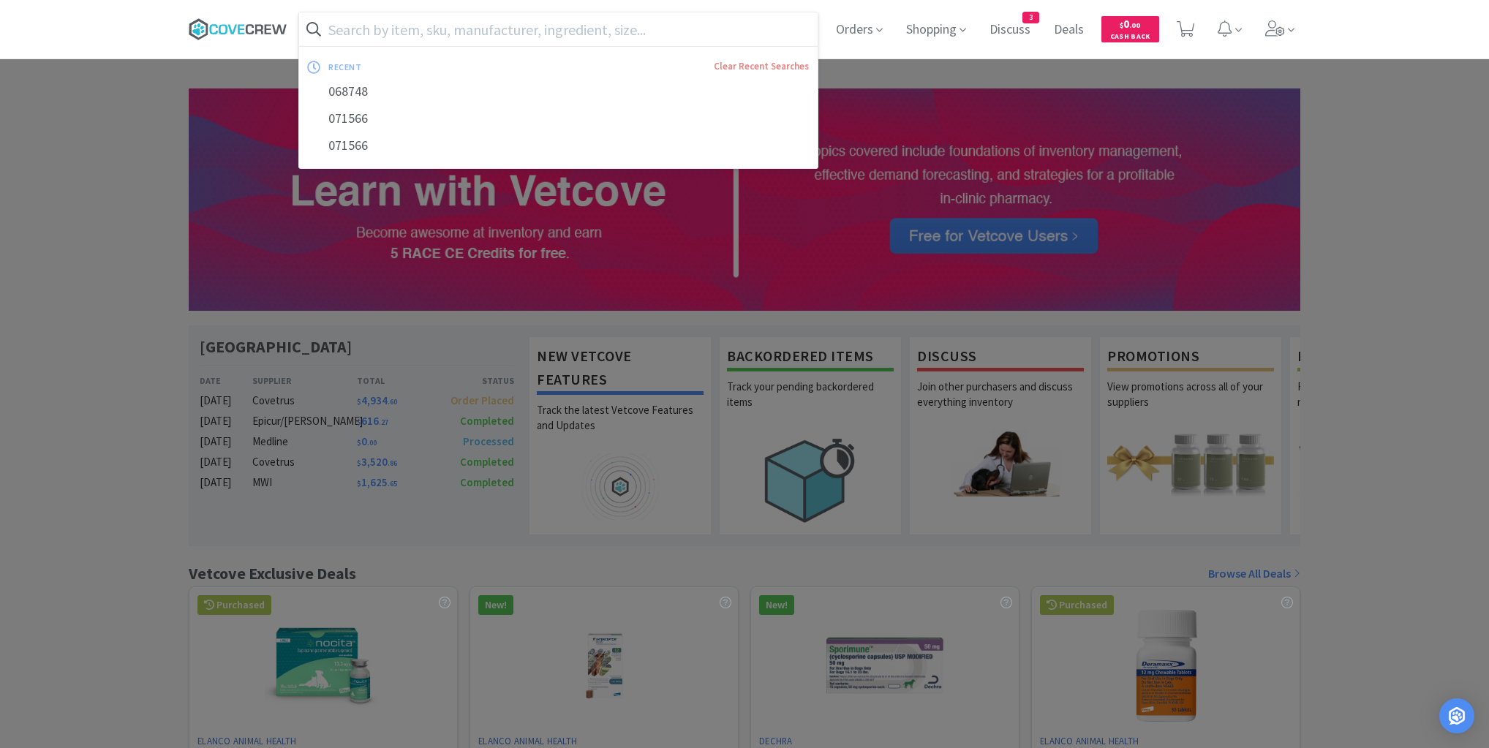
click at [261, 25] on icon at bounding box center [259, 29] width 8 height 10
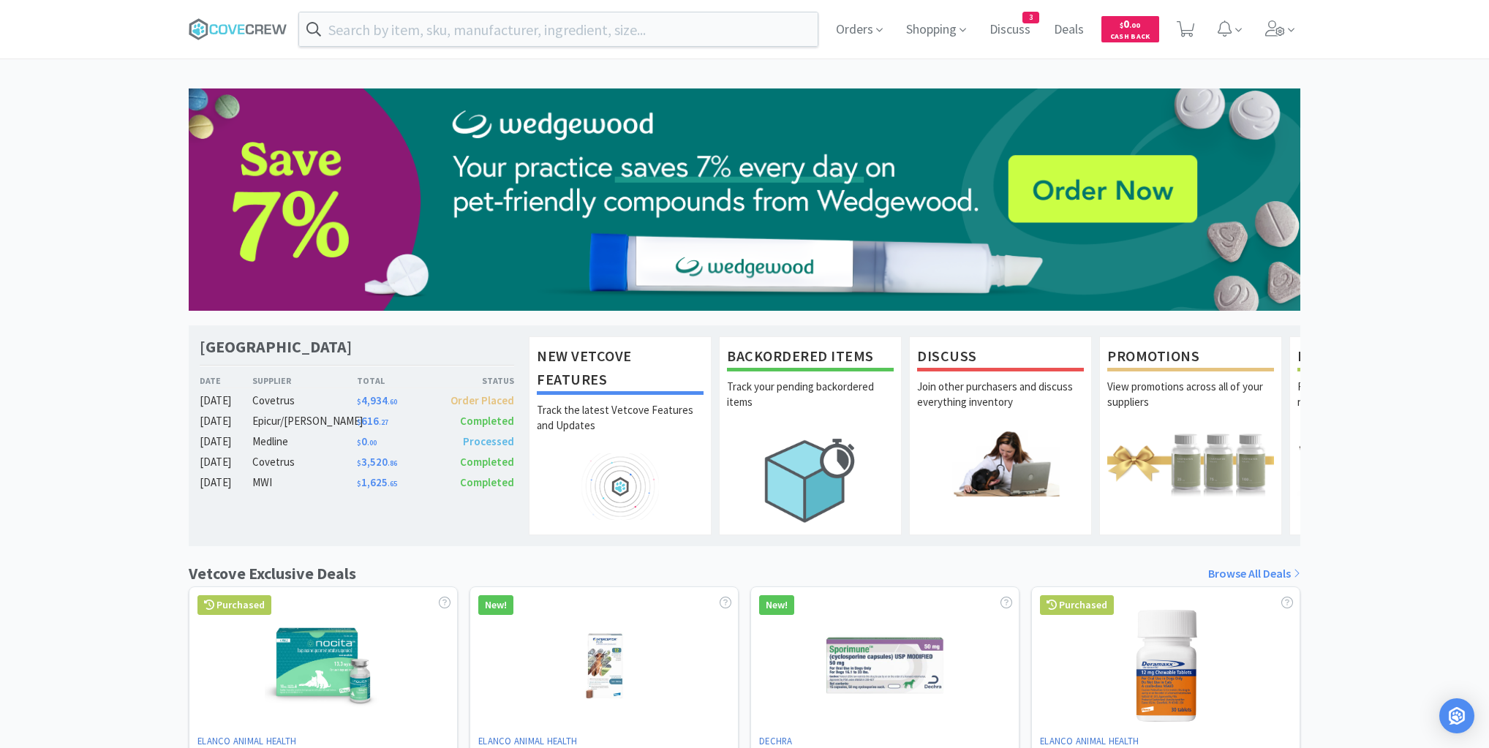
drag, startPoint x: 154, startPoint y: 211, endPoint x: 192, endPoint y: 45, distance: 170.3
click at [159, 201] on div "Las Vegas Veterinary Specialty Center Date Supplier Total Status [DATE] Covetru…" at bounding box center [744, 644] width 1489 height 1113
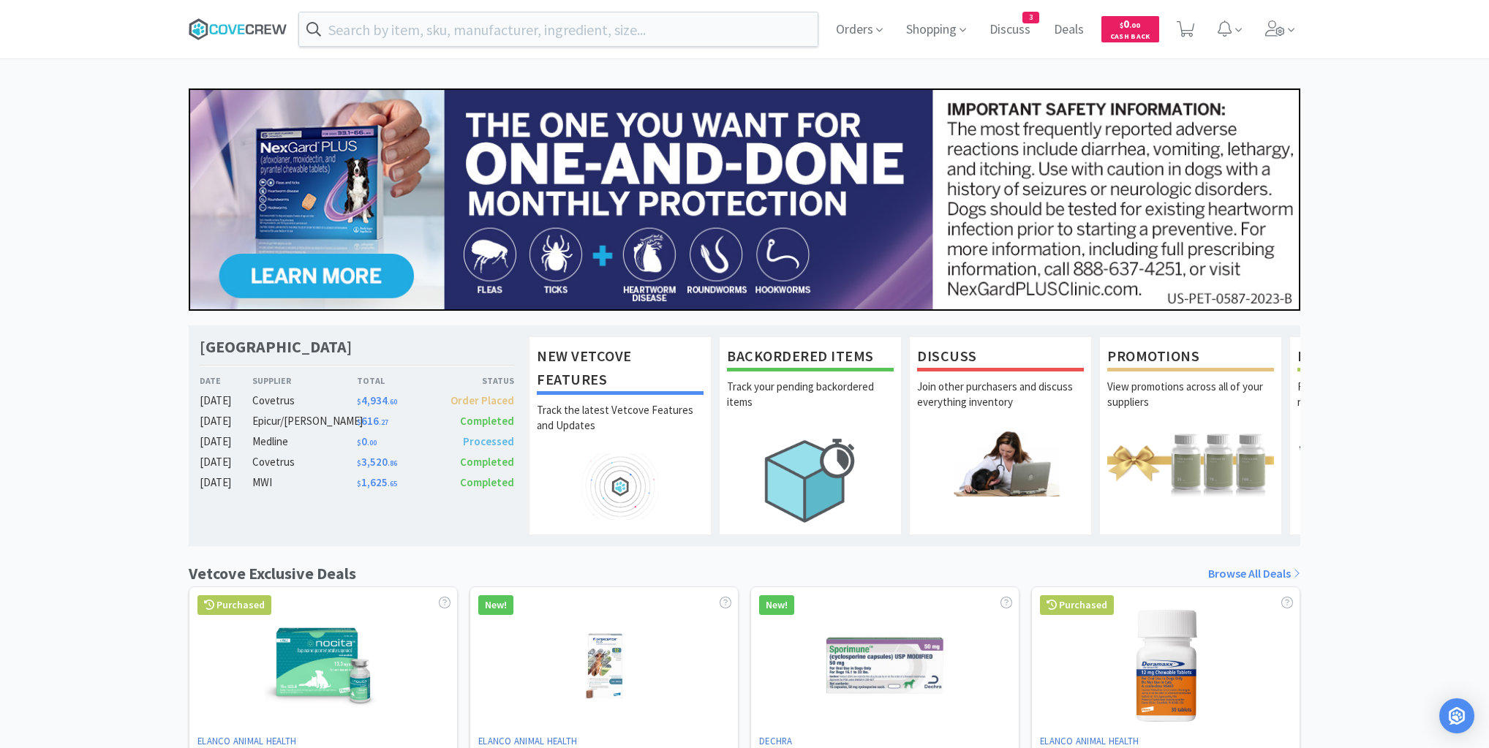
drag, startPoint x: 220, startPoint y: 29, endPoint x: 229, endPoint y: 37, distance: 11.4
click at [222, 31] on icon at bounding box center [238, 29] width 99 height 22
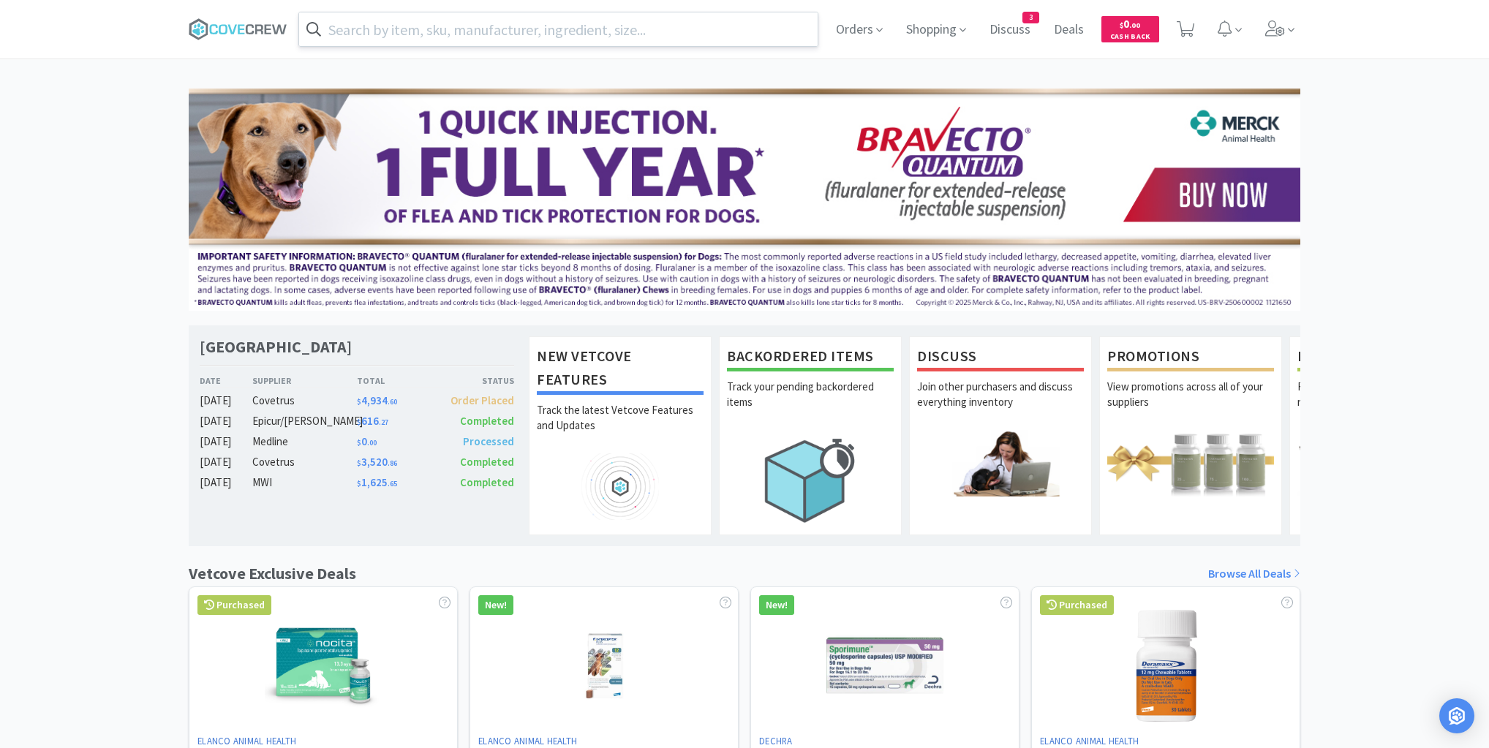
drag, startPoint x: 551, startPoint y: 29, endPoint x: 564, endPoint y: 38, distance: 15.2
click at [554, 30] on input "text" at bounding box center [558, 29] width 519 height 34
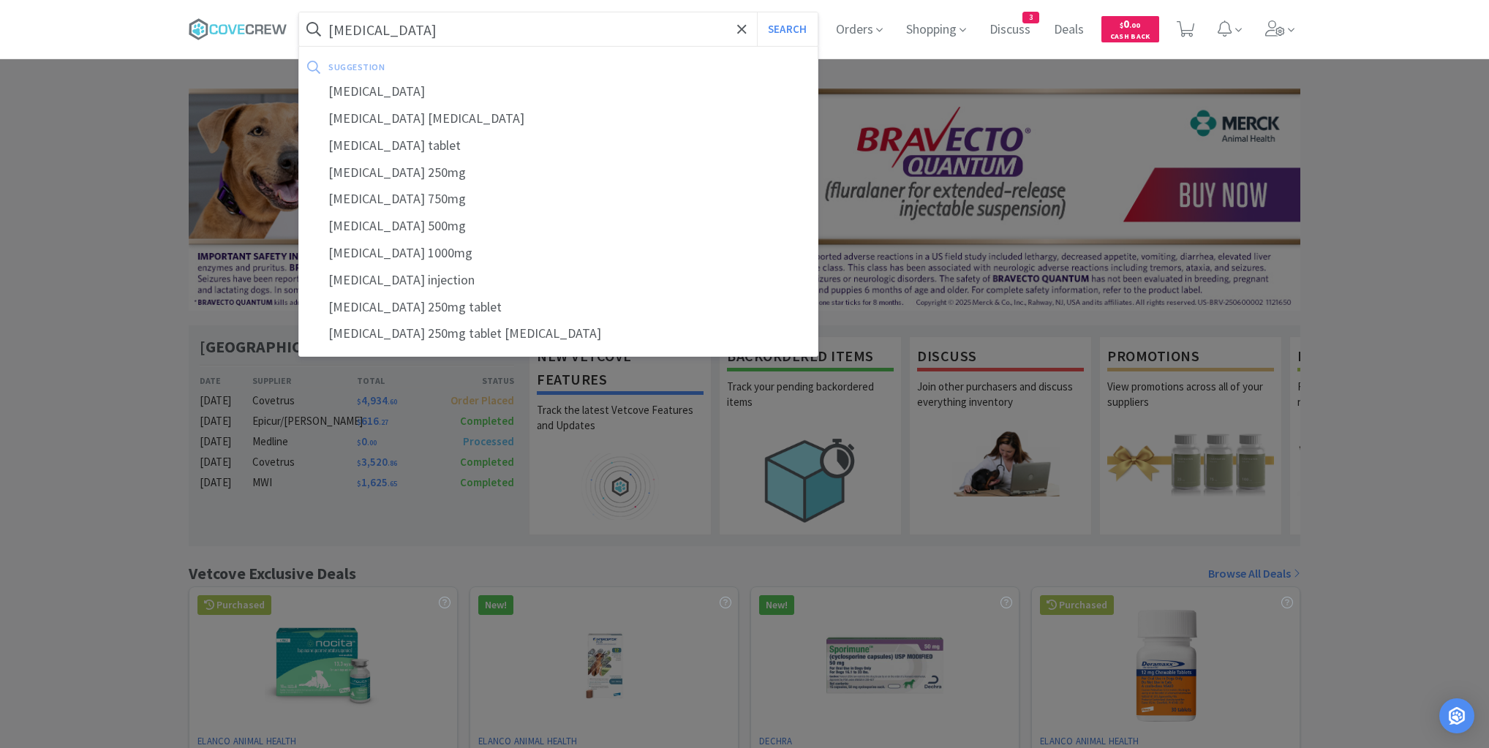
type input "[MEDICAL_DATA]"
click at [757, 12] on button "Search" at bounding box center [787, 29] width 61 height 34
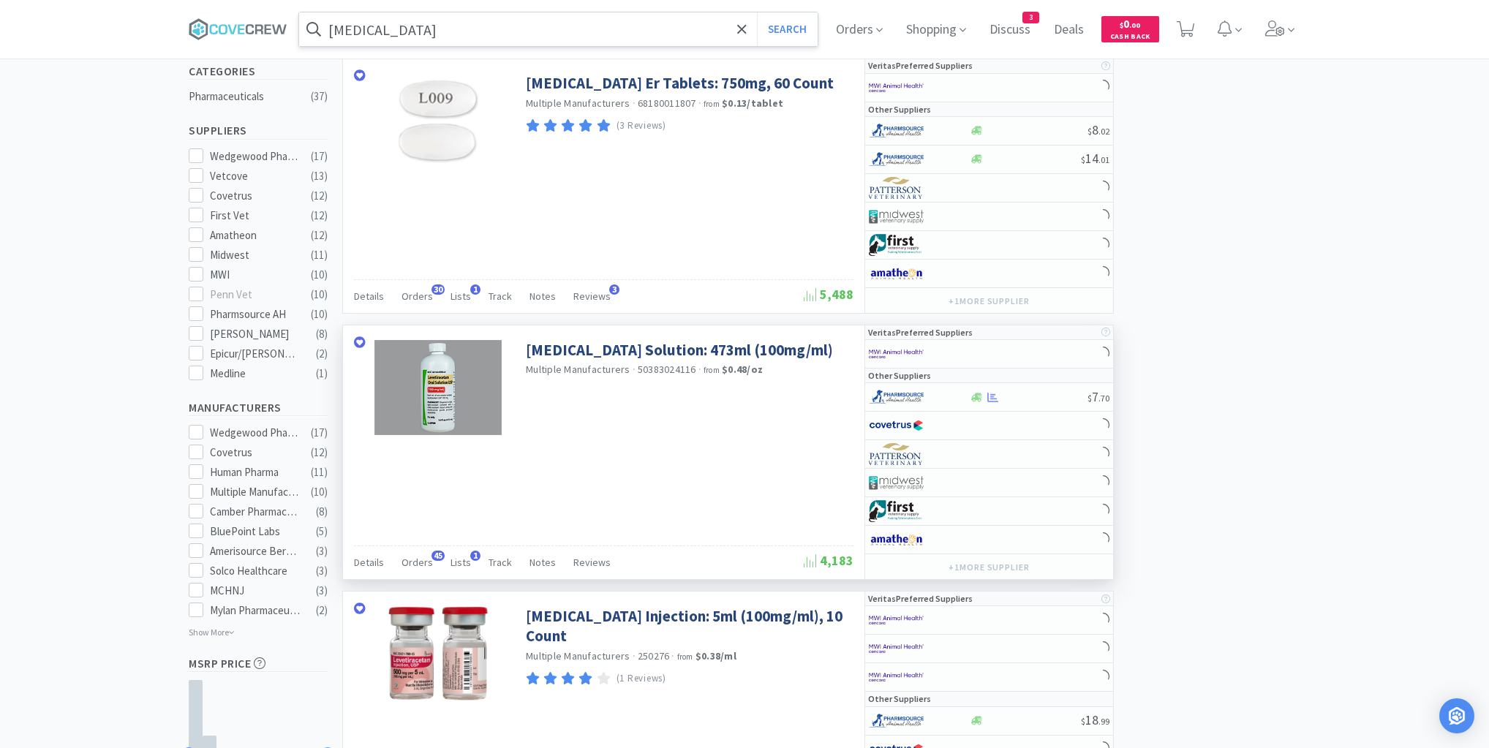
scroll to position [468, 0]
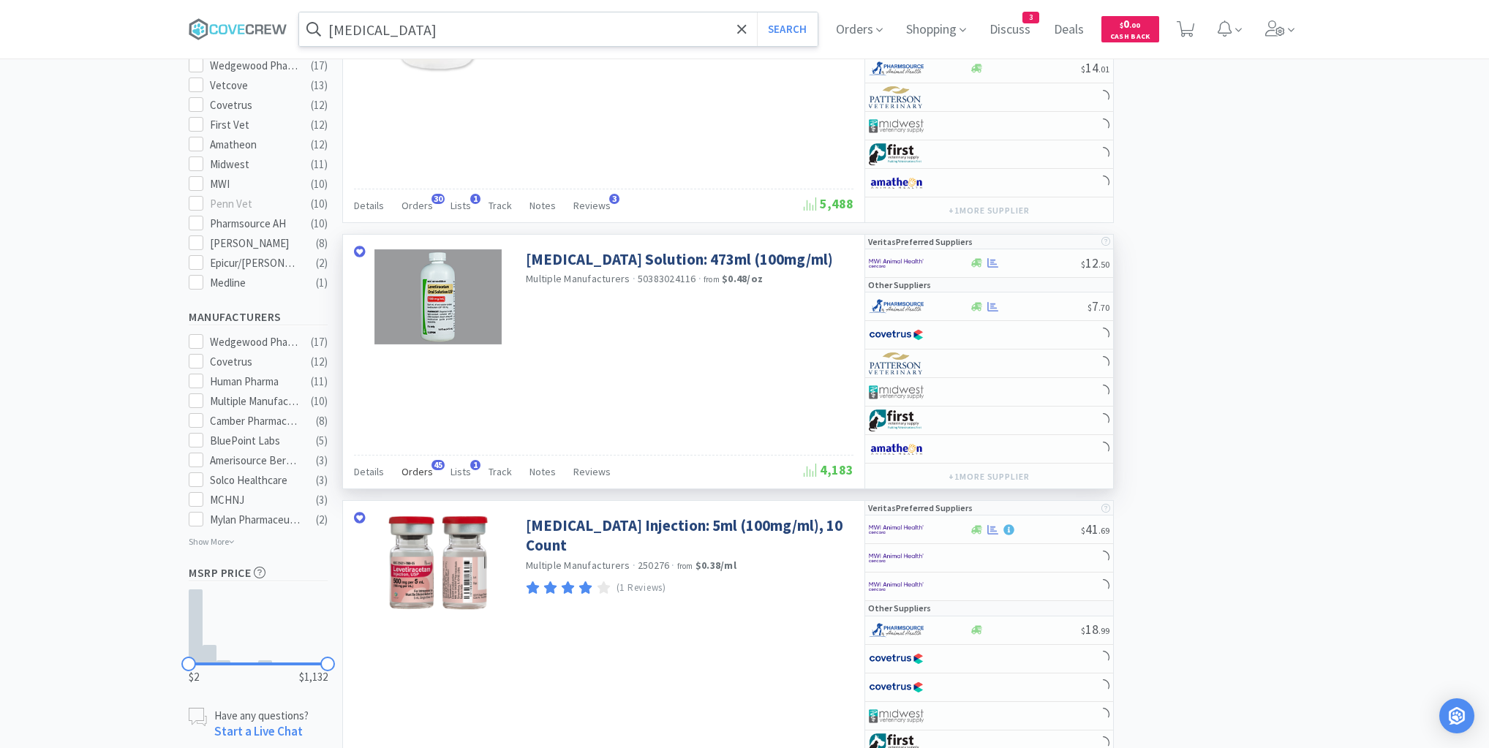
click at [424, 467] on span "Orders" at bounding box center [417, 471] width 31 height 13
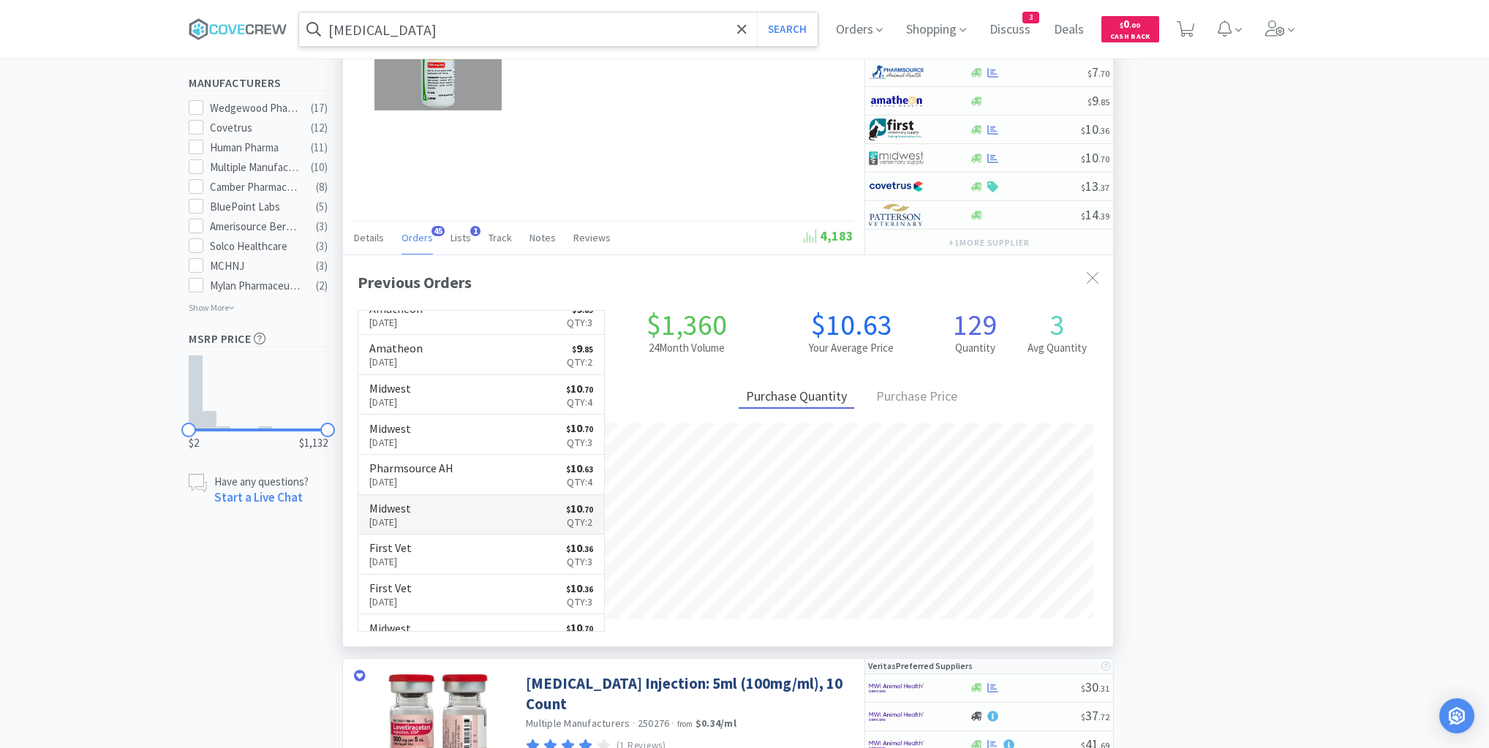
scroll to position [392, 770]
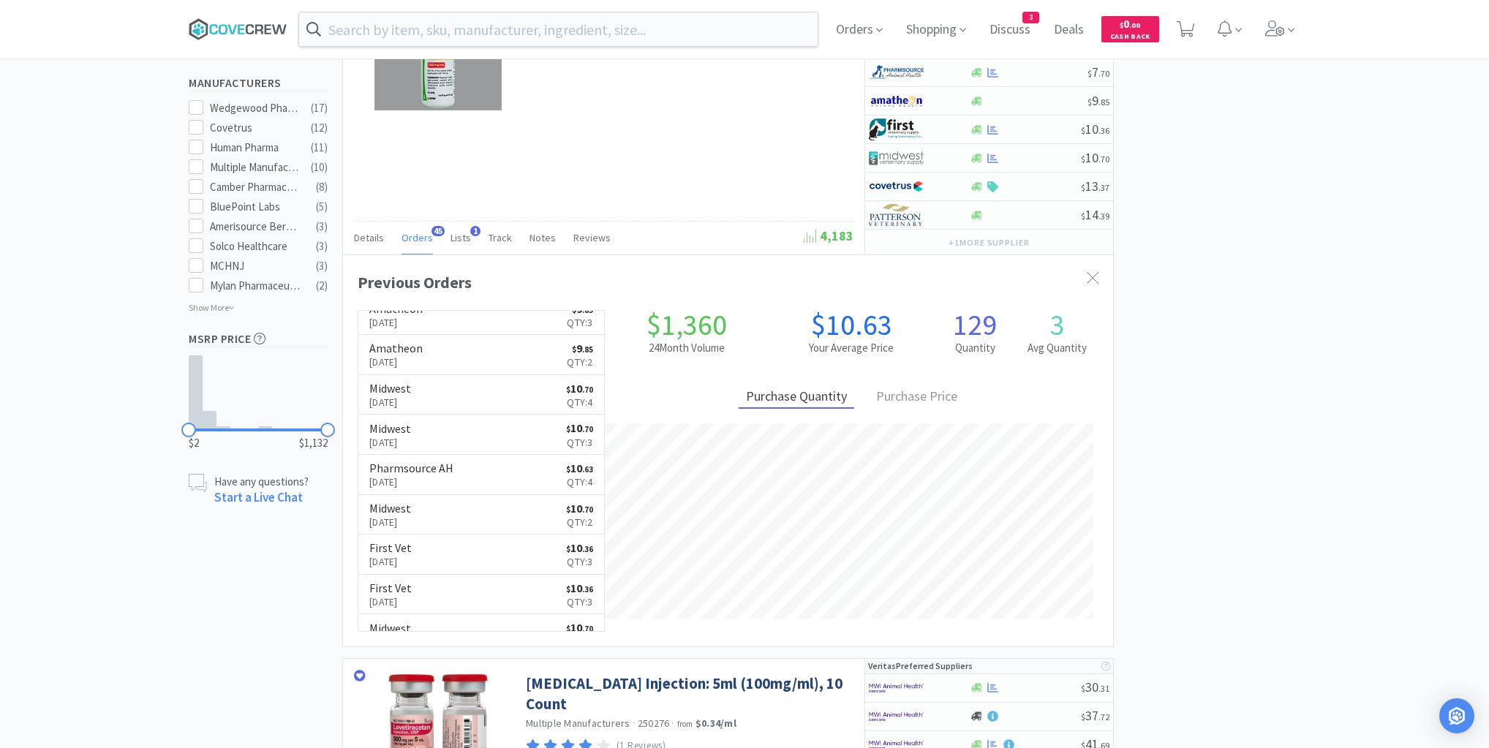
click at [263, 29] on icon at bounding box center [259, 29] width 8 height 10
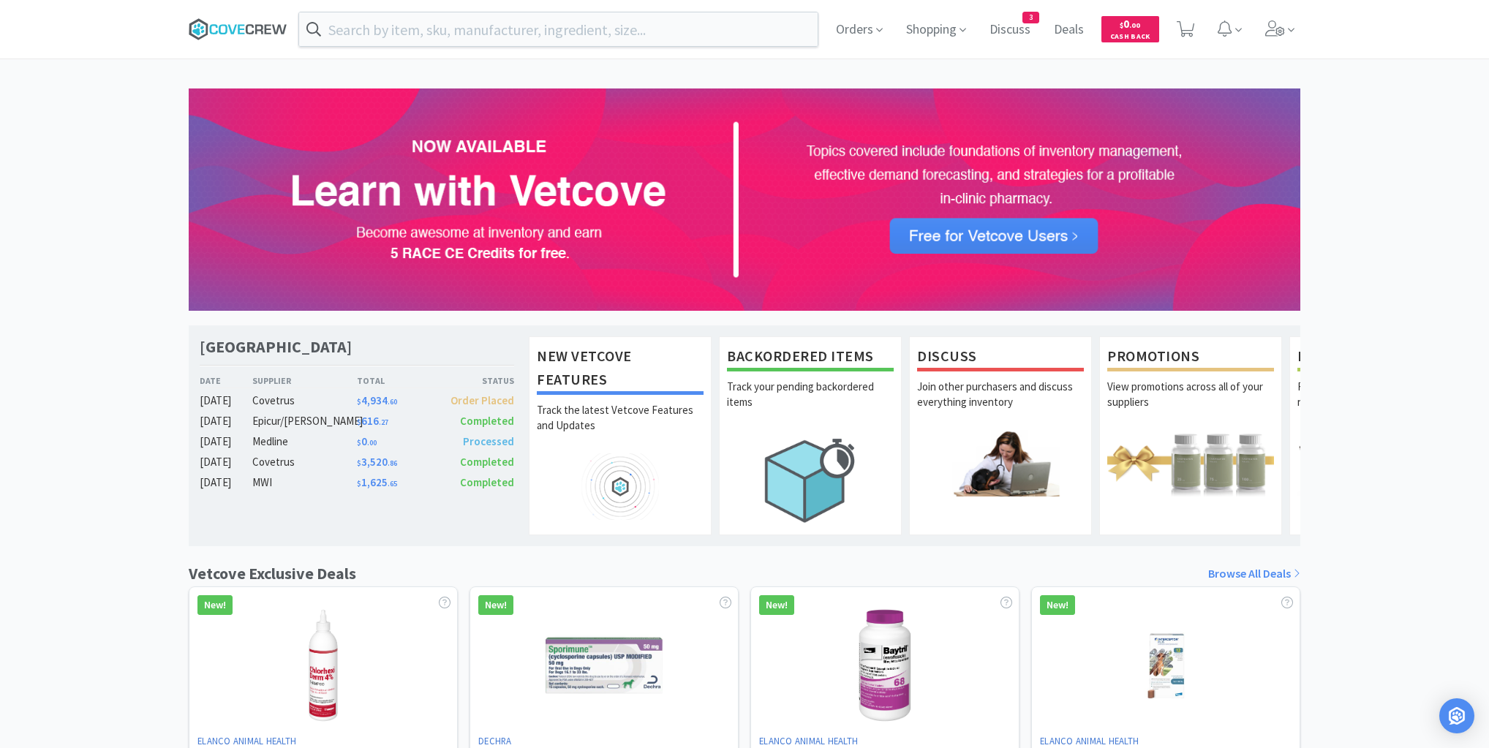
click at [238, 32] on icon at bounding box center [241, 29] width 7 height 10
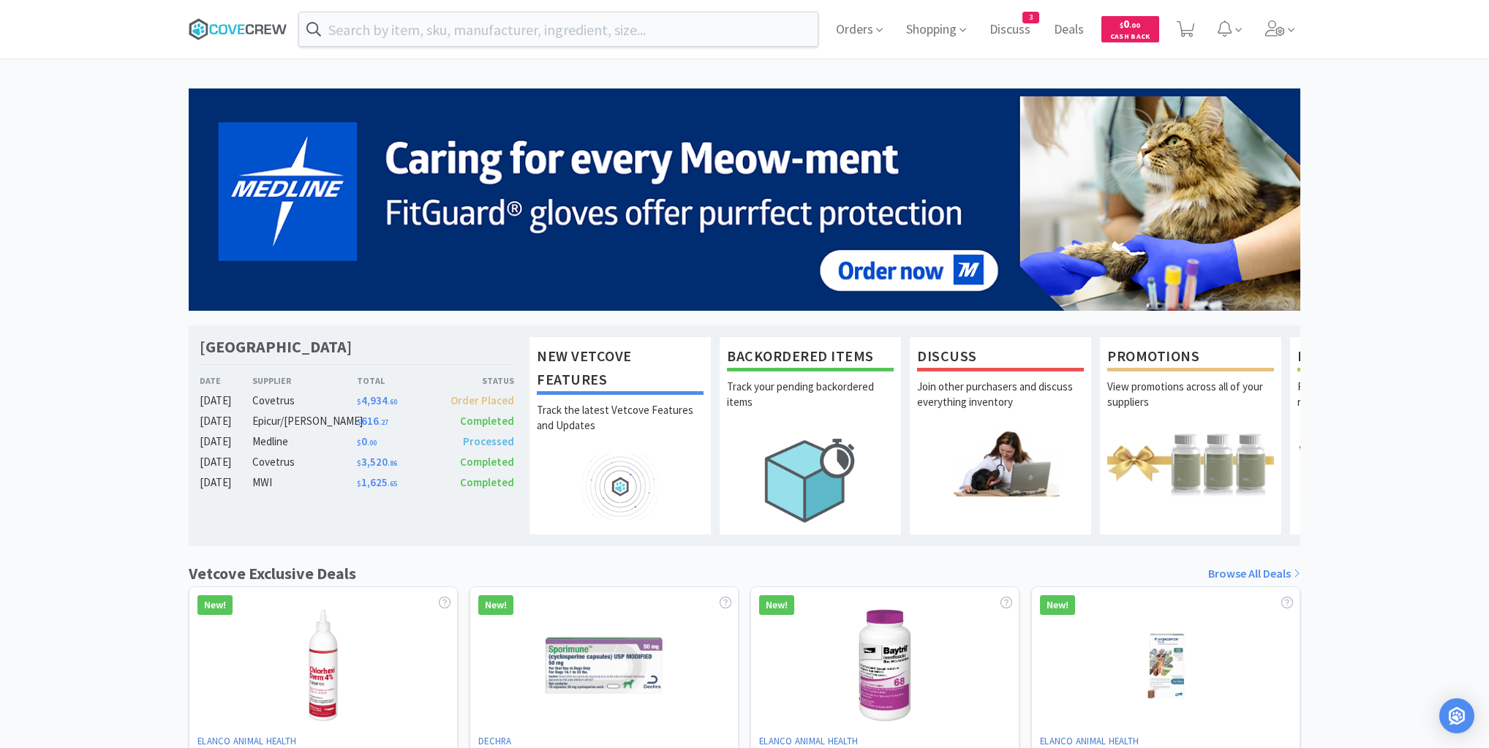
click at [245, 31] on icon at bounding box center [238, 29] width 99 height 22
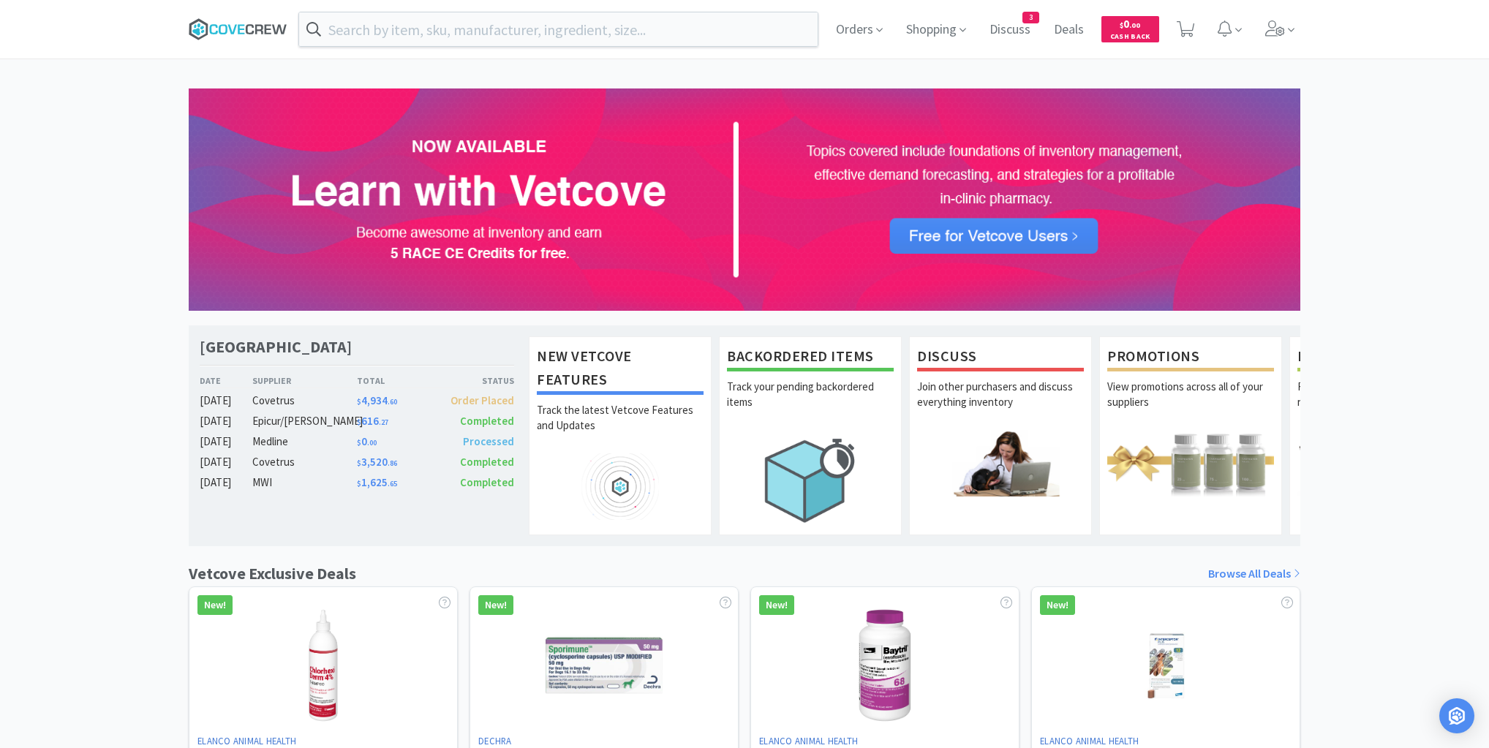
click at [226, 32] on icon at bounding box center [223, 29] width 9 height 10
drag, startPoint x: 232, startPoint y: 31, endPoint x: 234, endPoint y: 127, distance: 95.1
click at [233, 37] on icon at bounding box center [238, 29] width 99 height 22
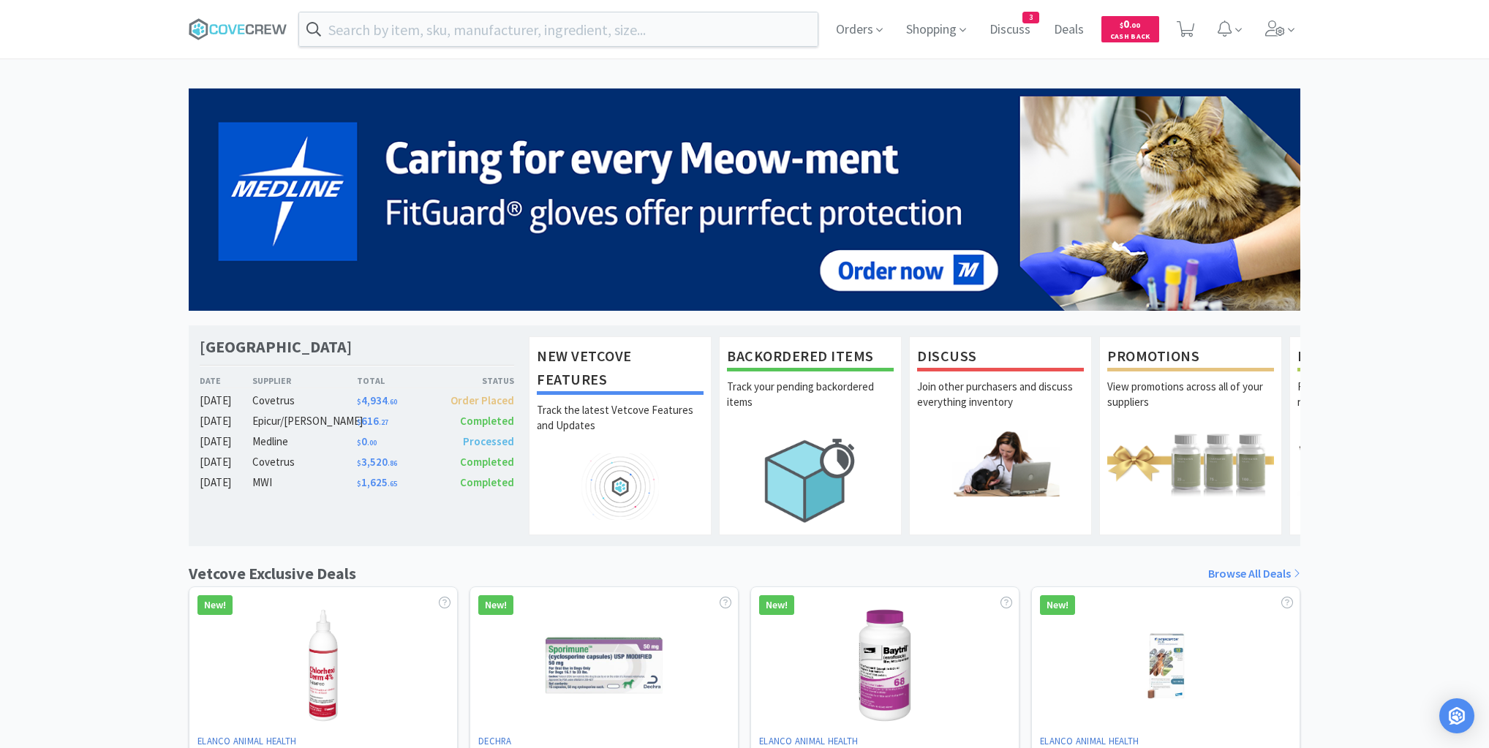
click at [543, 556] on div "Las Vegas Veterinary Specialty Center Date Supplier Total Status [DATE] Covetru…" at bounding box center [745, 644] width 1112 height 1113
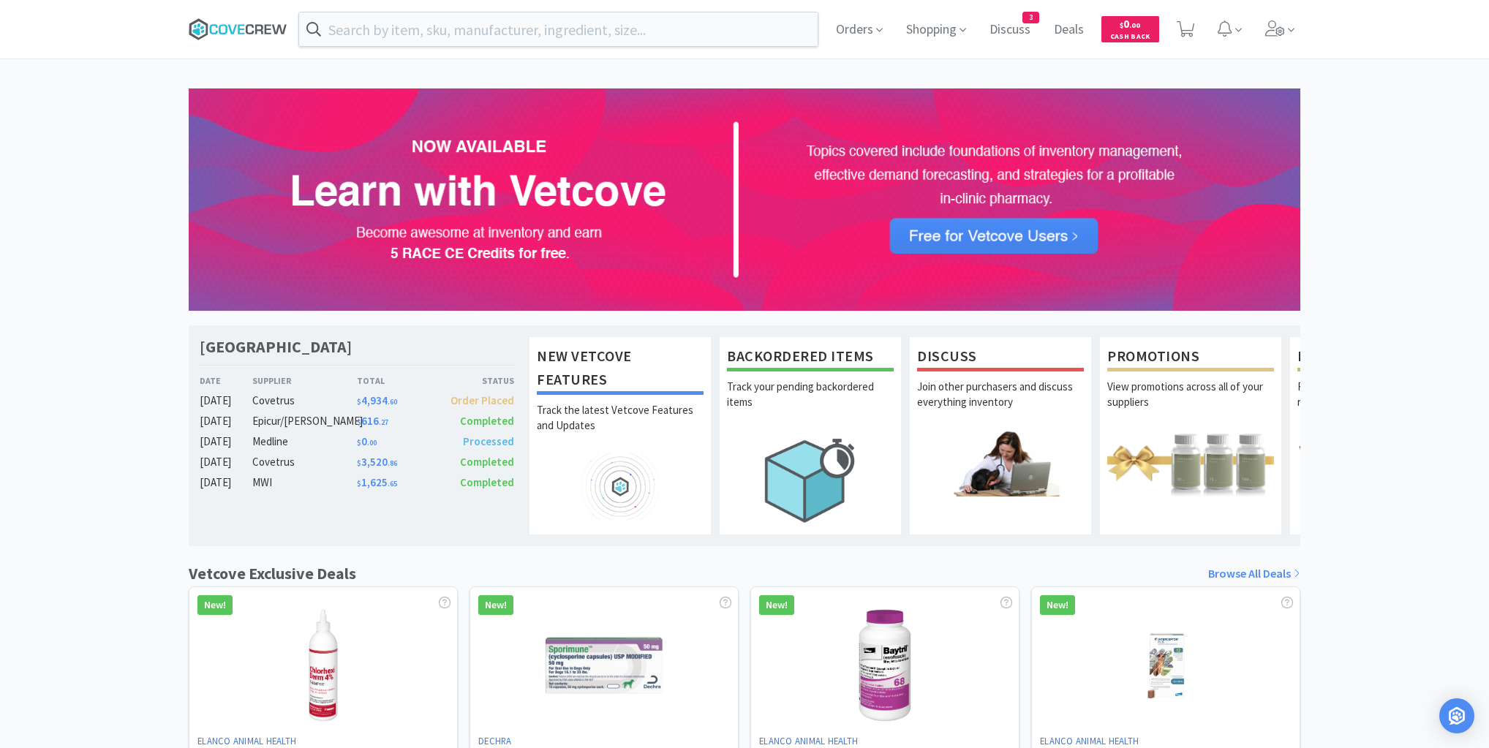
click at [237, 22] on icon at bounding box center [238, 29] width 99 height 22
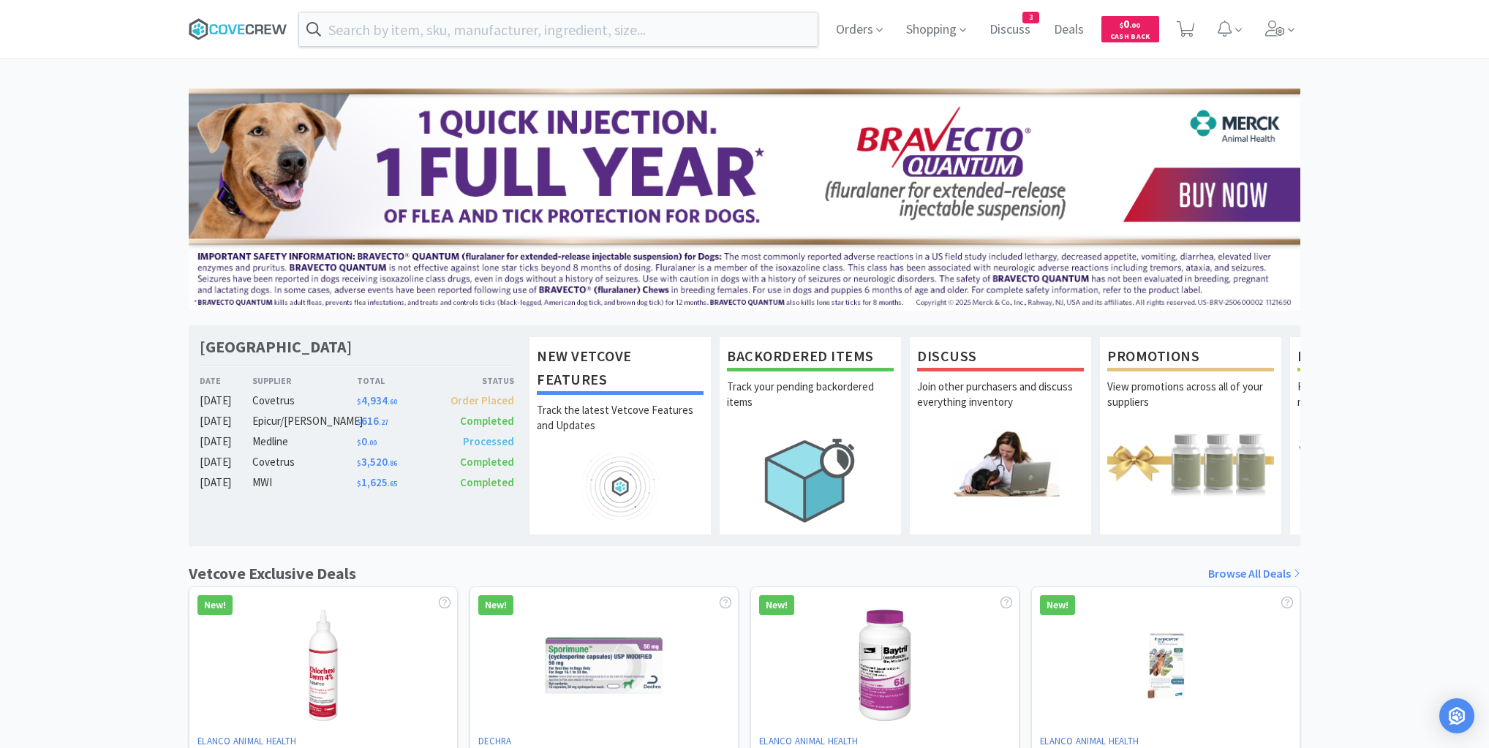
drag, startPoint x: 231, startPoint y: 22, endPoint x: 231, endPoint y: 31, distance: 8.8
click at [231, 25] on icon at bounding box center [238, 29] width 99 height 22
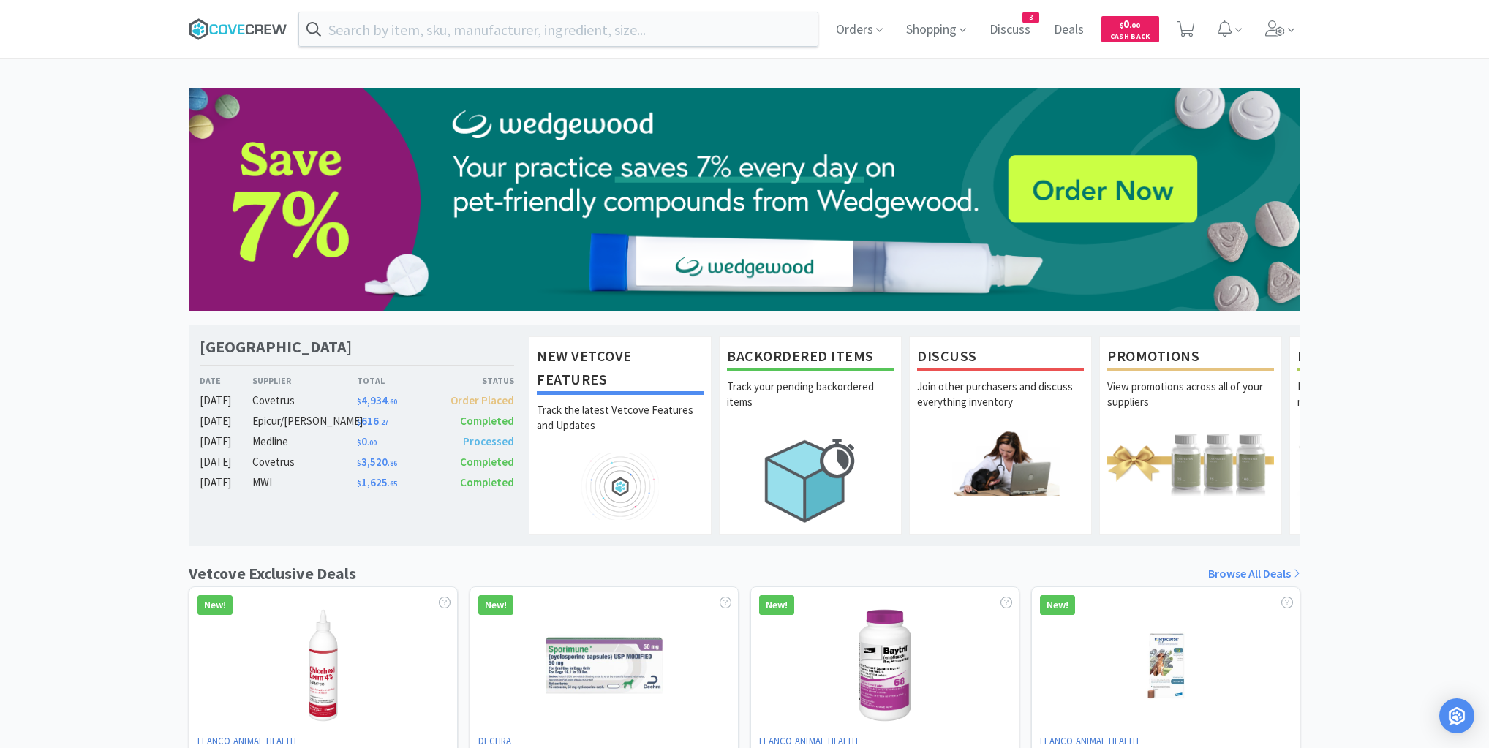
click at [228, 26] on icon at bounding box center [231, 29] width 9 height 10
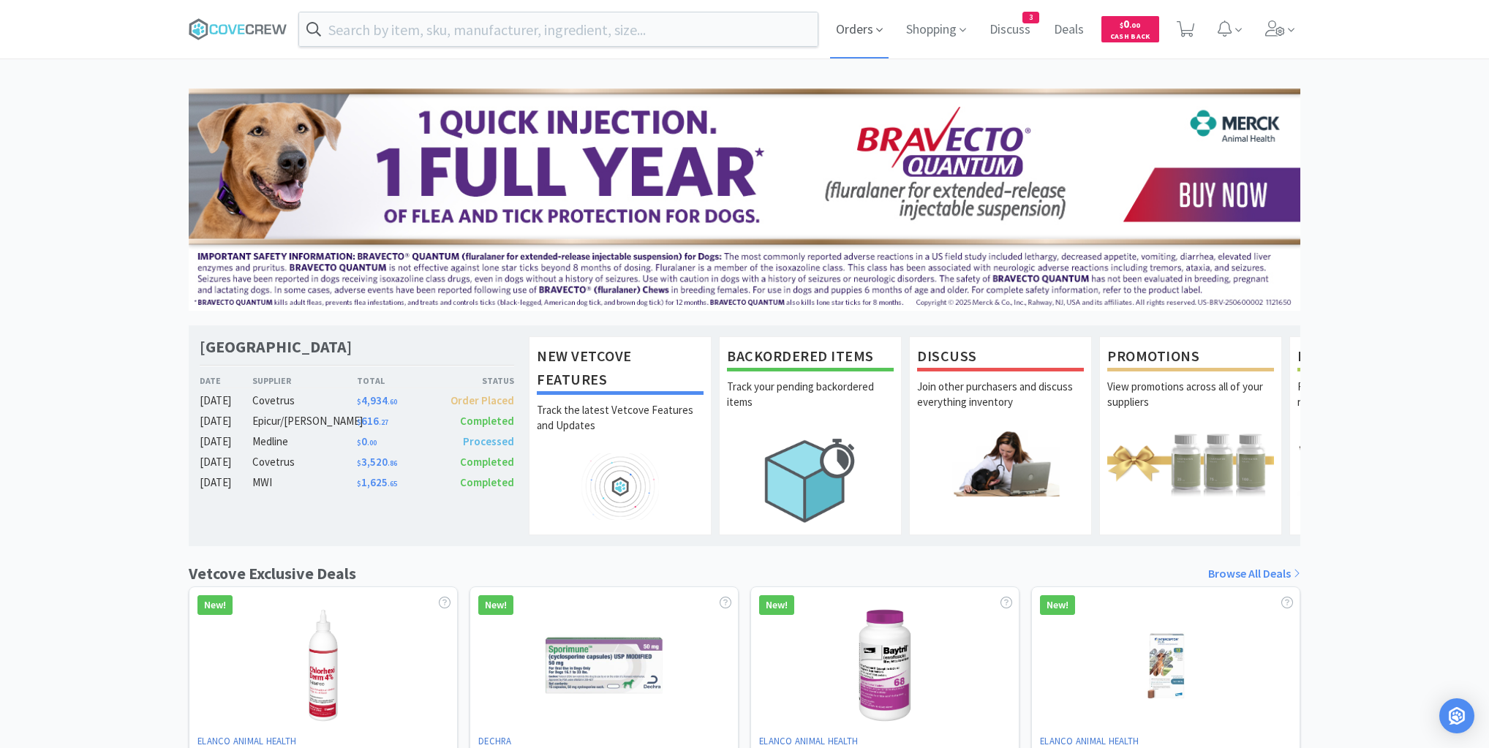
click at [862, 29] on span "Orders" at bounding box center [859, 29] width 59 height 59
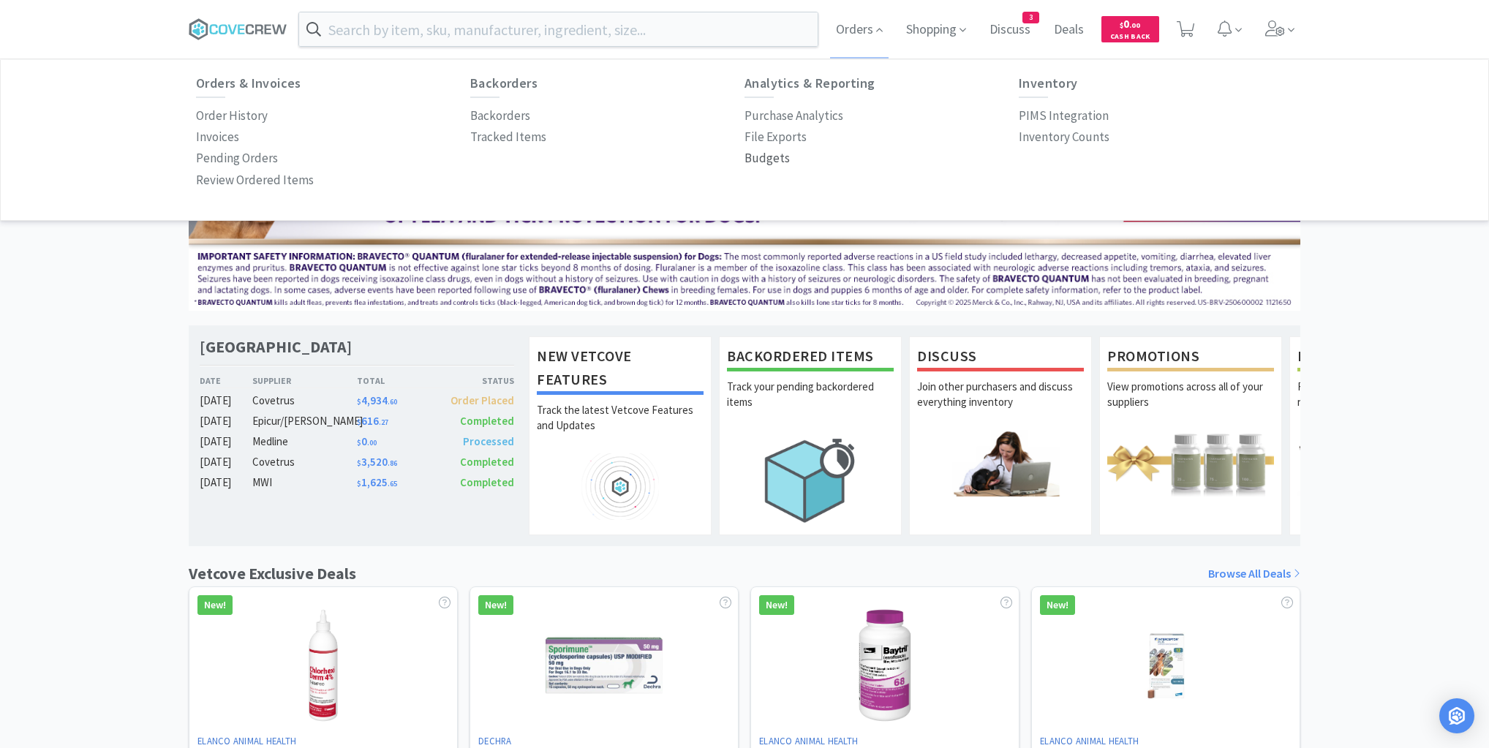
click at [779, 162] on p "Budgets" at bounding box center [767, 158] width 45 height 20
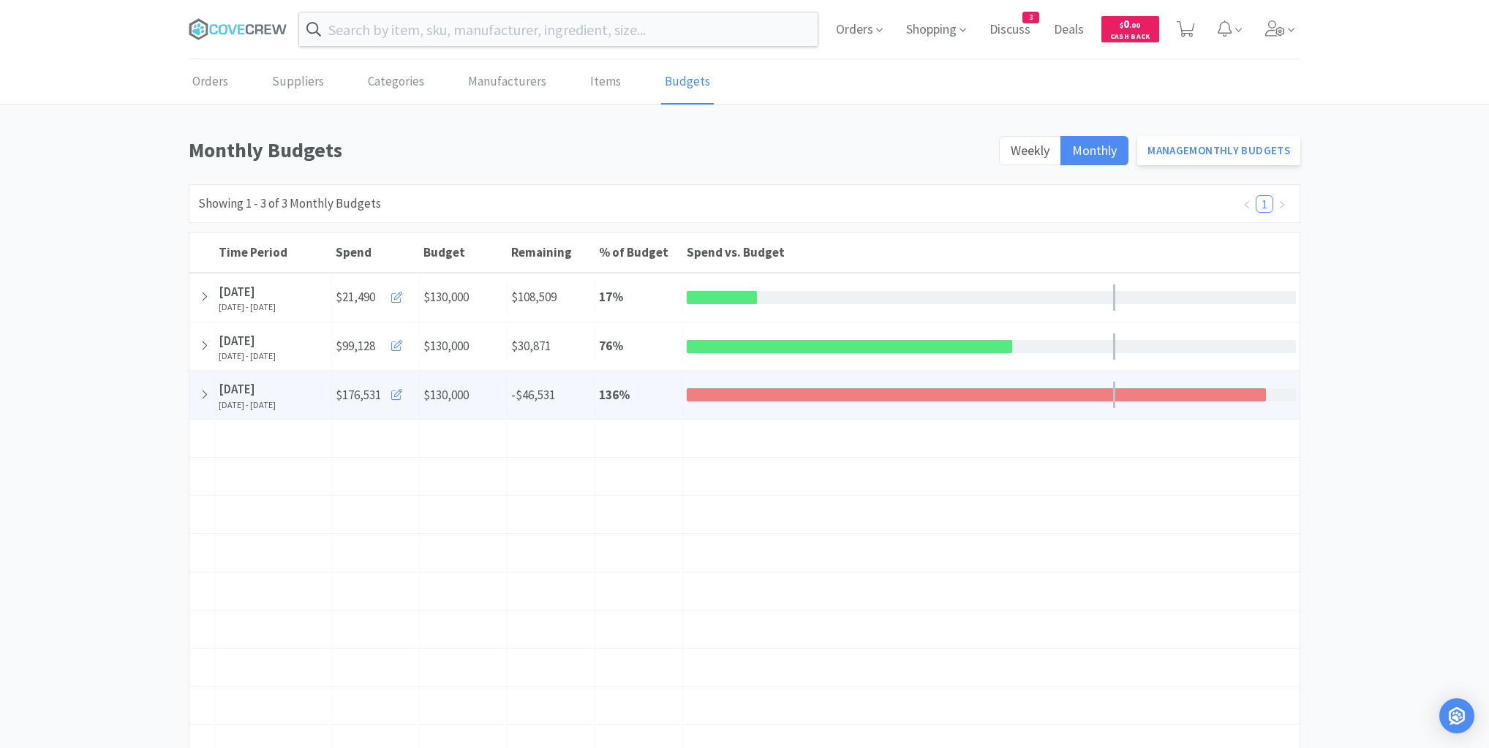
click at [391, 400] on icon at bounding box center [396, 394] width 11 height 11
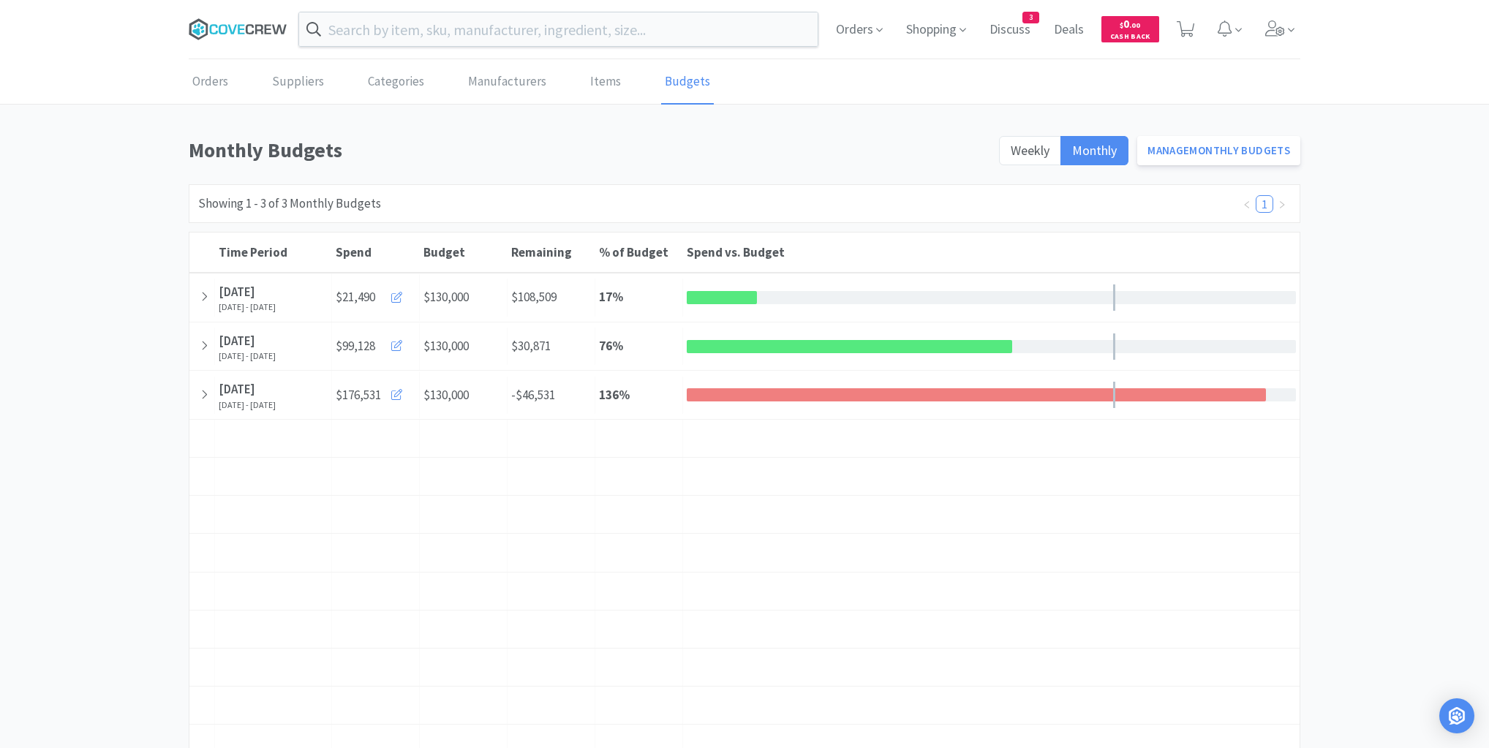
click at [251, 28] on icon at bounding box center [238, 29] width 99 height 22
